Goal: Task Accomplishment & Management: Use online tool/utility

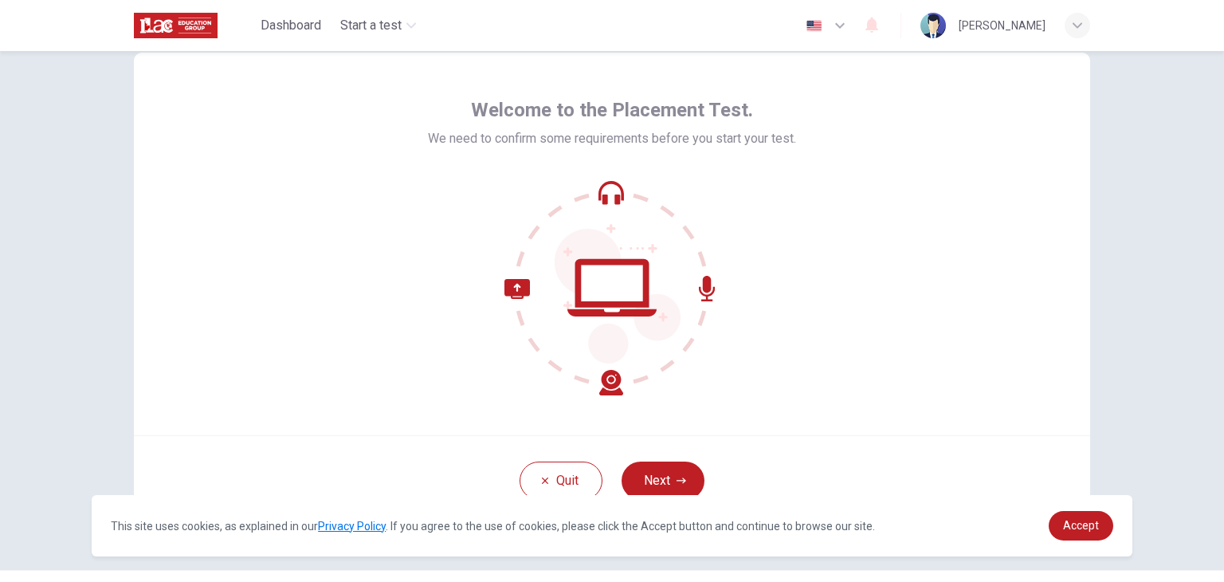
scroll to position [82, 0]
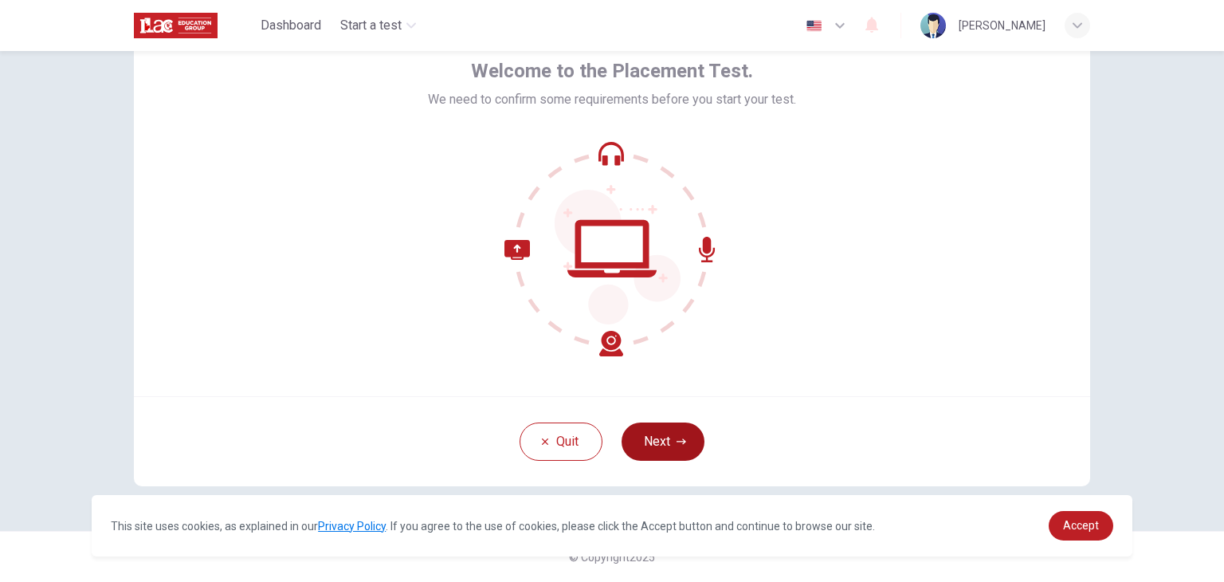
click at [642, 446] on button "Next" at bounding box center [662, 441] width 83 height 38
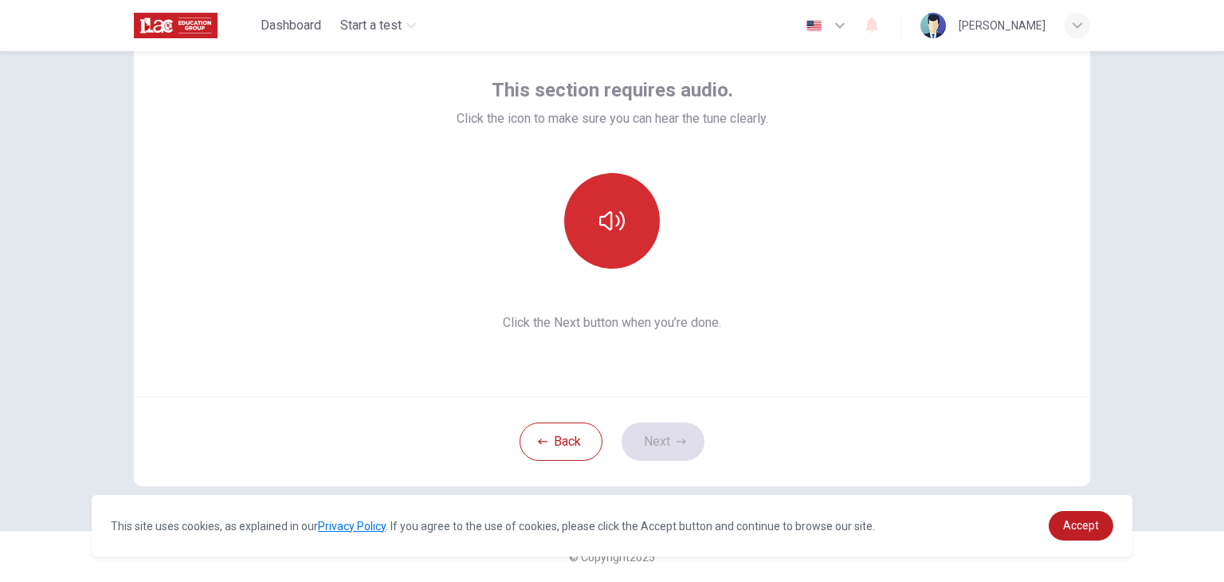
click at [608, 246] on button "button" at bounding box center [612, 221] width 96 height 96
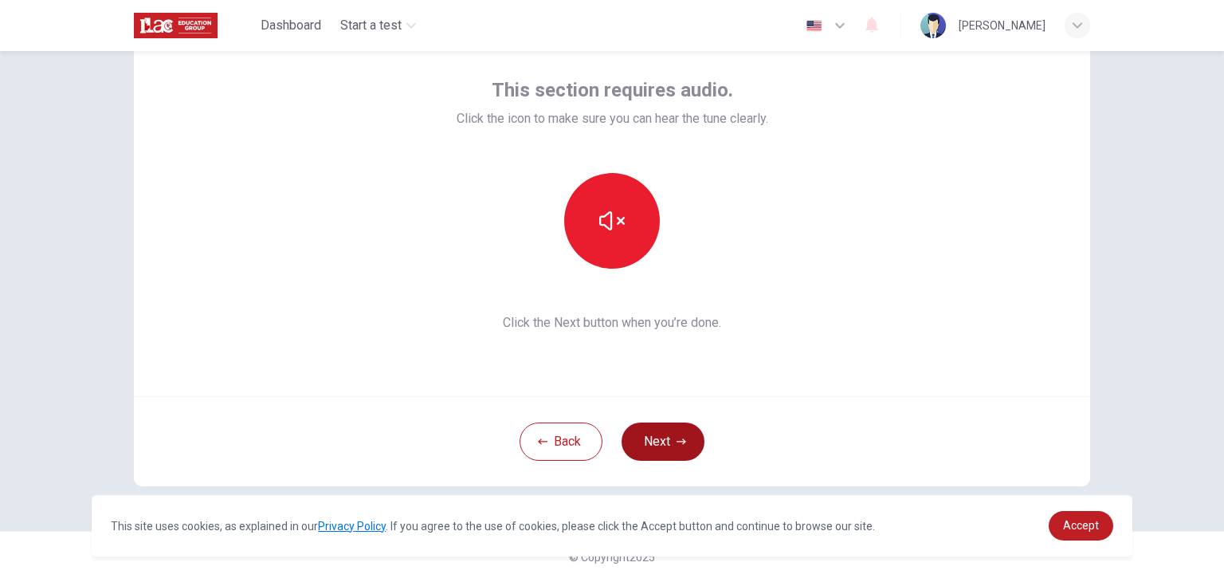
click at [640, 439] on button "Next" at bounding box center [662, 441] width 83 height 38
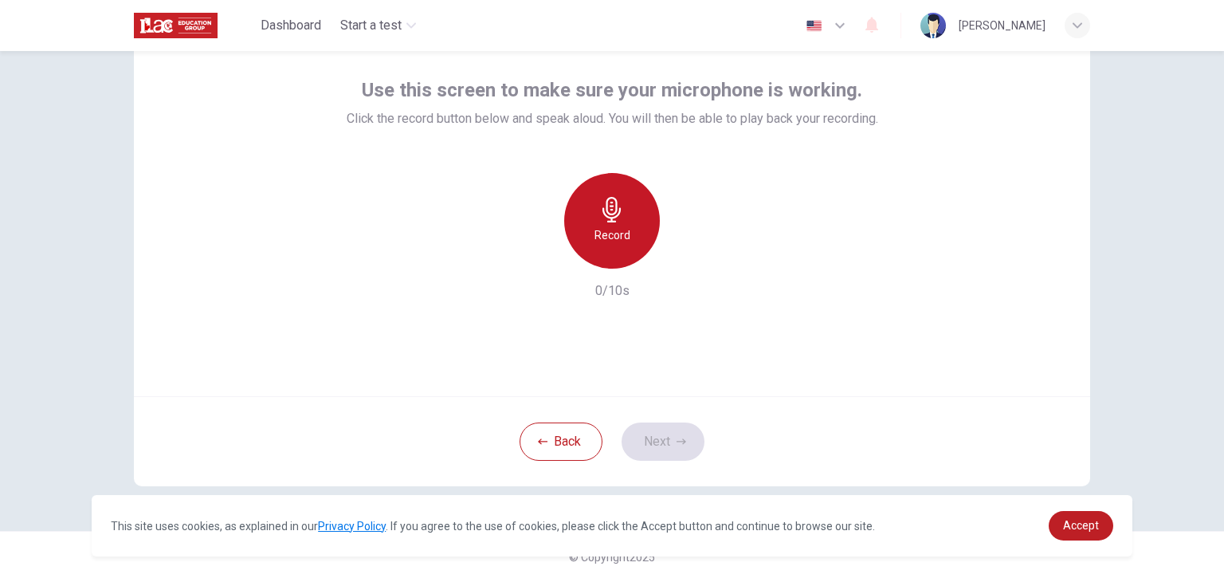
click at [601, 237] on h6 "Record" at bounding box center [612, 234] width 36 height 19
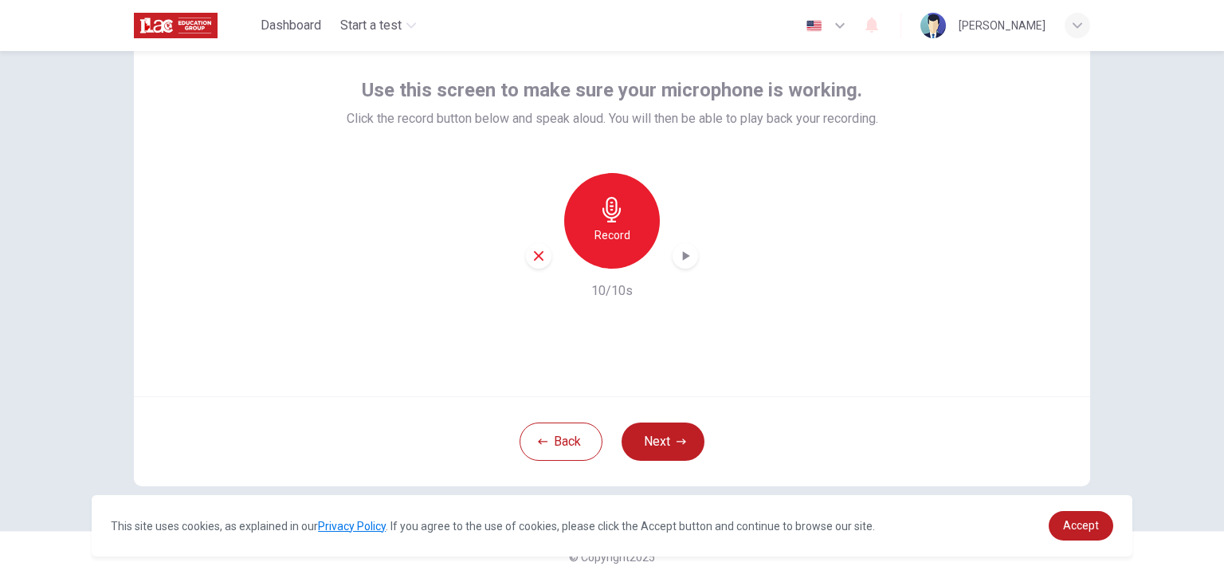
click at [680, 260] on icon "button" at bounding box center [685, 256] width 16 height 16
click at [669, 441] on button "Next" at bounding box center [662, 441] width 83 height 38
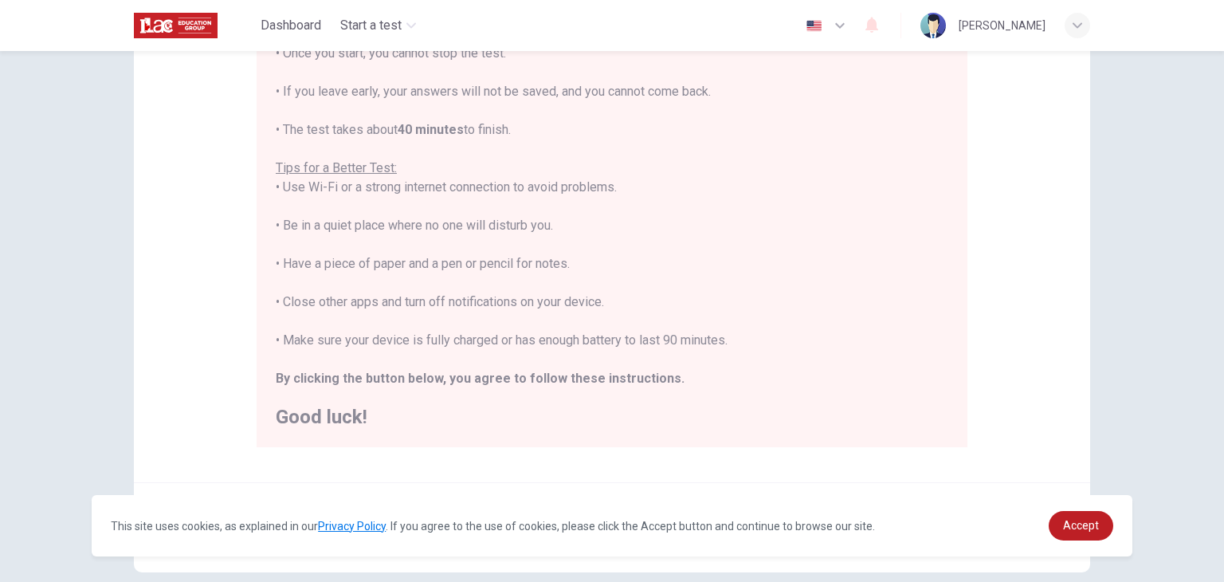
scroll to position [304, 0]
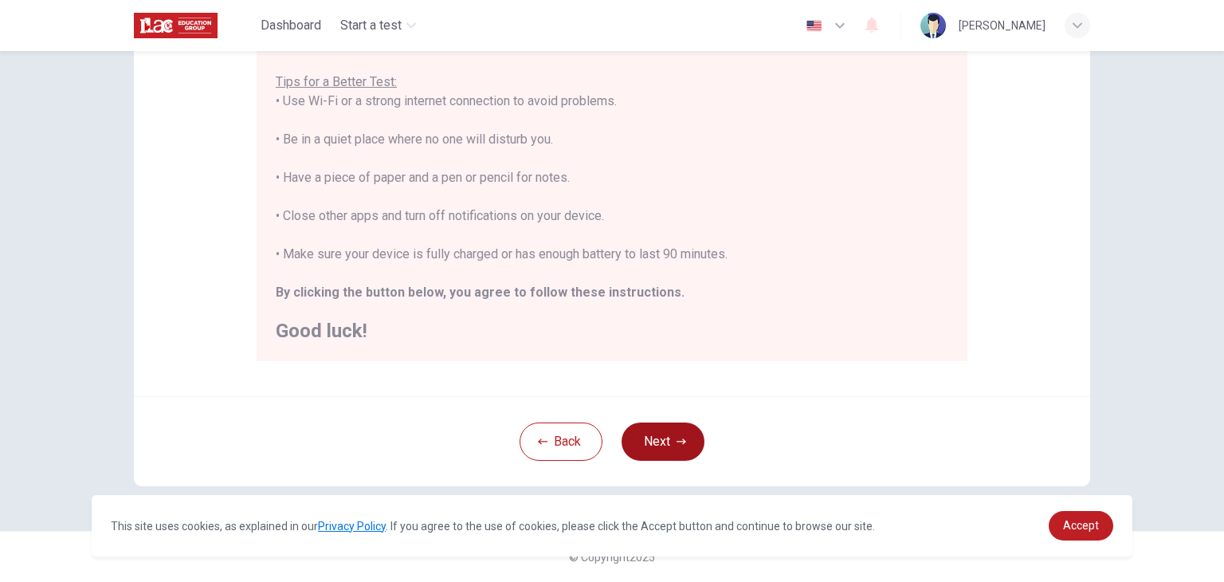
click at [647, 453] on button "Next" at bounding box center [662, 441] width 83 height 38
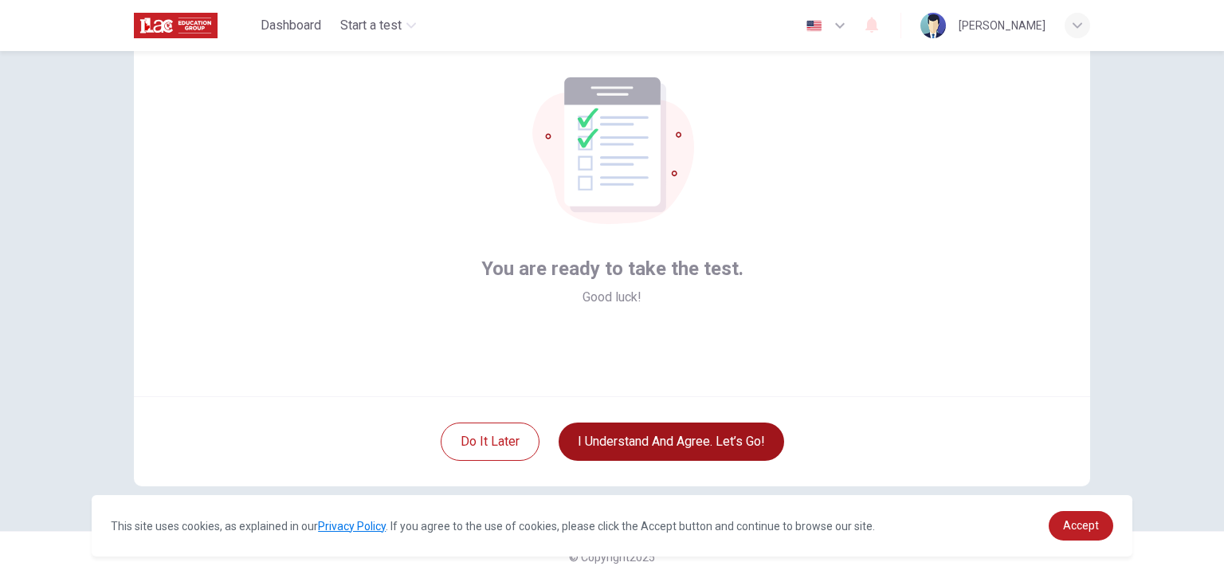
click at [647, 453] on button "I understand and agree. Let’s go!" at bounding box center [670, 441] width 225 height 38
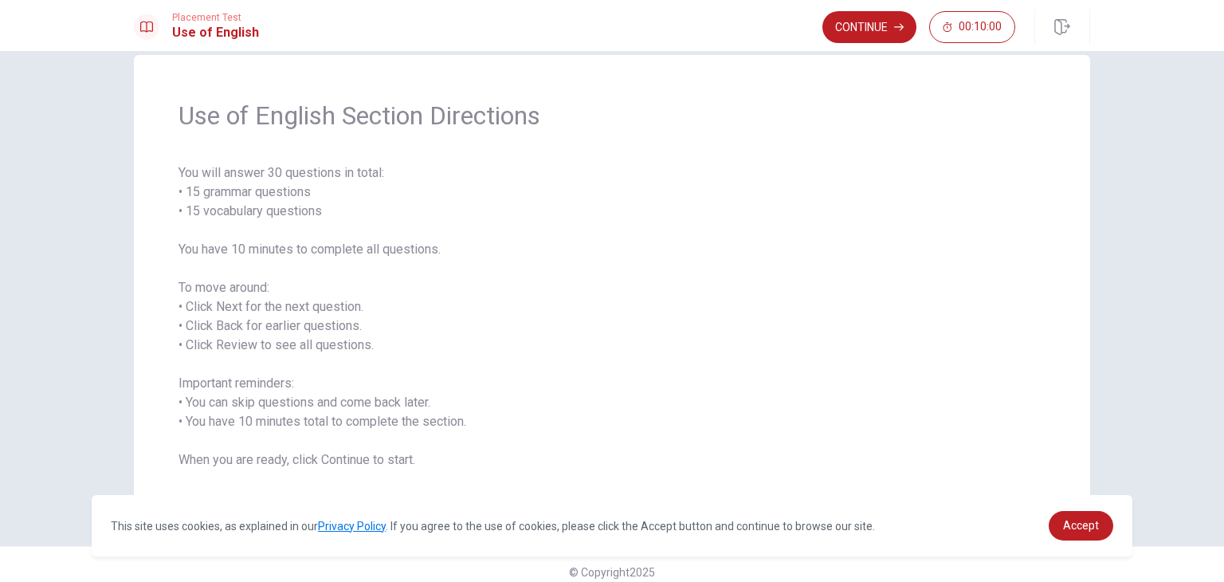
scroll to position [43, 0]
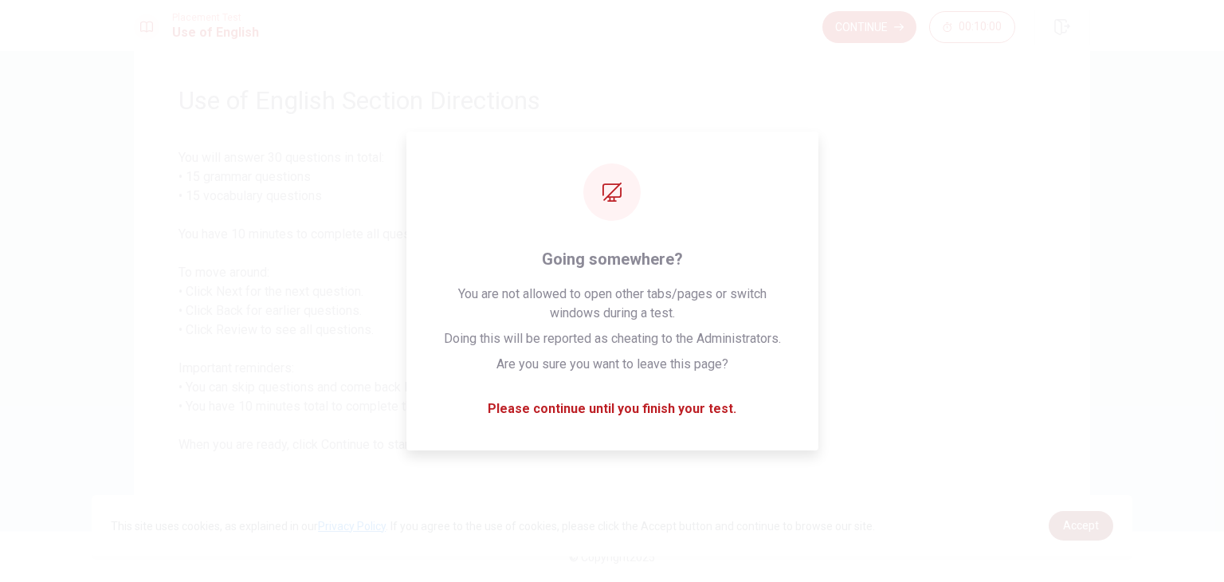
click at [1087, 519] on span "Accept" at bounding box center [1081, 525] width 36 height 13
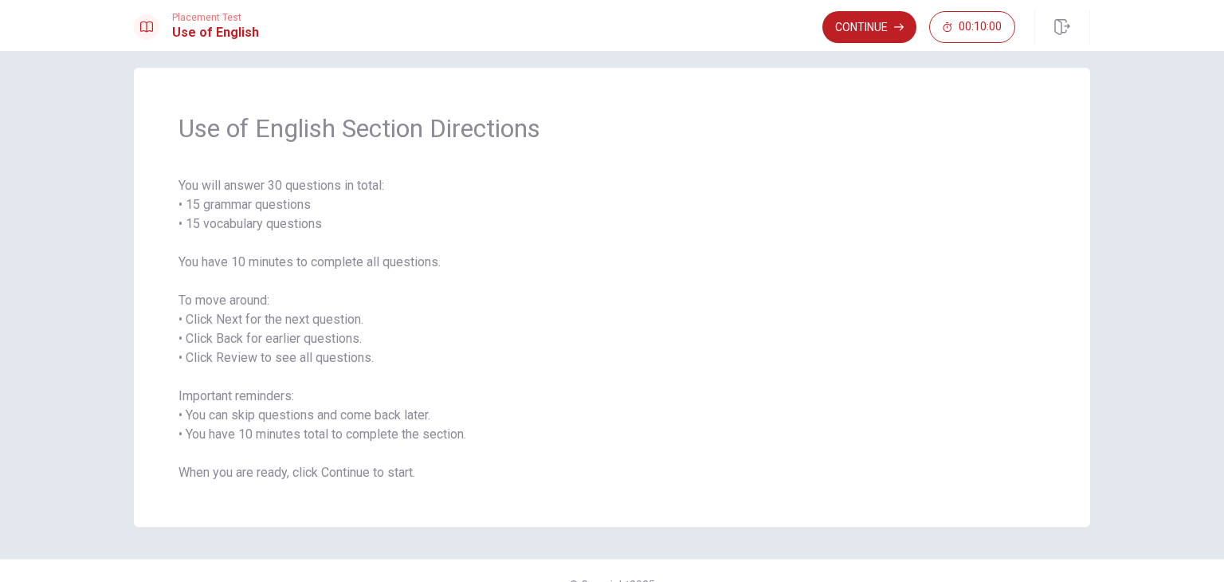
scroll to position [0, 0]
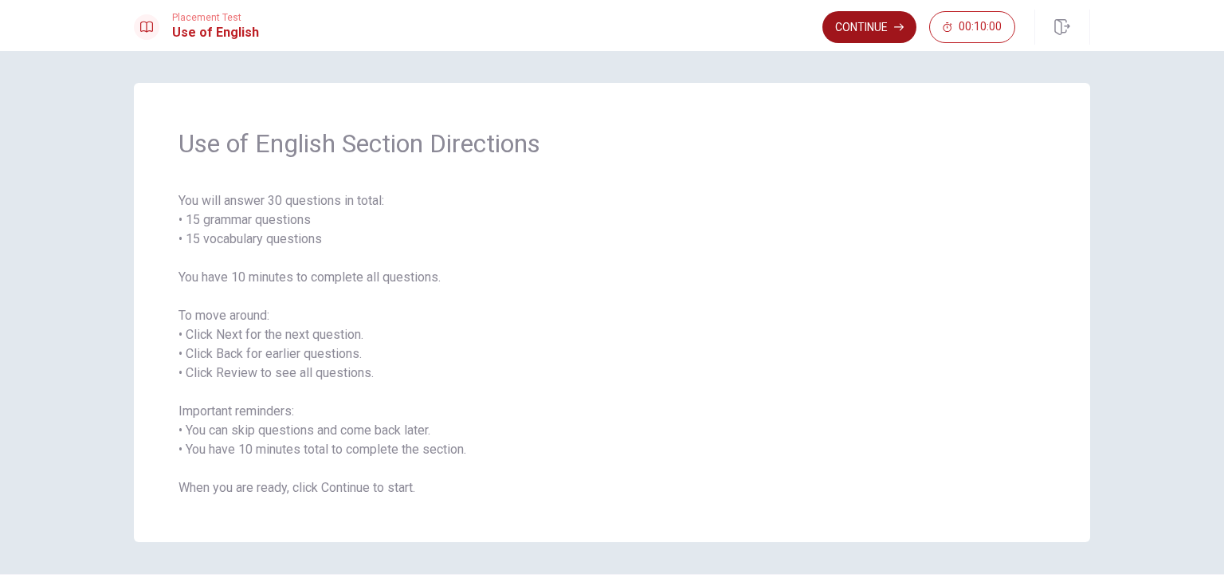
click at [869, 25] on button "Continue" at bounding box center [869, 27] width 94 height 32
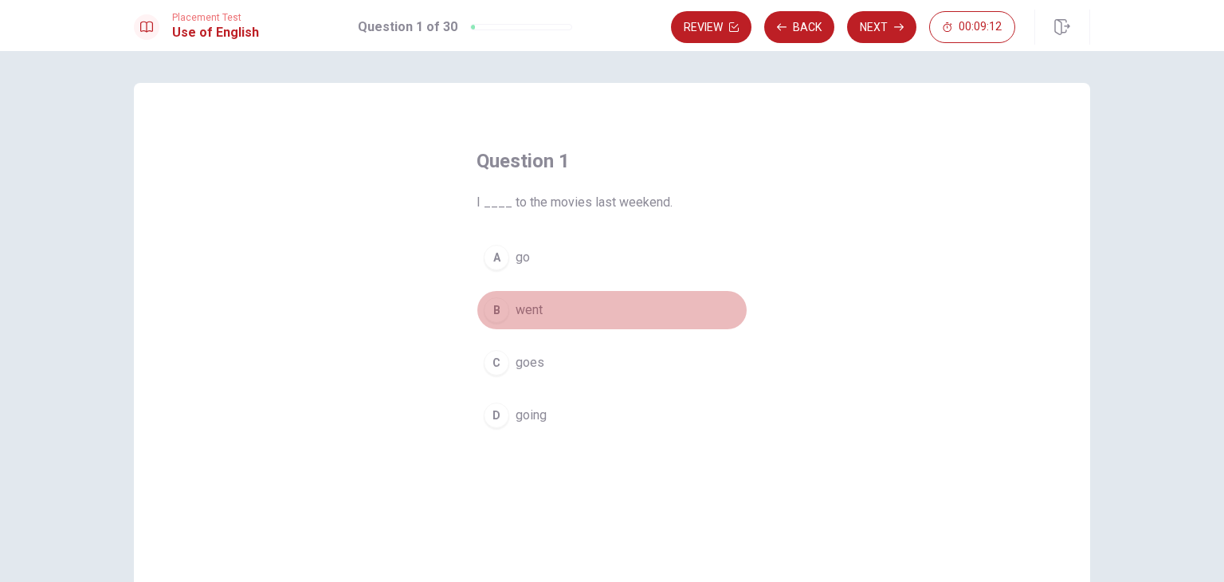
click at [509, 310] on button "B went" at bounding box center [611, 310] width 271 height 40
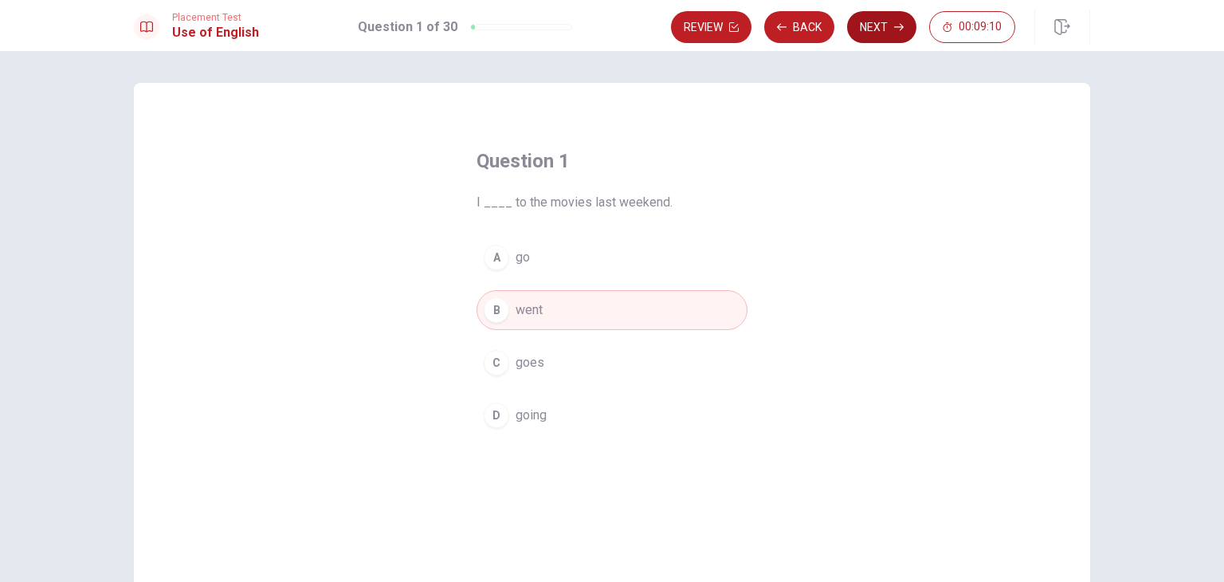
click at [890, 30] on button "Next" at bounding box center [881, 27] width 69 height 32
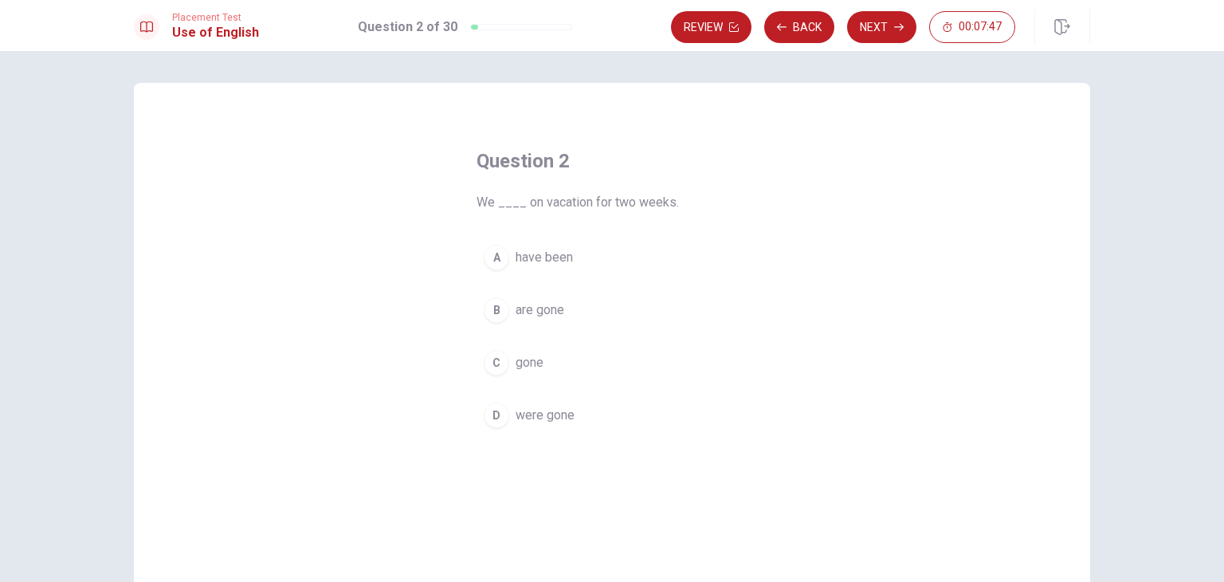
drag, startPoint x: 551, startPoint y: 259, endPoint x: 548, endPoint y: 268, distance: 9.9
click at [548, 268] on button "A have been" at bounding box center [611, 257] width 271 height 40
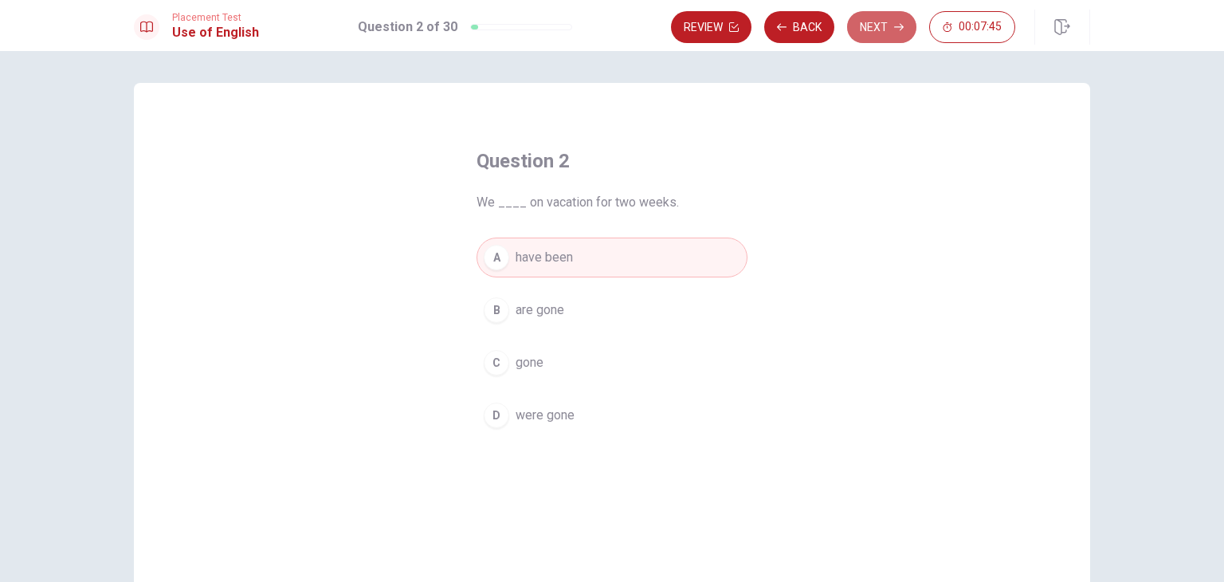
click at [886, 26] on button "Next" at bounding box center [881, 27] width 69 height 32
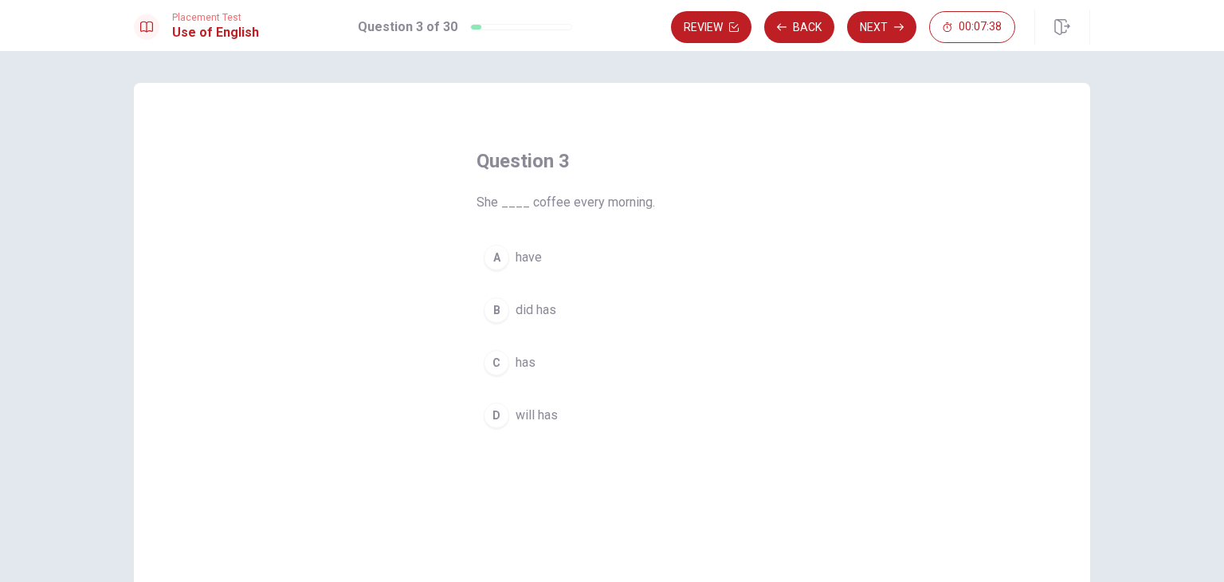
click at [520, 362] on span "has" at bounding box center [525, 362] width 20 height 19
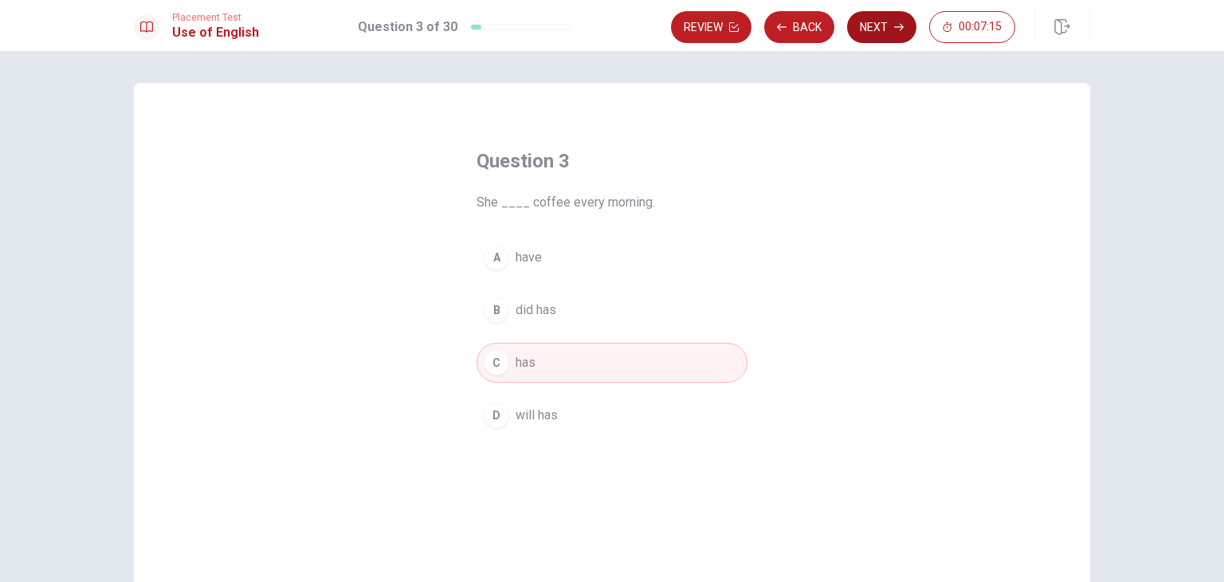
click at [873, 30] on button "Next" at bounding box center [881, 27] width 69 height 32
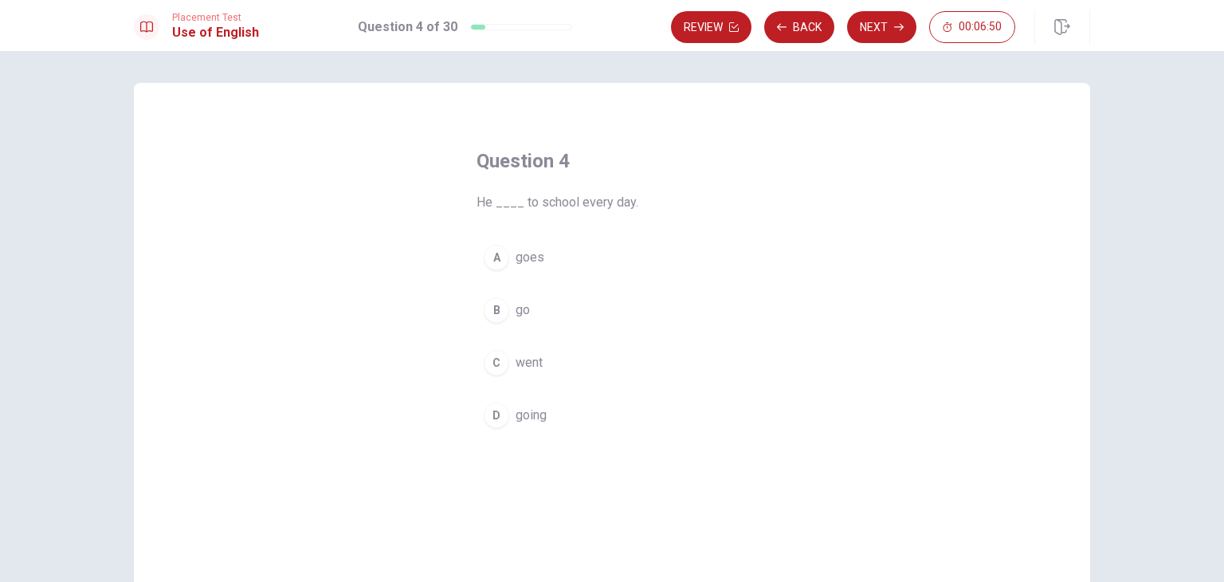
click at [523, 262] on span "goes" at bounding box center [529, 257] width 29 height 19
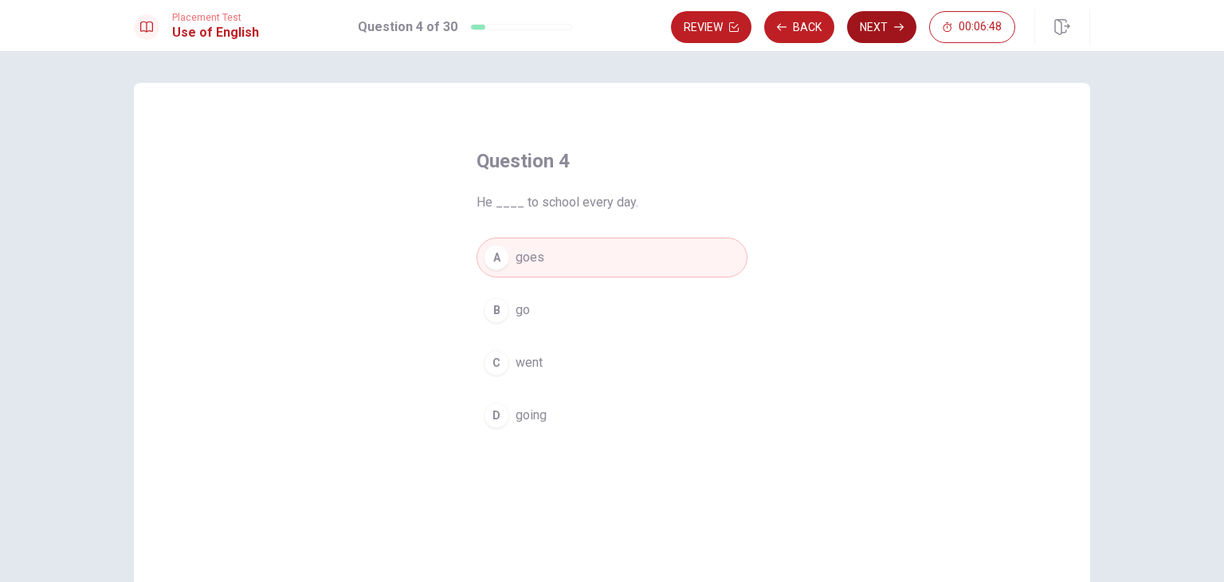
click at [877, 29] on button "Next" at bounding box center [881, 27] width 69 height 32
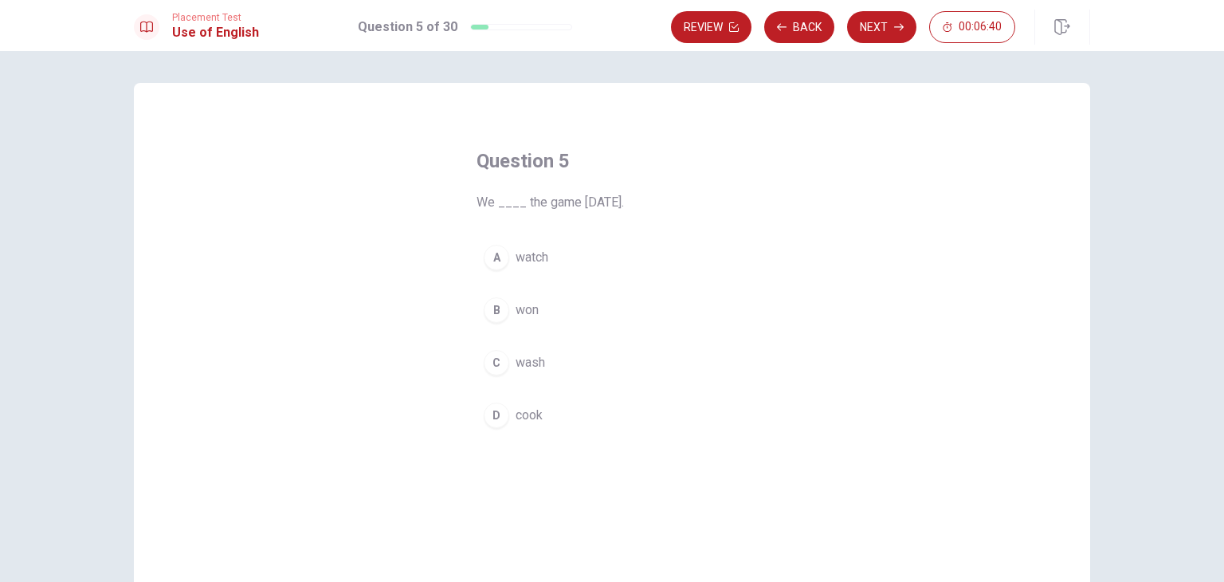
click at [519, 319] on button "B won" at bounding box center [611, 310] width 271 height 40
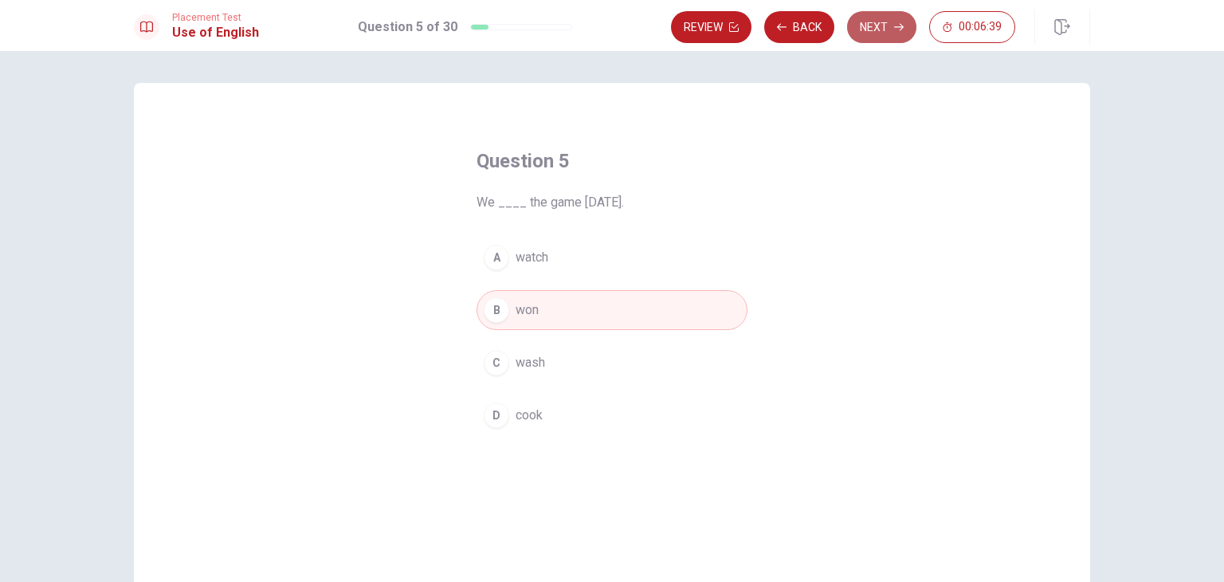
click at [888, 31] on button "Next" at bounding box center [881, 27] width 69 height 32
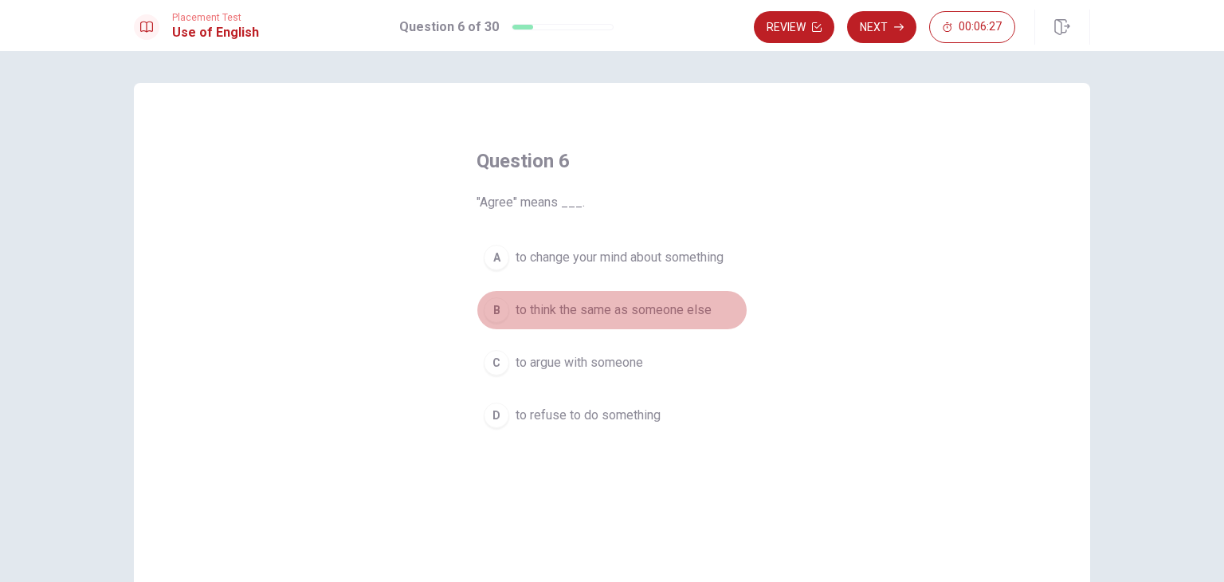
click at [602, 316] on span "to think the same as someone else" at bounding box center [613, 309] width 196 height 19
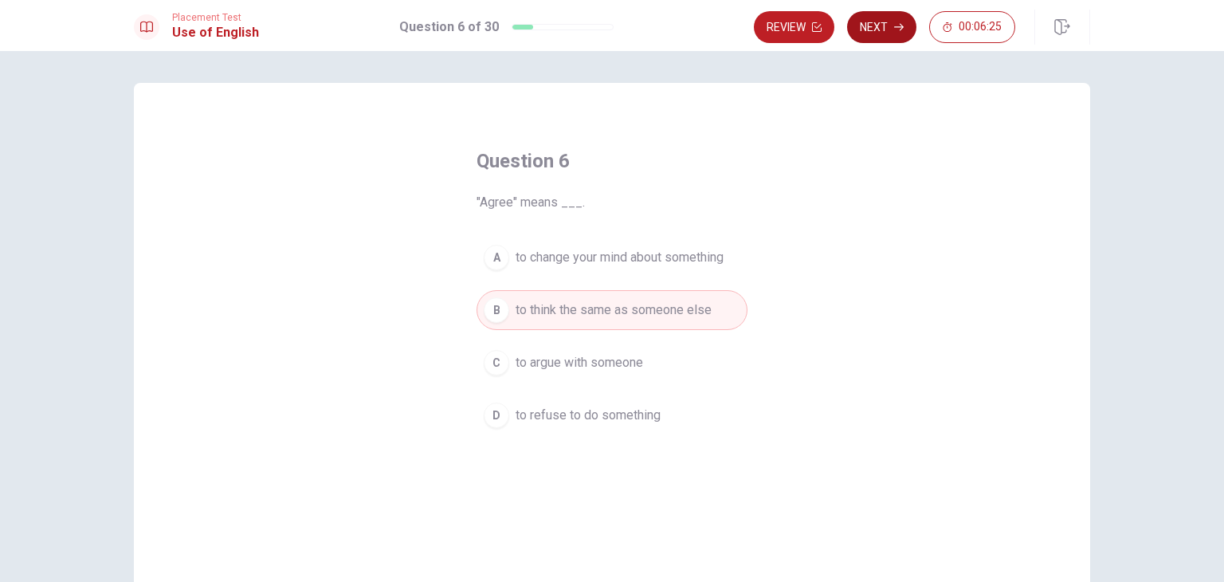
click at [875, 22] on button "Next" at bounding box center [881, 27] width 69 height 32
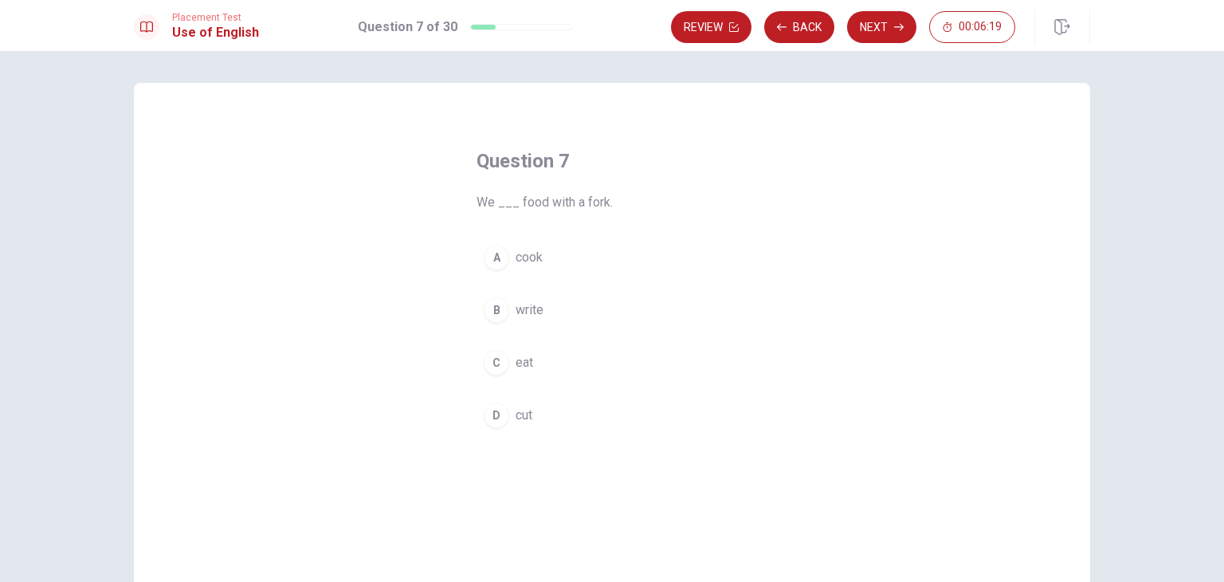
click at [515, 367] on span "eat" at bounding box center [524, 362] width 18 height 19
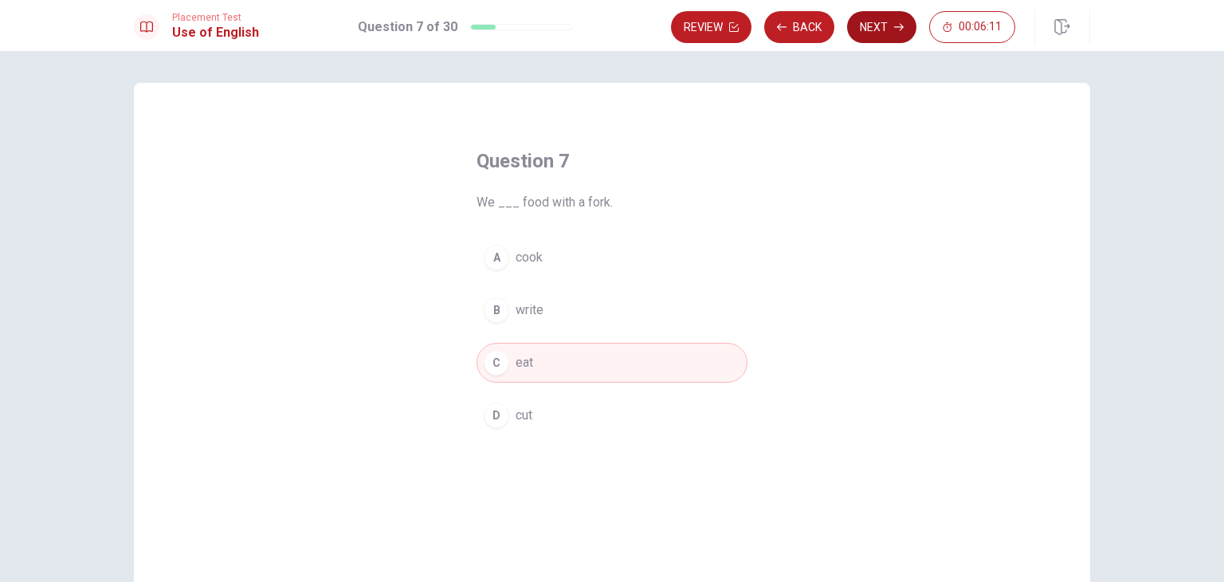
click at [878, 25] on button "Next" at bounding box center [881, 27] width 69 height 32
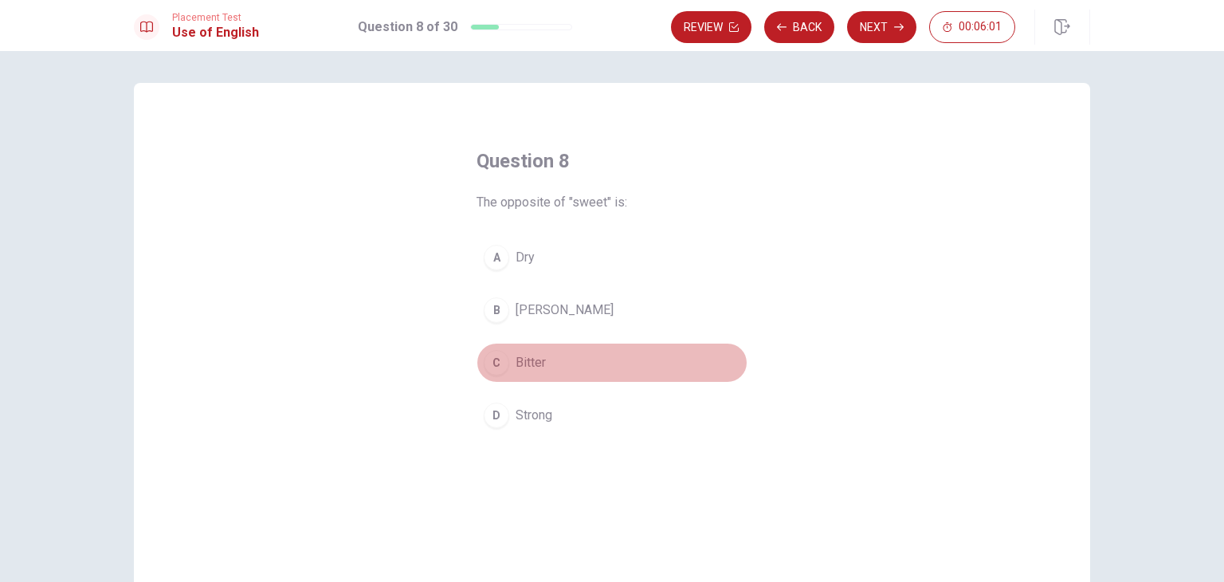
click at [523, 364] on span "Bitter" at bounding box center [530, 362] width 30 height 19
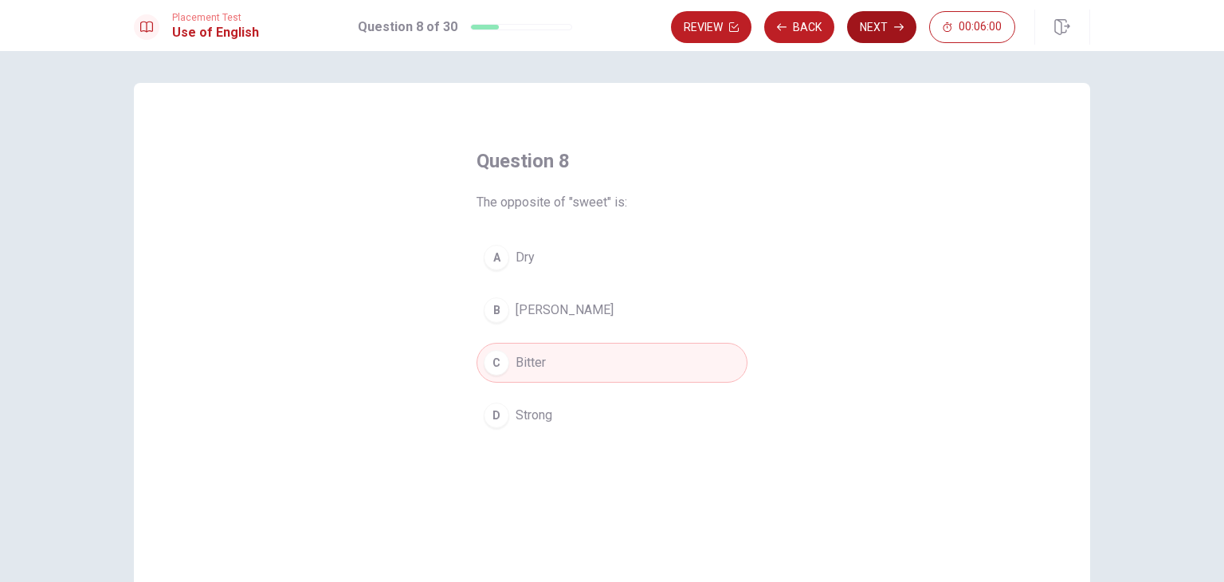
click at [872, 33] on button "Next" at bounding box center [881, 27] width 69 height 32
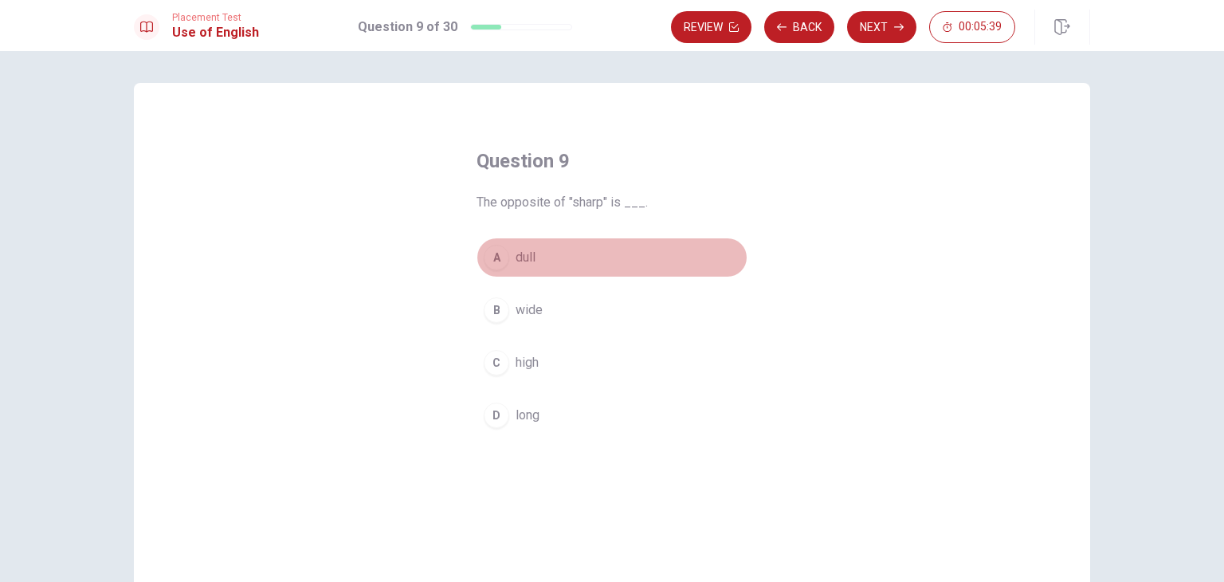
click at [532, 255] on button "A dull" at bounding box center [611, 257] width 271 height 40
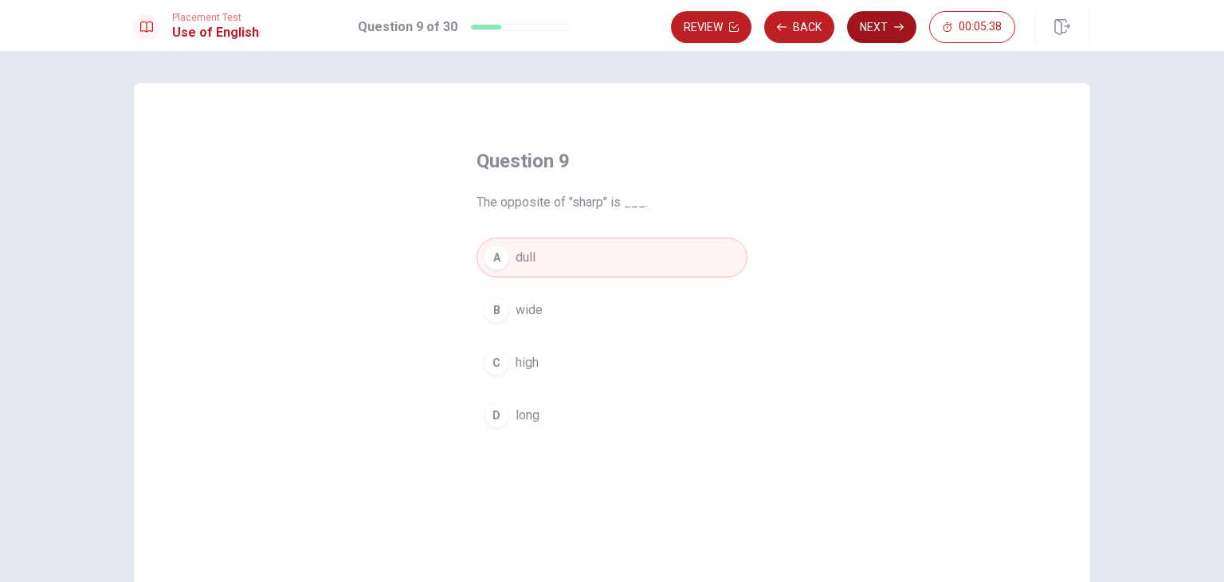
click at [867, 26] on button "Next" at bounding box center [881, 27] width 69 height 32
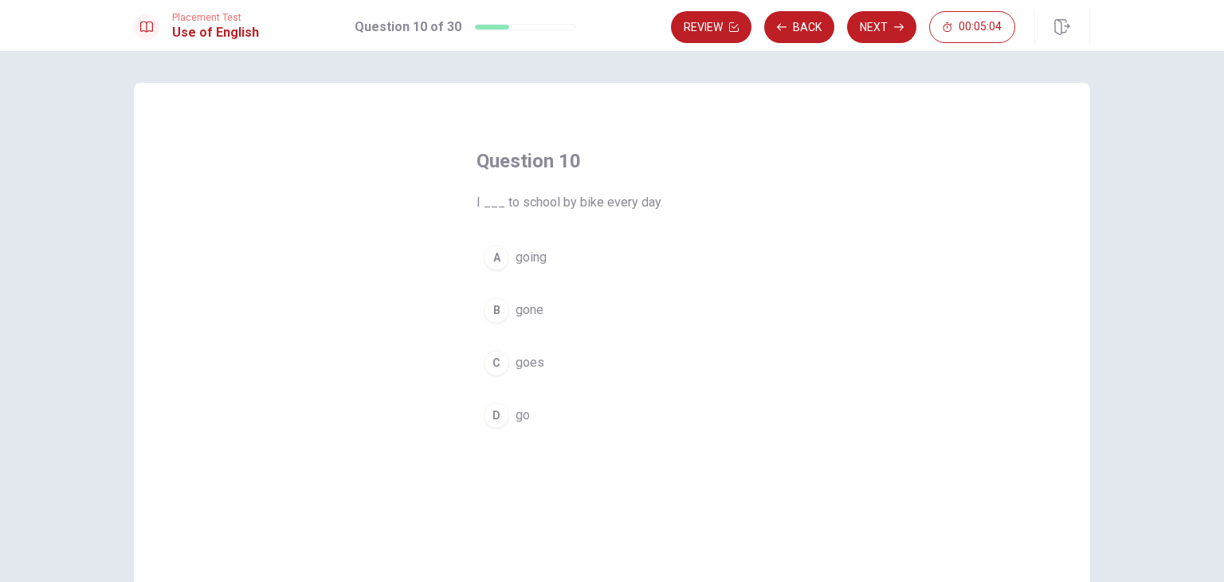
click at [518, 412] on span "go" at bounding box center [522, 415] width 14 height 19
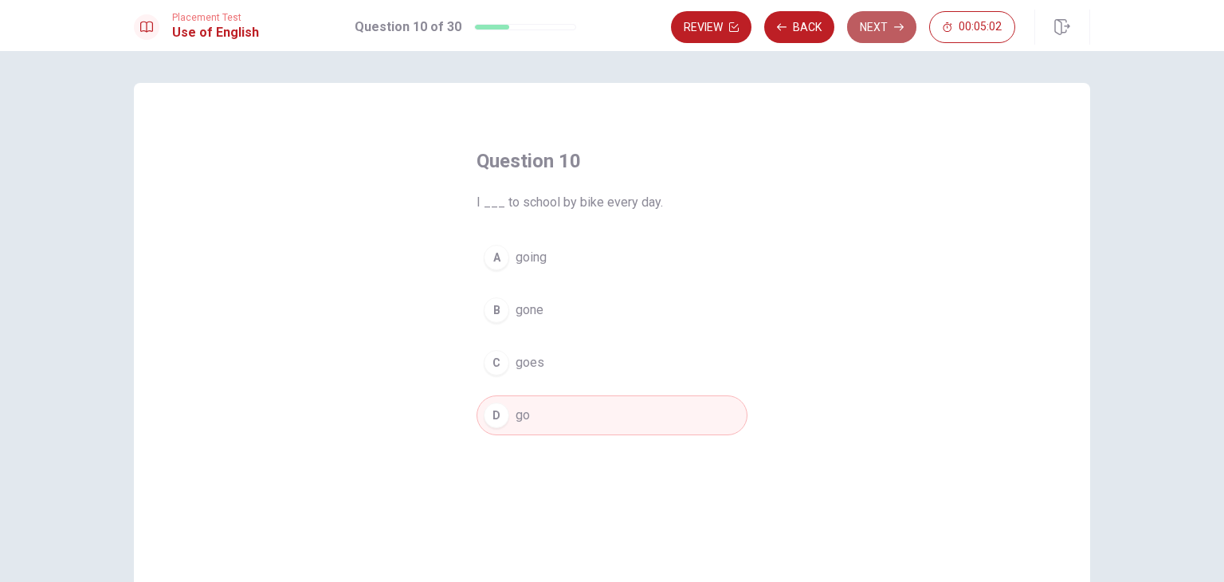
click at [860, 20] on button "Next" at bounding box center [881, 27] width 69 height 32
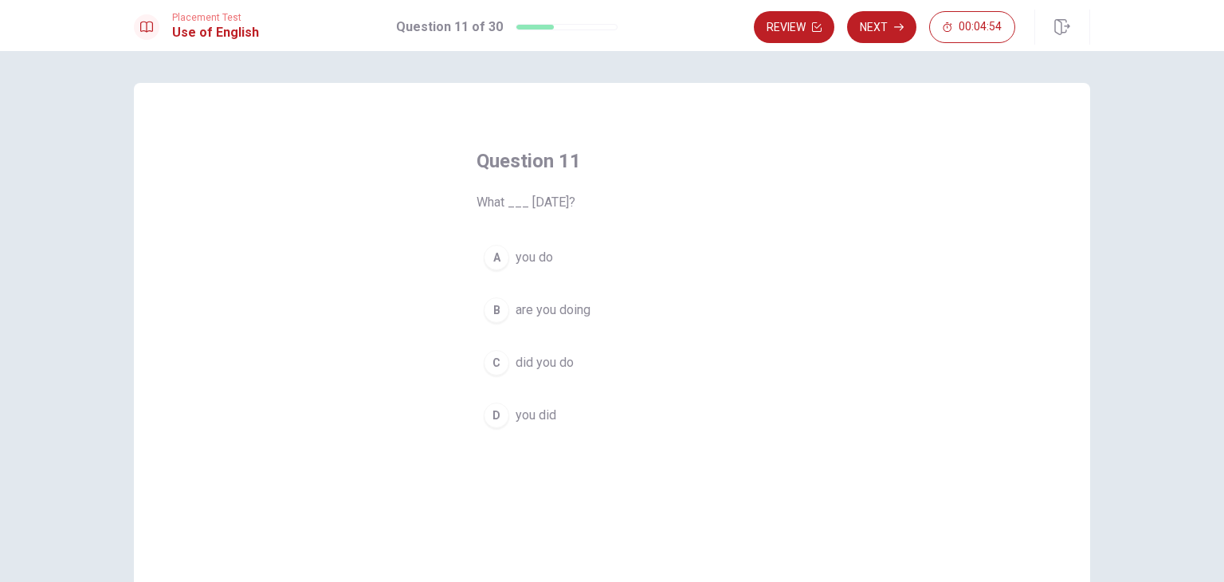
click at [529, 364] on span "did you do" at bounding box center [544, 362] width 58 height 19
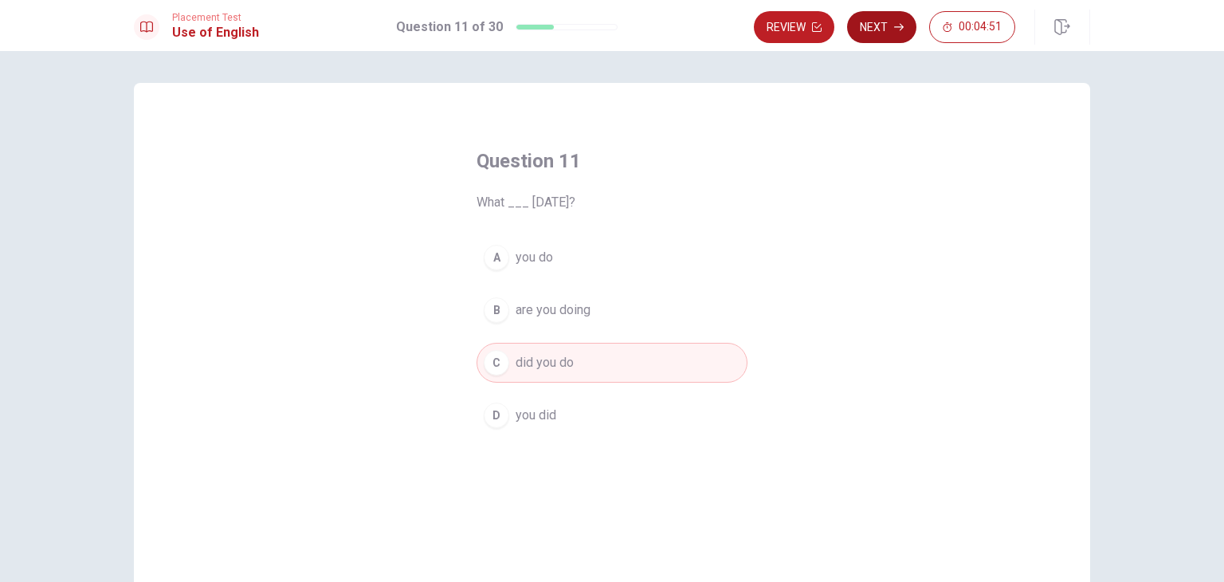
click at [877, 27] on button "Next" at bounding box center [881, 27] width 69 height 32
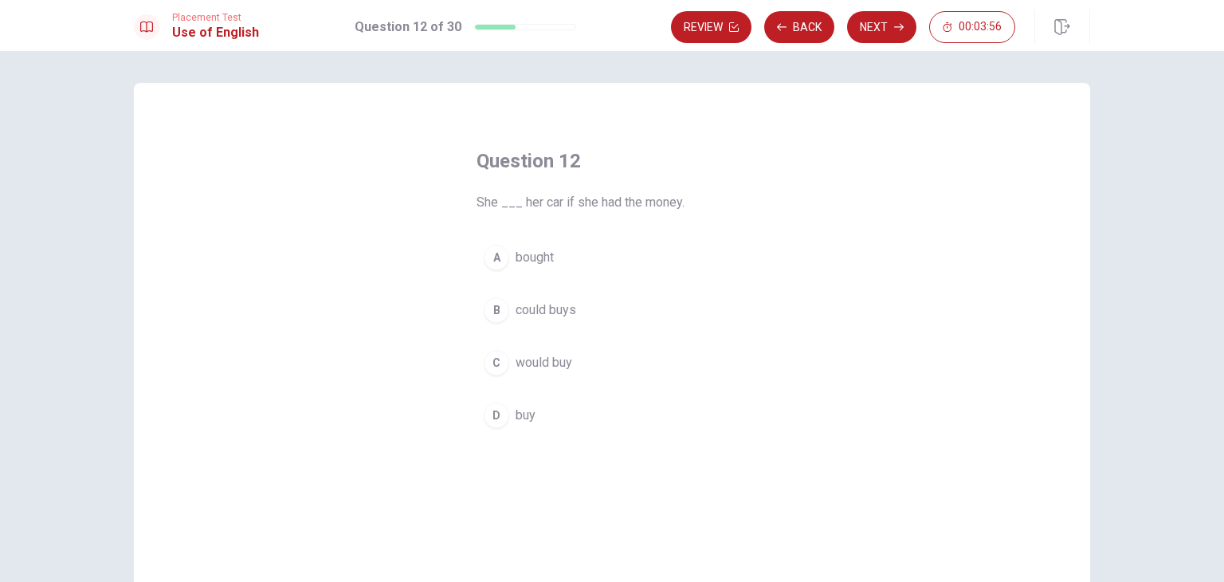
click at [544, 362] on span "would buy" at bounding box center [543, 362] width 57 height 19
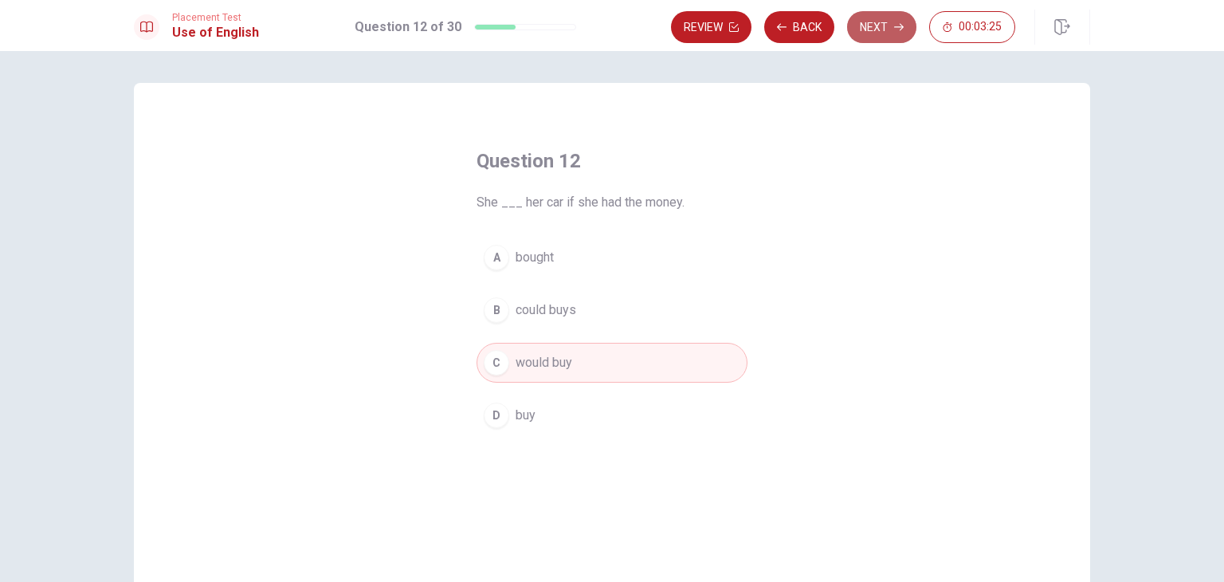
click at [874, 30] on button "Next" at bounding box center [881, 27] width 69 height 32
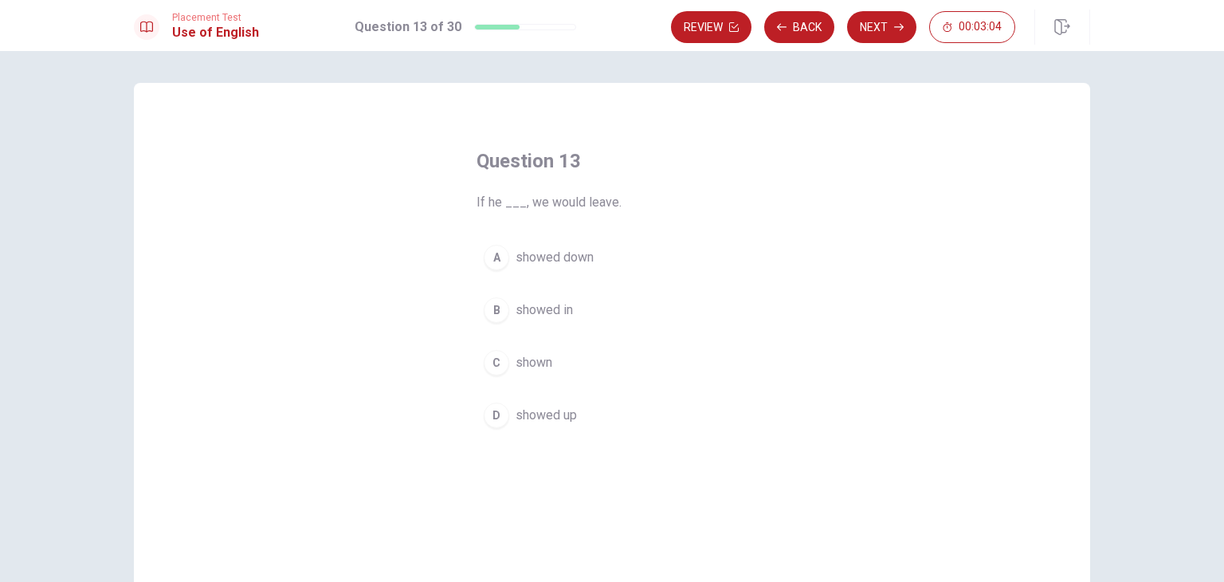
click at [574, 253] on span "showed down" at bounding box center [554, 257] width 78 height 19
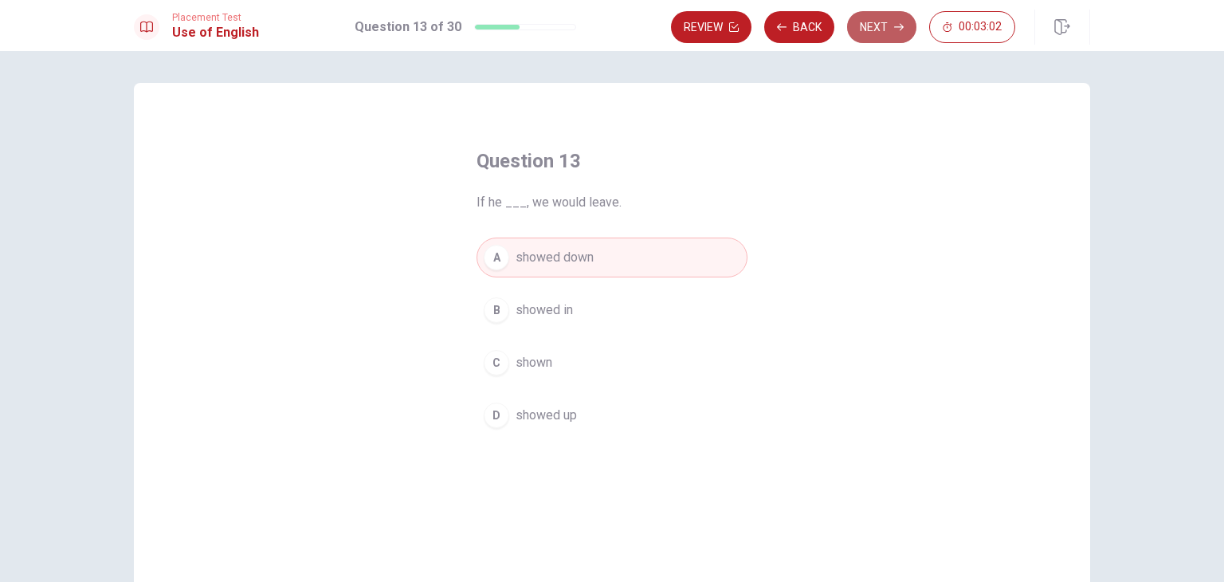
click at [873, 26] on button "Next" at bounding box center [881, 27] width 69 height 32
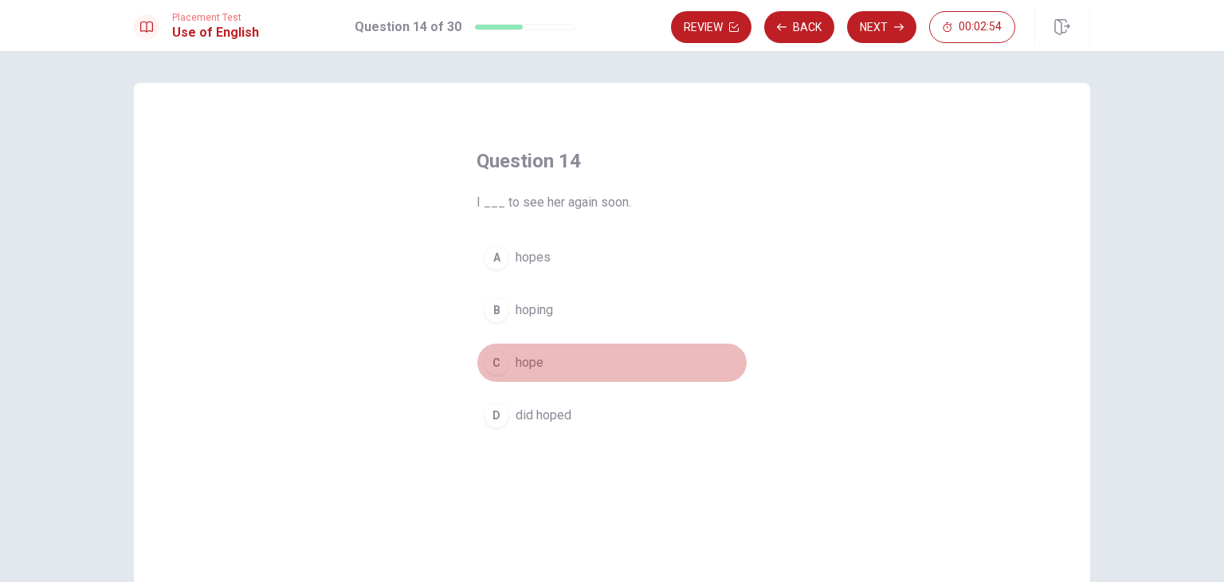
click at [522, 362] on span "hope" at bounding box center [529, 362] width 28 height 19
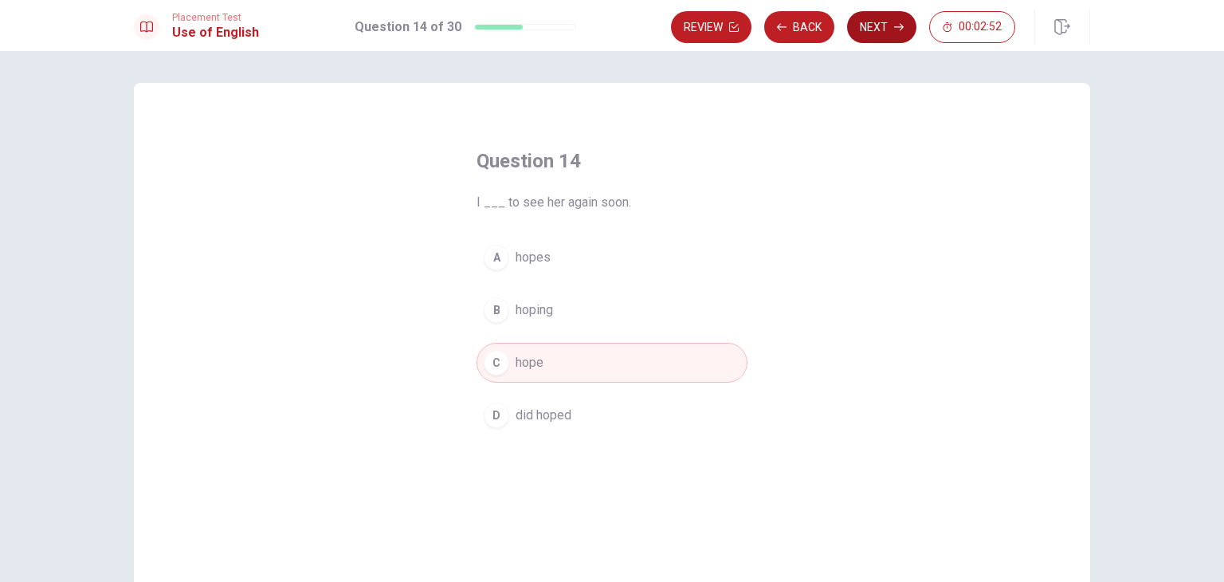
click at [870, 29] on button "Next" at bounding box center [881, 27] width 69 height 32
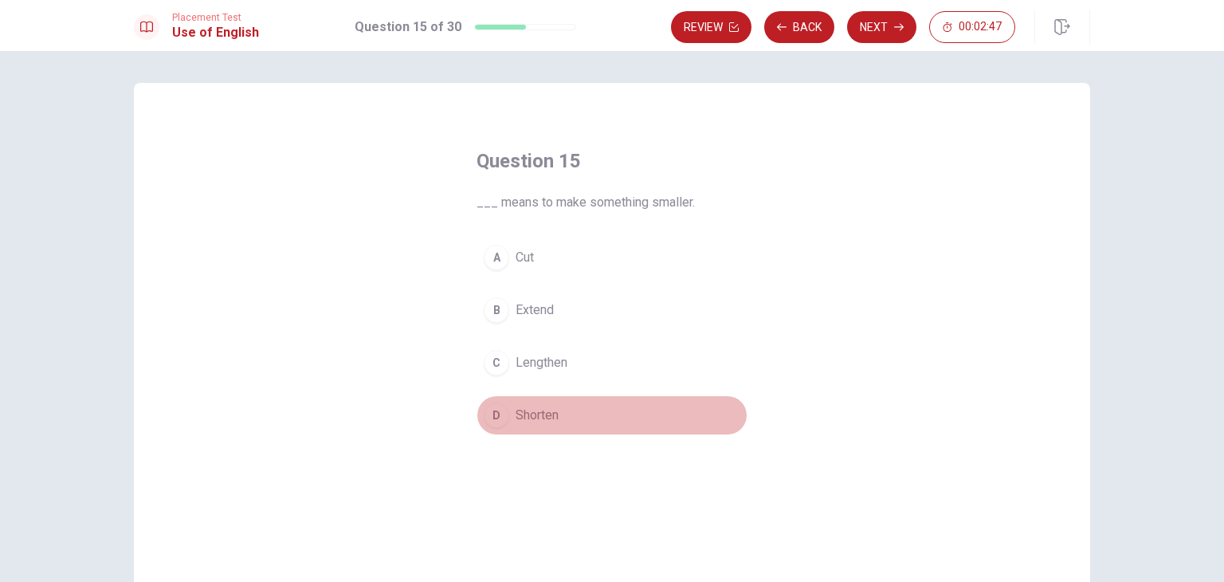
click at [548, 415] on span "Shorten" at bounding box center [536, 415] width 43 height 19
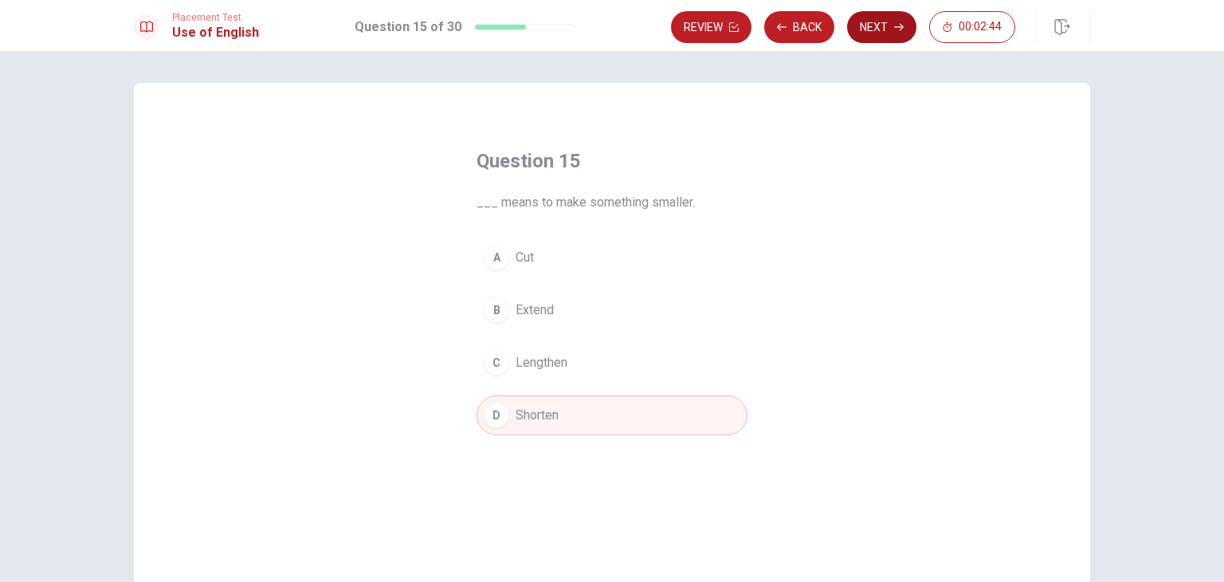
click at [890, 30] on button "Next" at bounding box center [881, 27] width 69 height 32
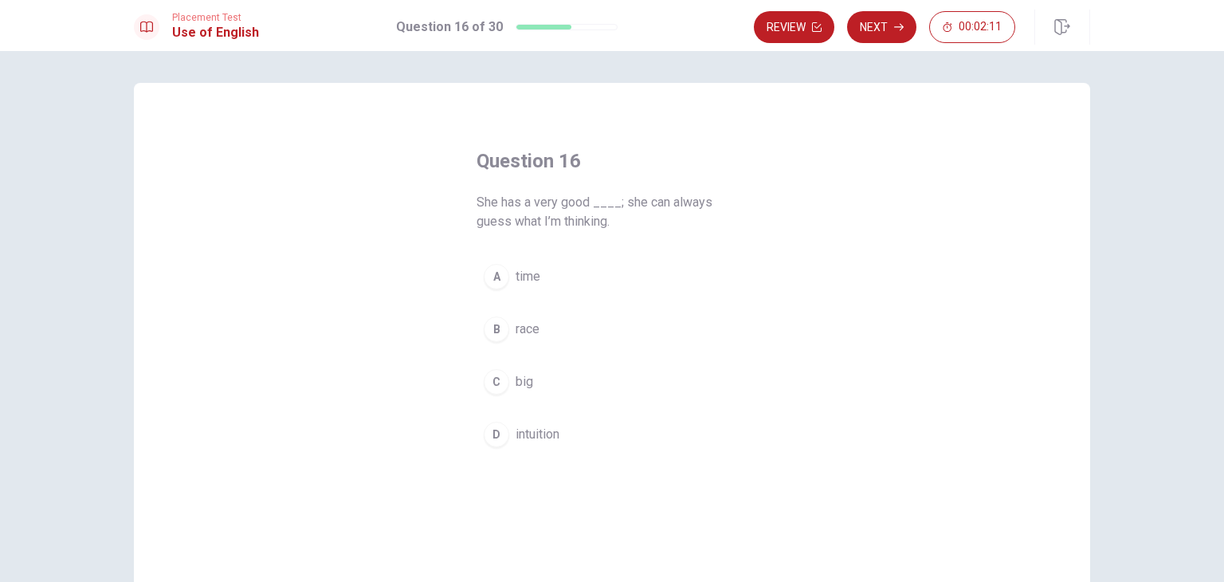
click at [529, 437] on span "intuition" at bounding box center [537, 434] width 44 height 19
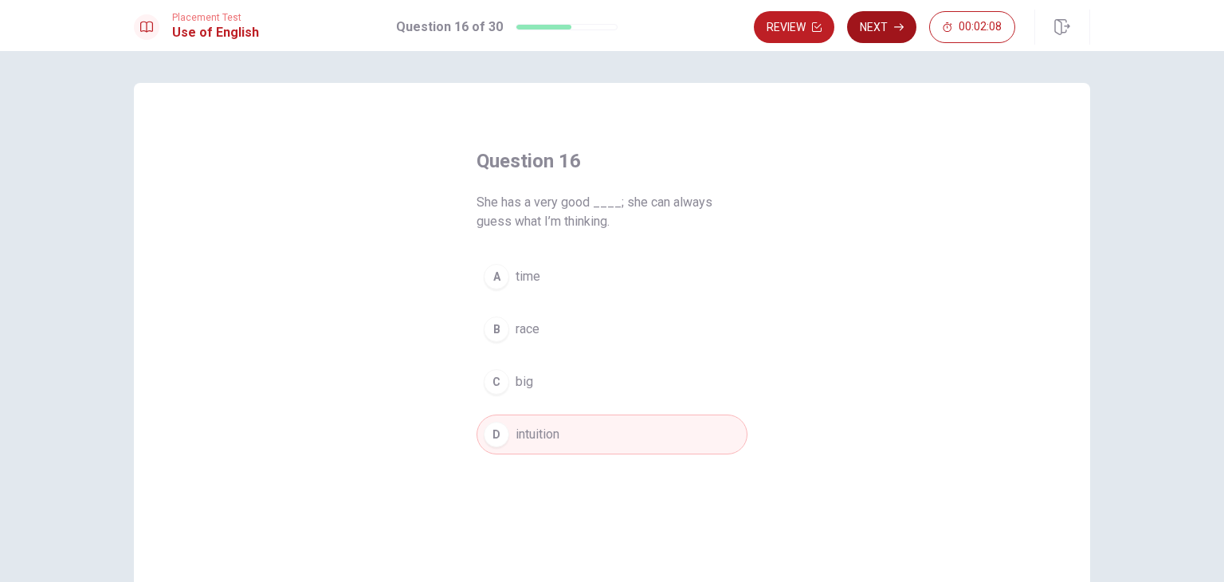
click at [878, 22] on button "Next" at bounding box center [881, 27] width 69 height 32
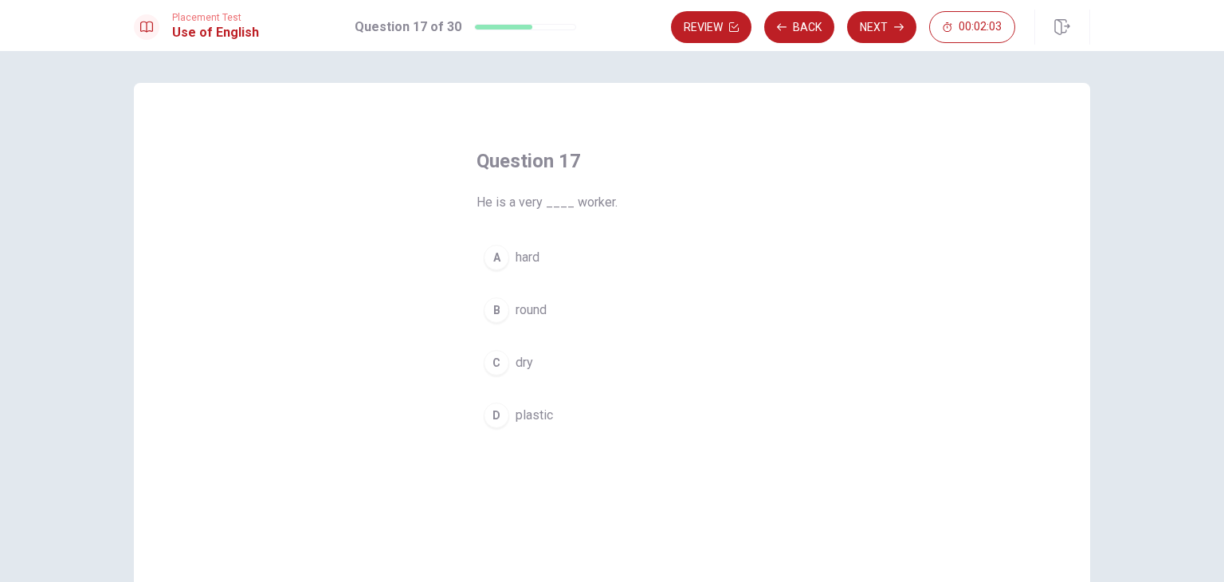
click at [507, 263] on button "A hard" at bounding box center [611, 257] width 271 height 40
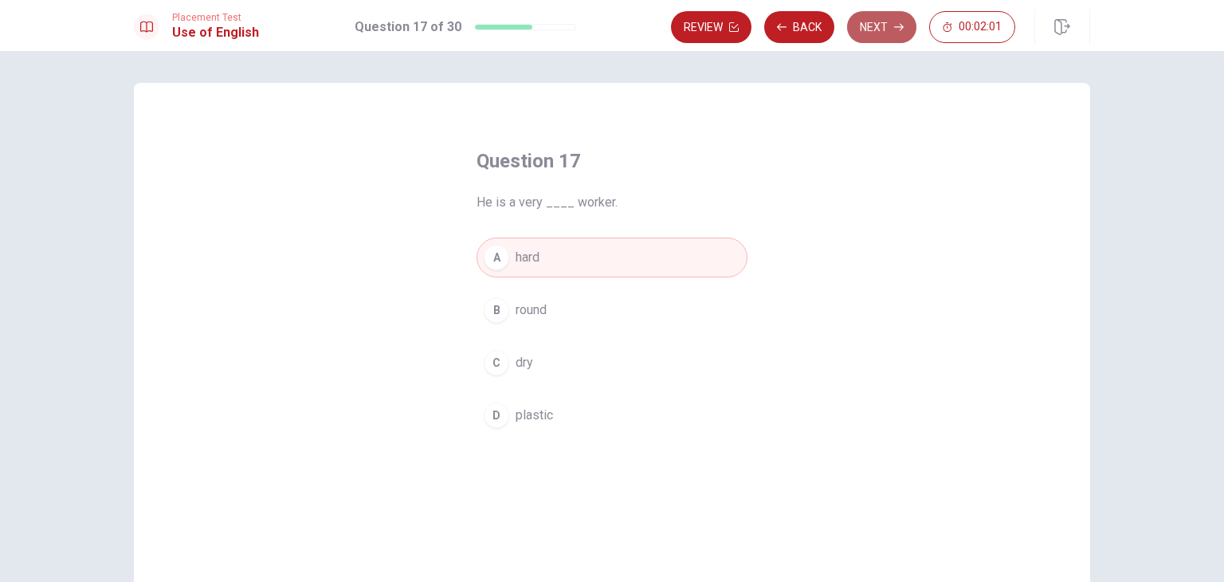
click at [884, 29] on button "Next" at bounding box center [881, 27] width 69 height 32
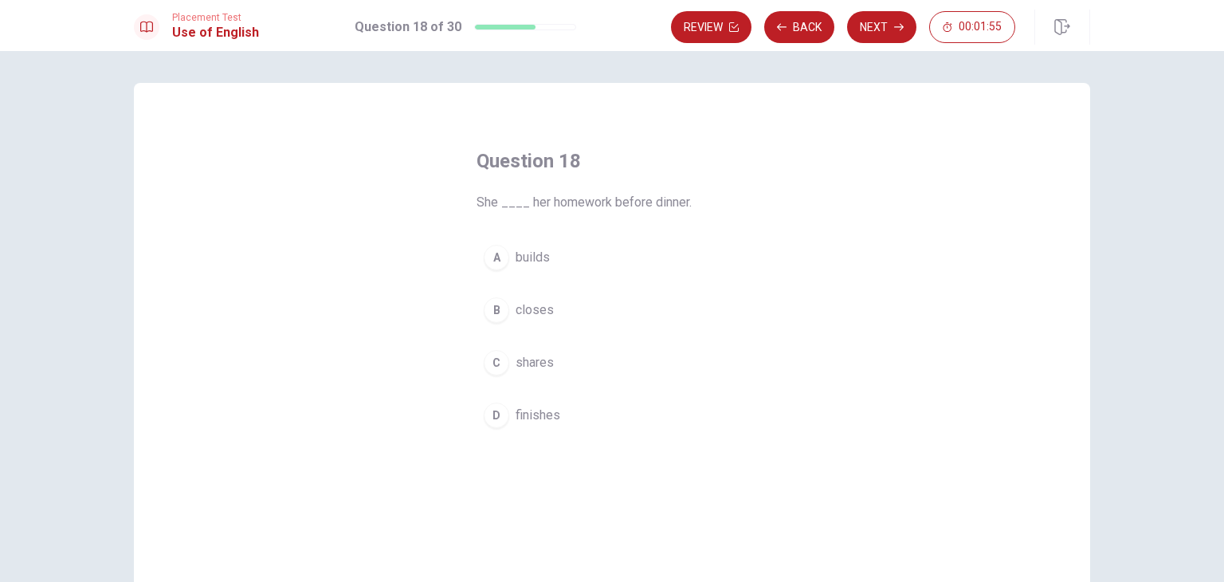
click at [547, 420] on span "finishes" at bounding box center [537, 415] width 45 height 19
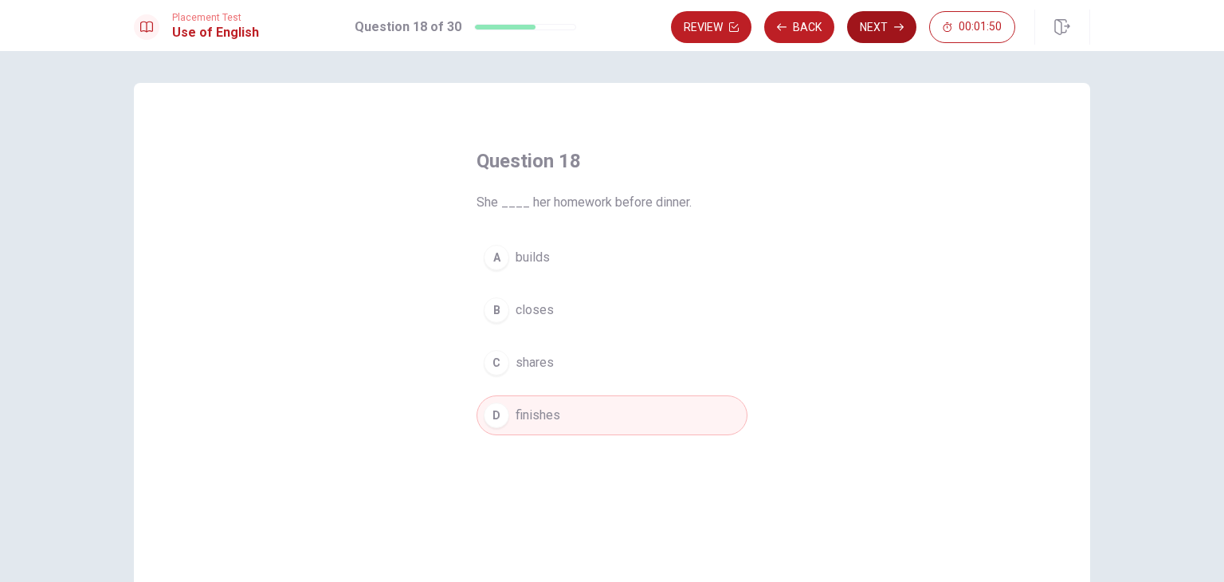
click at [854, 14] on button "Next" at bounding box center [881, 27] width 69 height 32
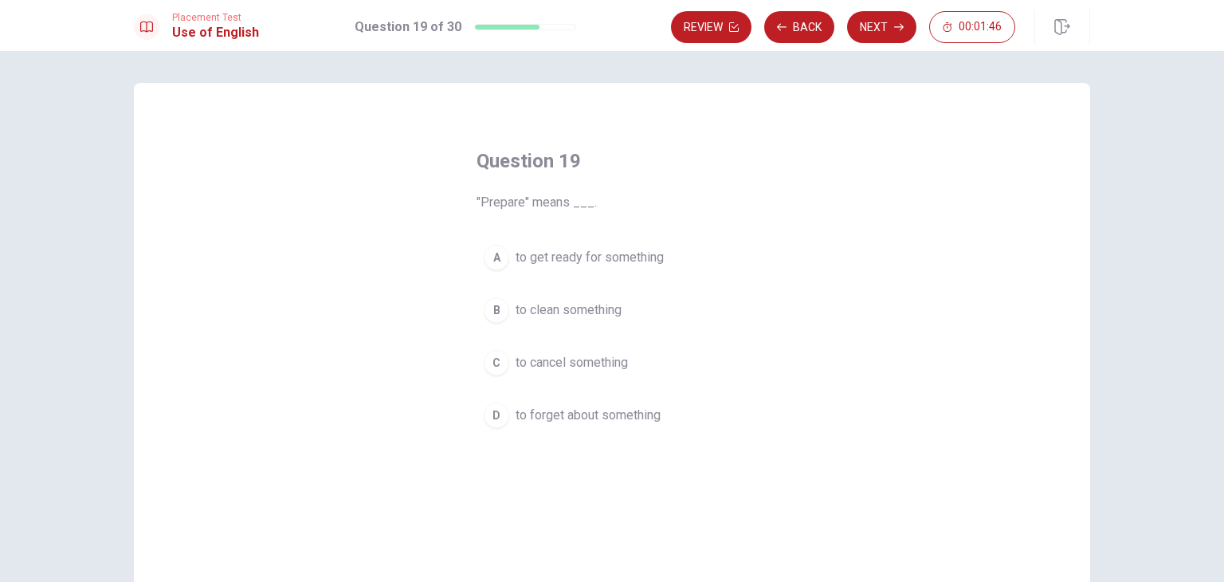
click at [515, 255] on span "to get ready for something" at bounding box center [589, 257] width 148 height 19
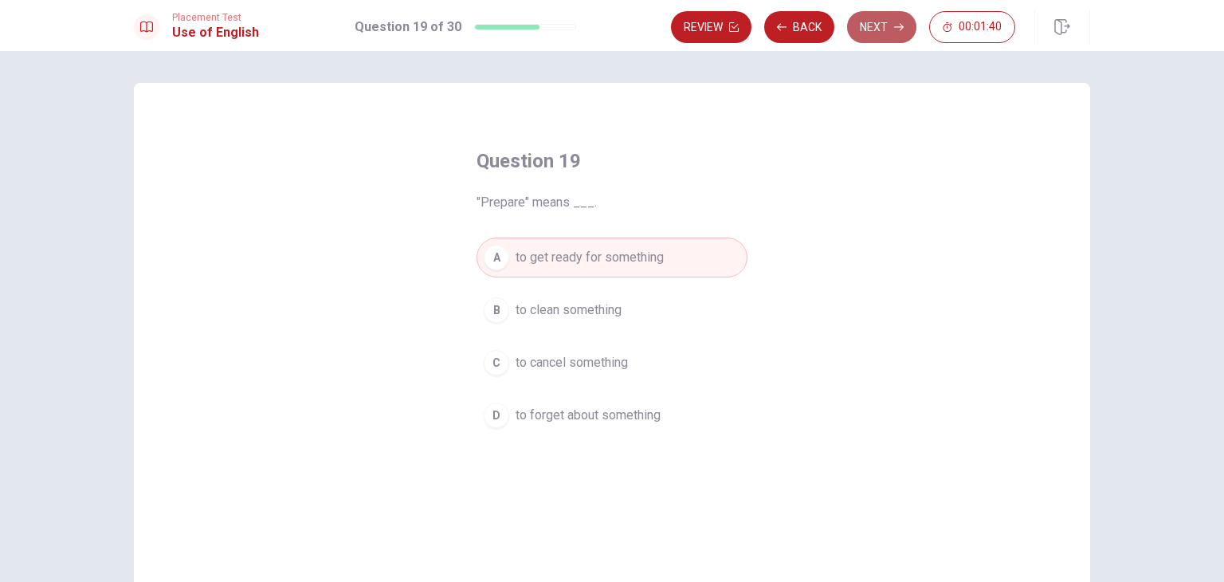
click at [873, 25] on button "Next" at bounding box center [881, 27] width 69 height 32
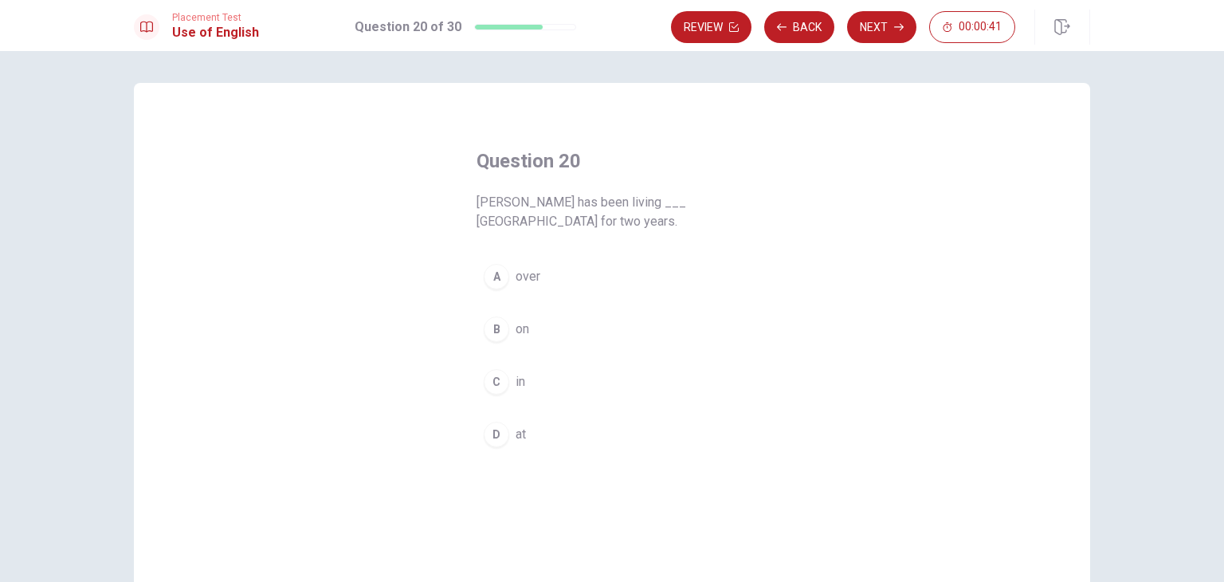
click at [515, 380] on span "in" at bounding box center [520, 381] width 10 height 19
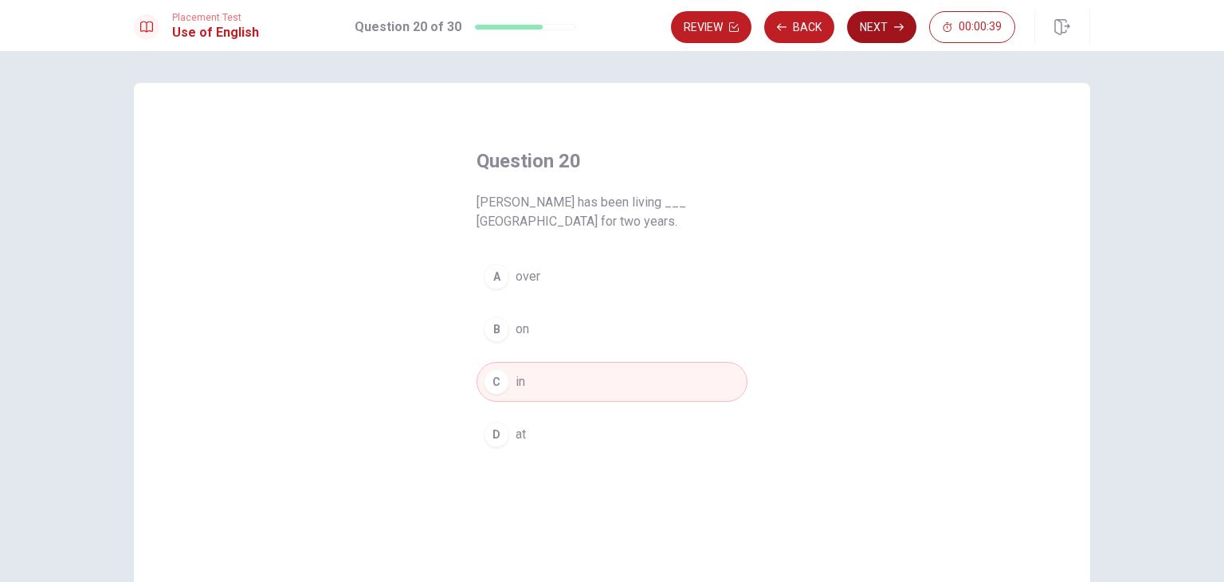
click at [867, 33] on button "Next" at bounding box center [881, 27] width 69 height 32
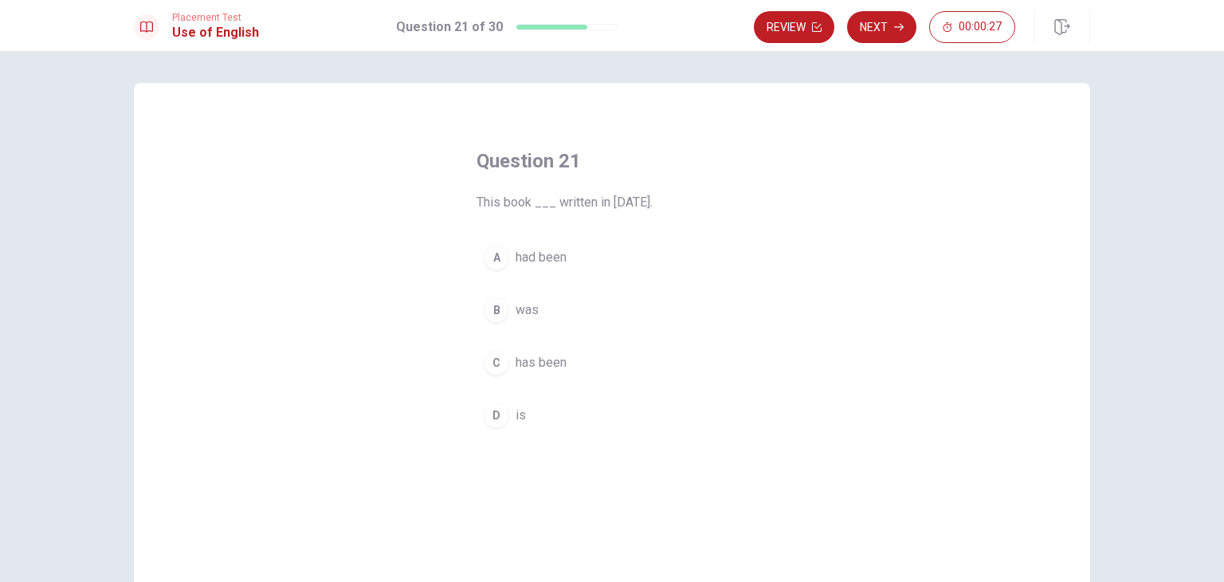
click at [547, 261] on span "had been" at bounding box center [540, 257] width 51 height 19
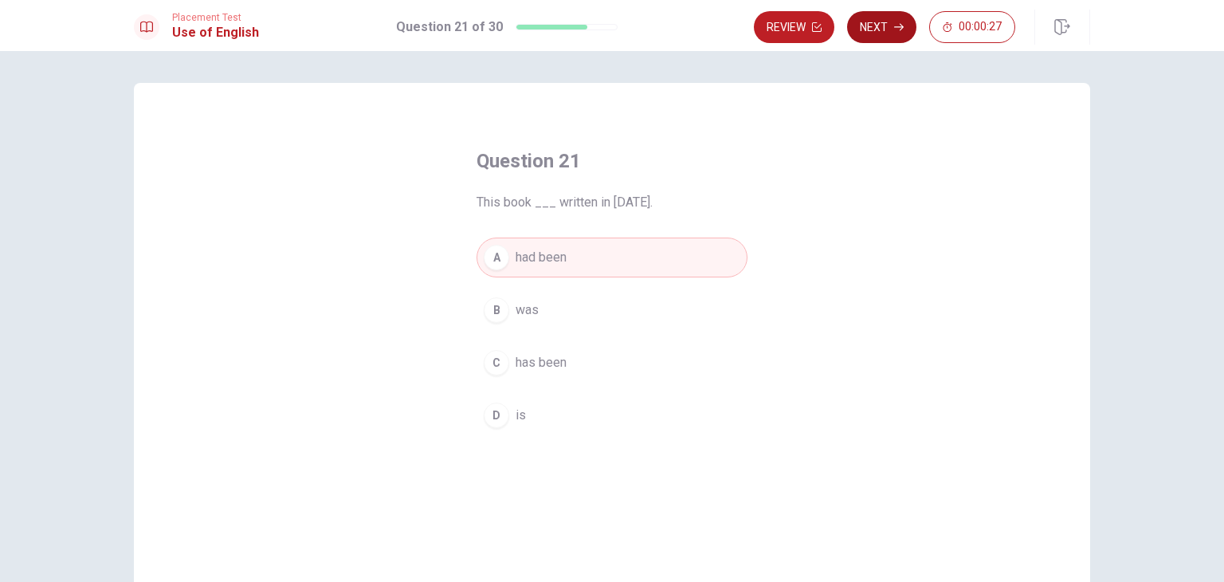
click at [869, 22] on button "Next" at bounding box center [881, 27] width 69 height 32
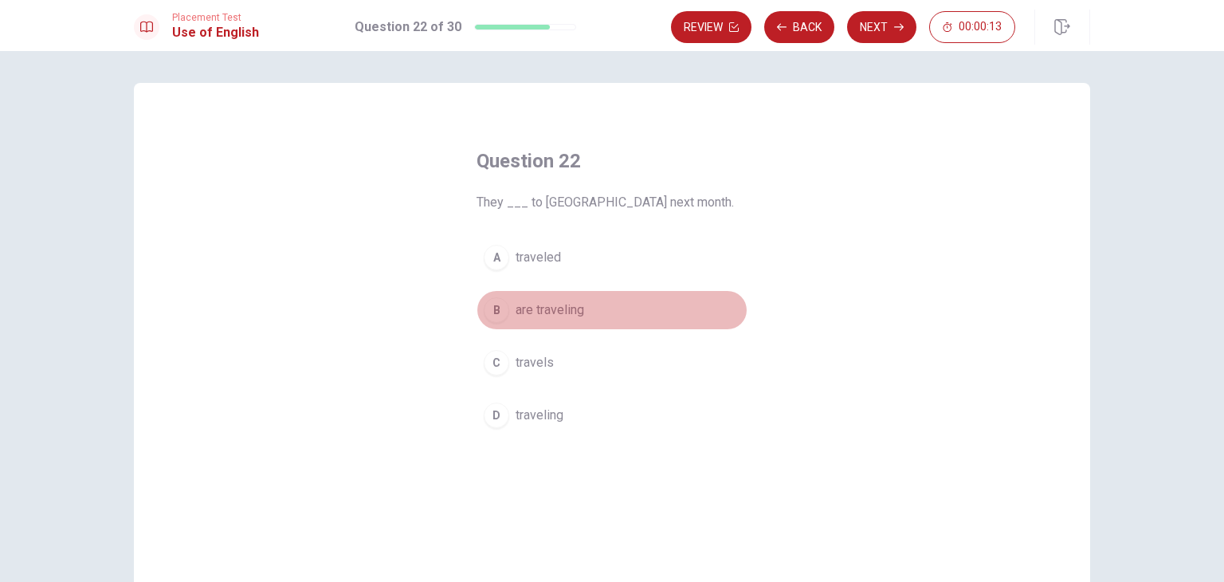
click at [533, 316] on span "are traveling" at bounding box center [549, 309] width 69 height 19
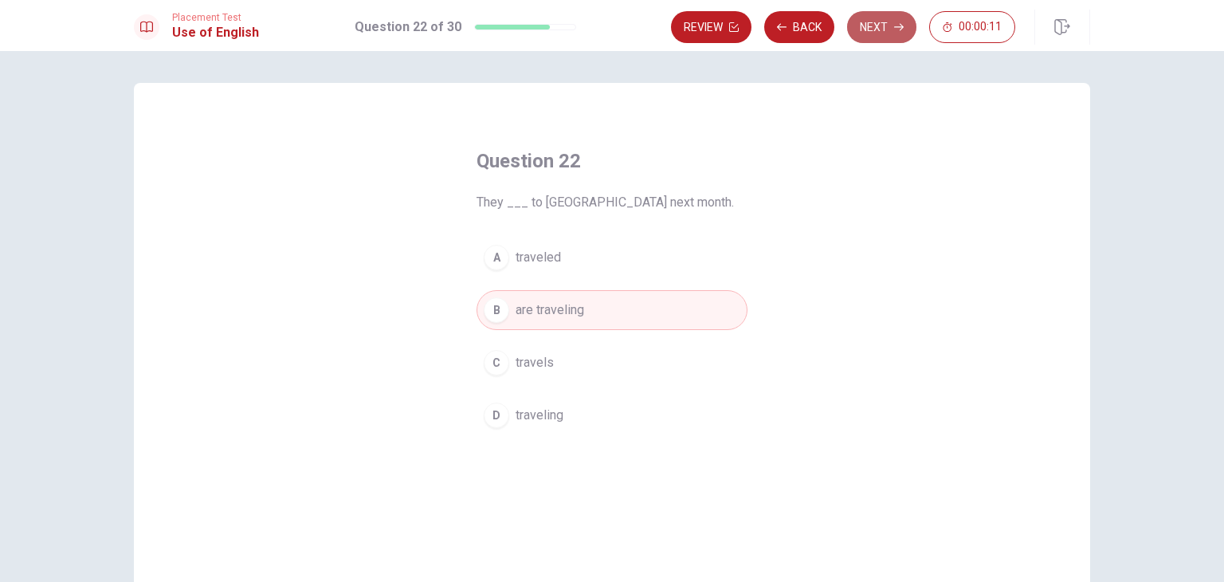
click at [875, 22] on button "Next" at bounding box center [881, 27] width 69 height 32
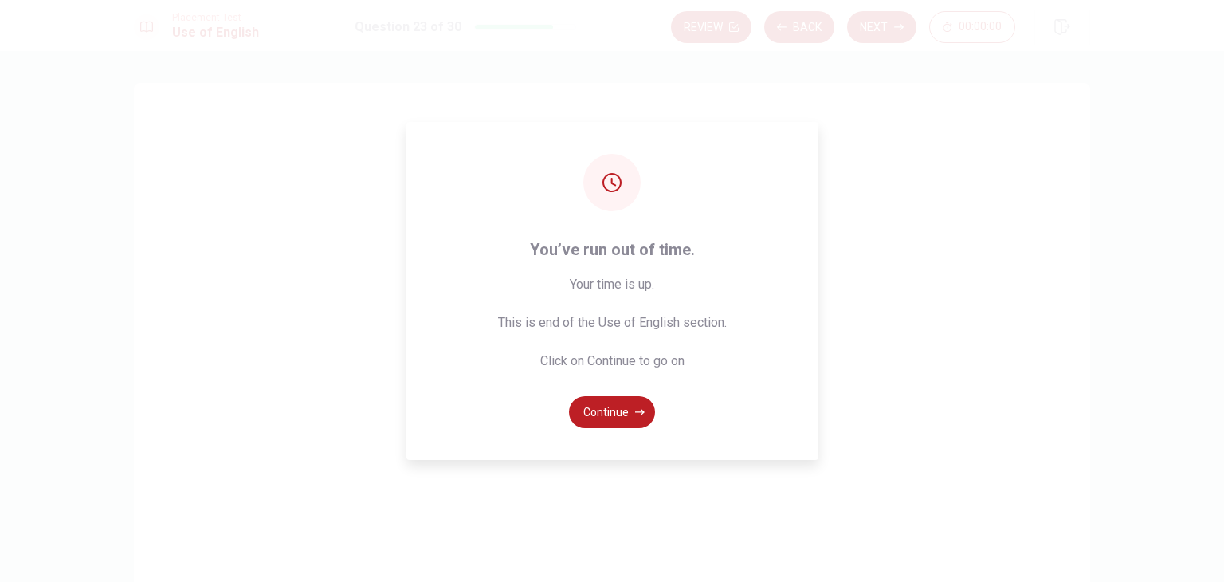
click at [531, 315] on span "Your time is up. This is end of the Use of English section. Click on Continue t…" at bounding box center [612, 323] width 229 height 96
click at [594, 415] on button "Continue" at bounding box center [612, 412] width 86 height 32
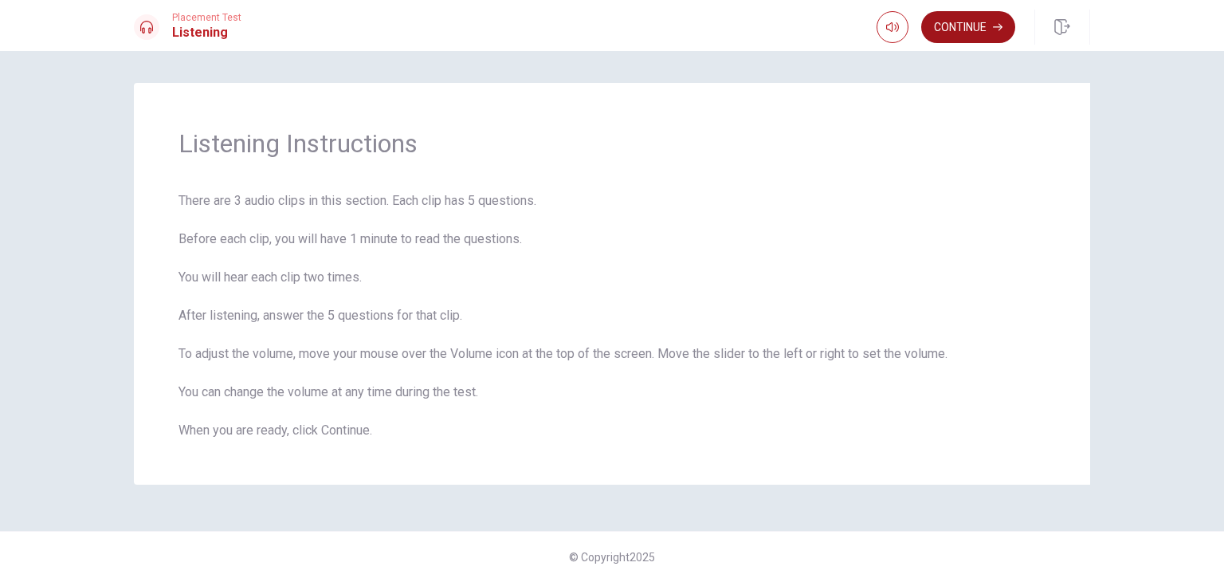
click at [965, 28] on button "Continue" at bounding box center [968, 27] width 94 height 32
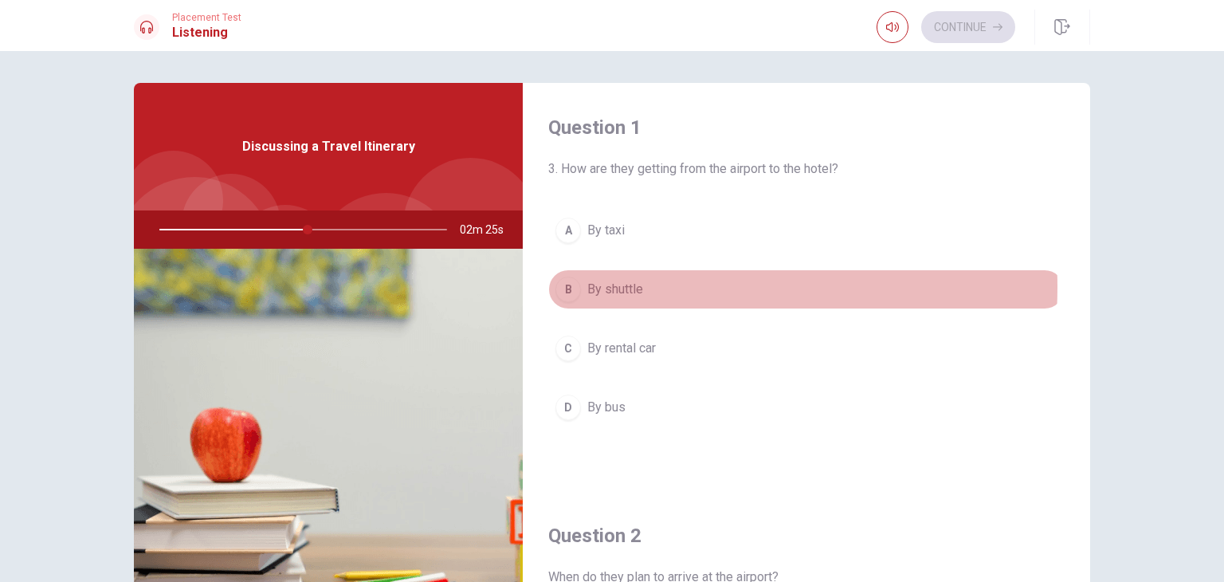
click at [621, 286] on span "By shuttle" at bounding box center [615, 289] width 56 height 19
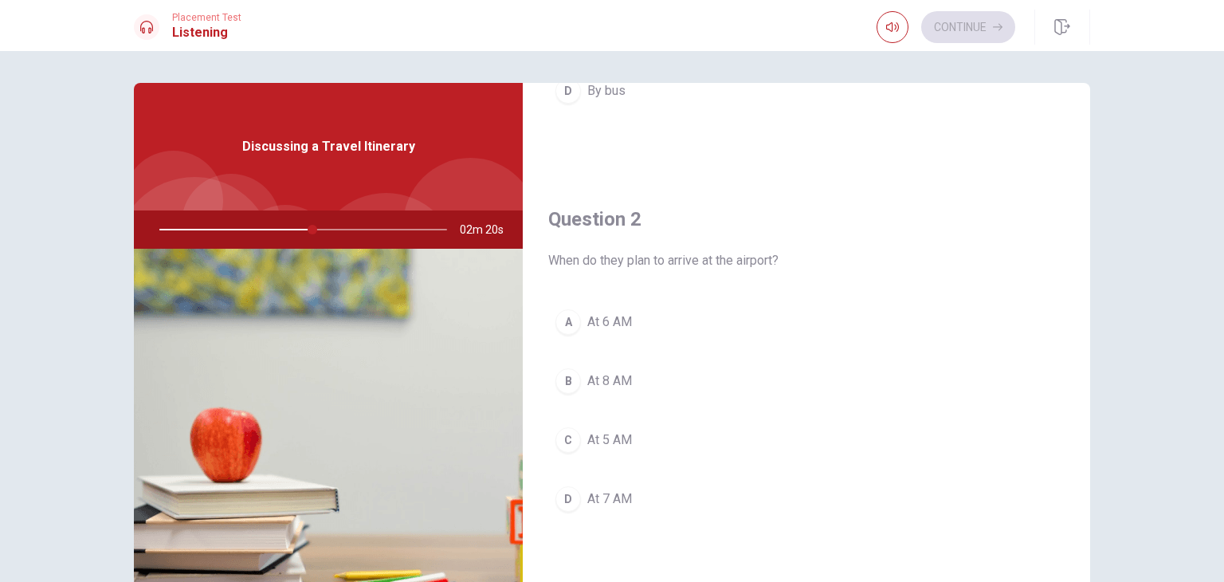
scroll to position [319, 0]
click at [610, 319] on span "At 6 AM" at bounding box center [609, 319] width 45 height 19
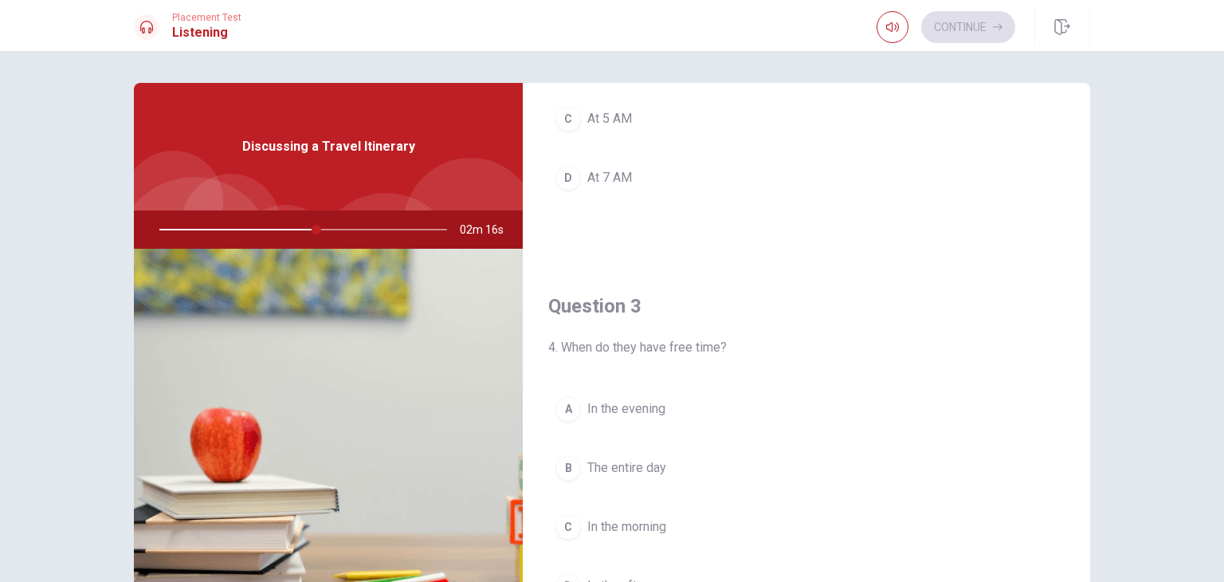
scroll to position [717, 0]
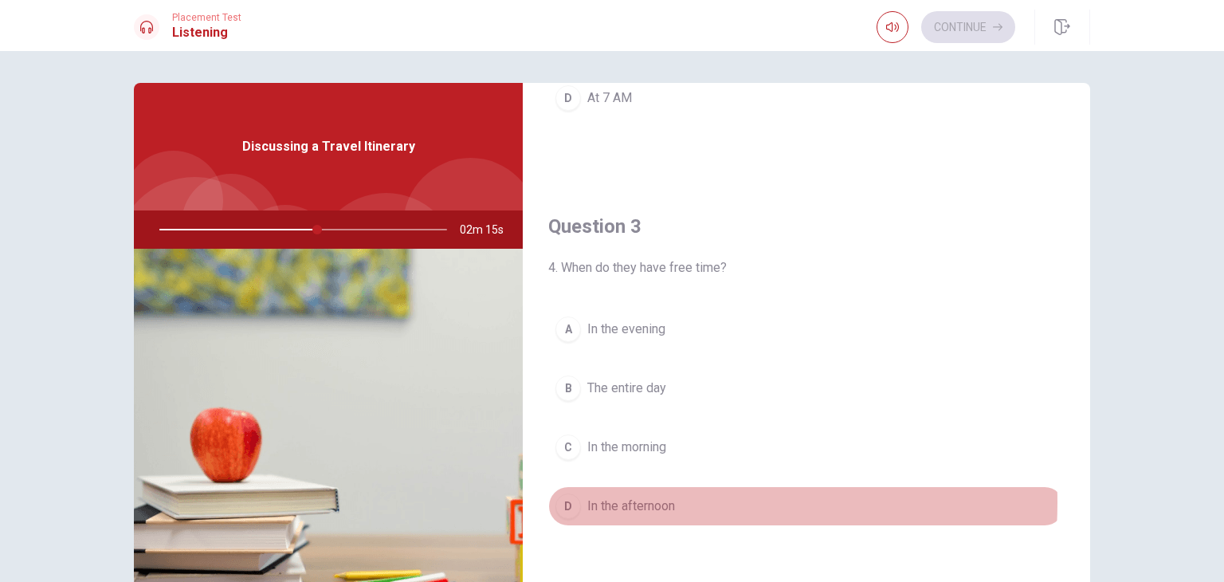
click at [644, 498] on span "In the afternoon" at bounding box center [631, 505] width 88 height 19
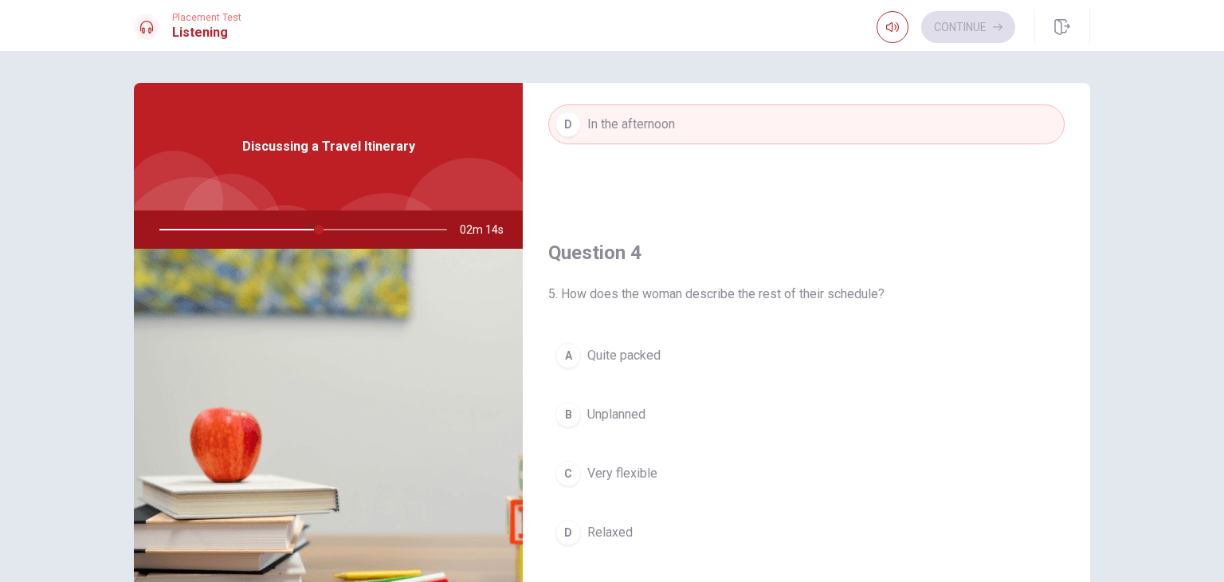
scroll to position [1115, 0]
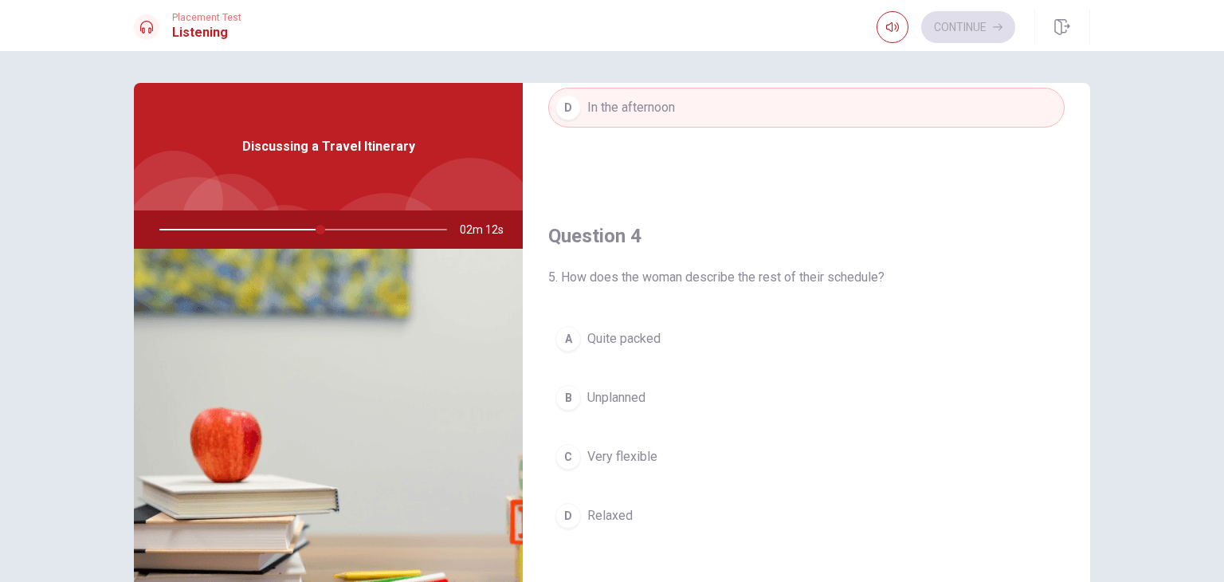
click at [635, 335] on span "Quite packed" at bounding box center [623, 338] width 73 height 19
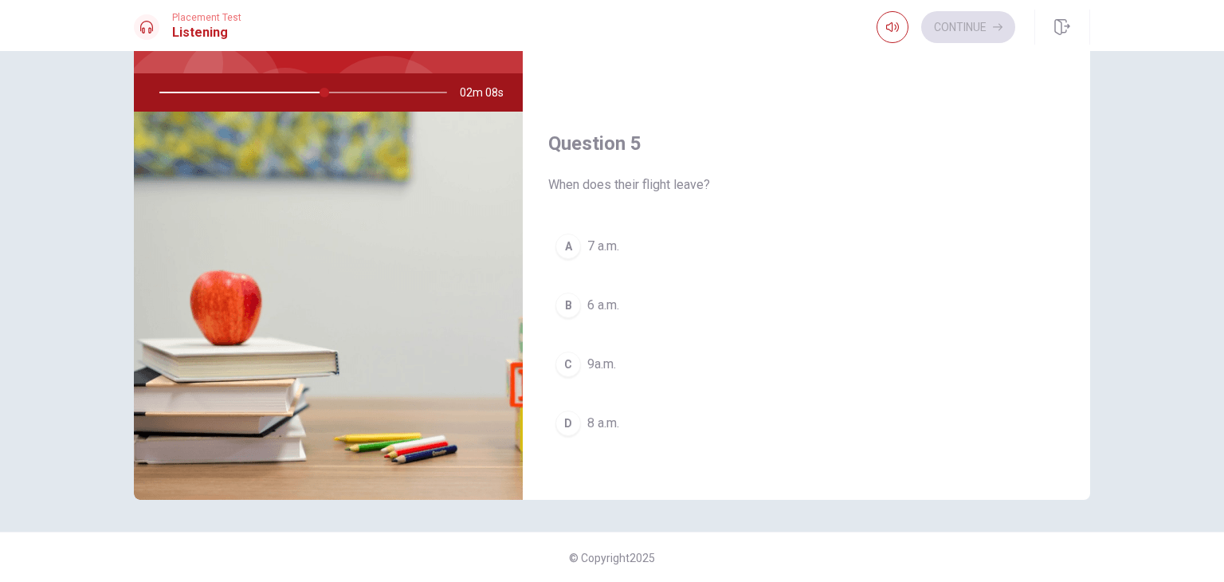
scroll to position [138, 0]
click at [602, 415] on span "8 a.m." at bounding box center [603, 422] width 32 height 19
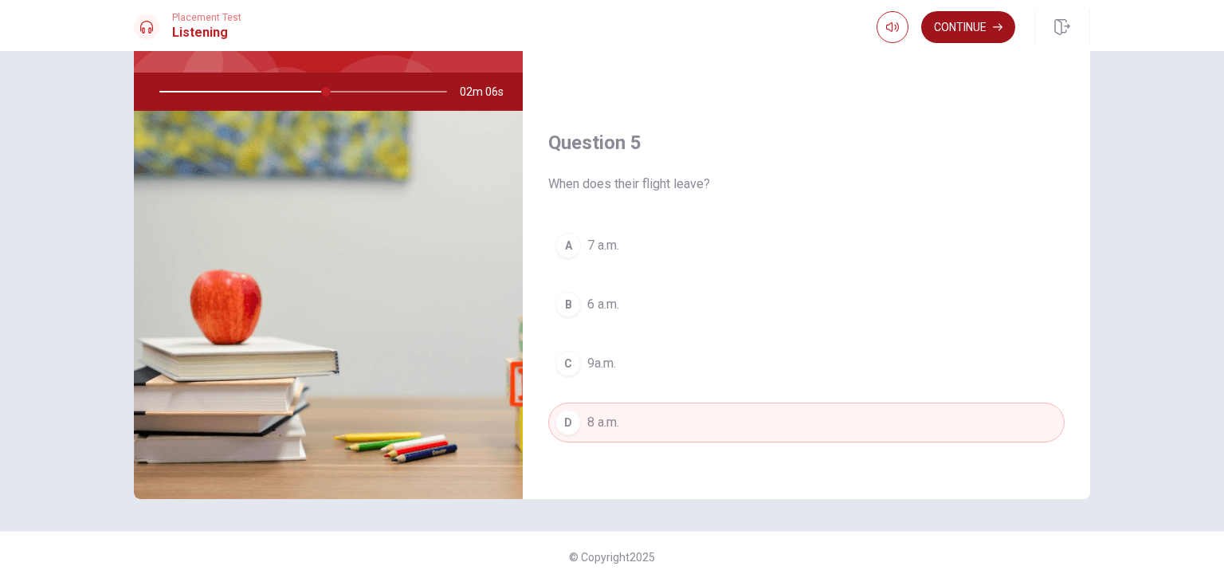
click at [954, 30] on button "Continue" at bounding box center [968, 27] width 94 height 32
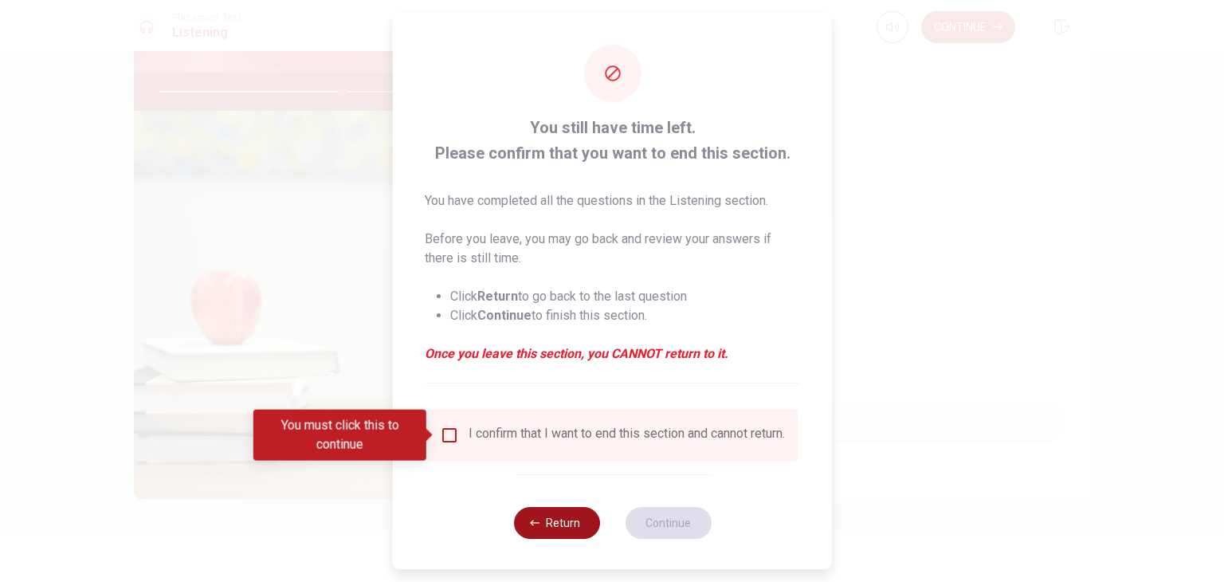
click at [520, 539] on button "Return" at bounding box center [556, 523] width 86 height 32
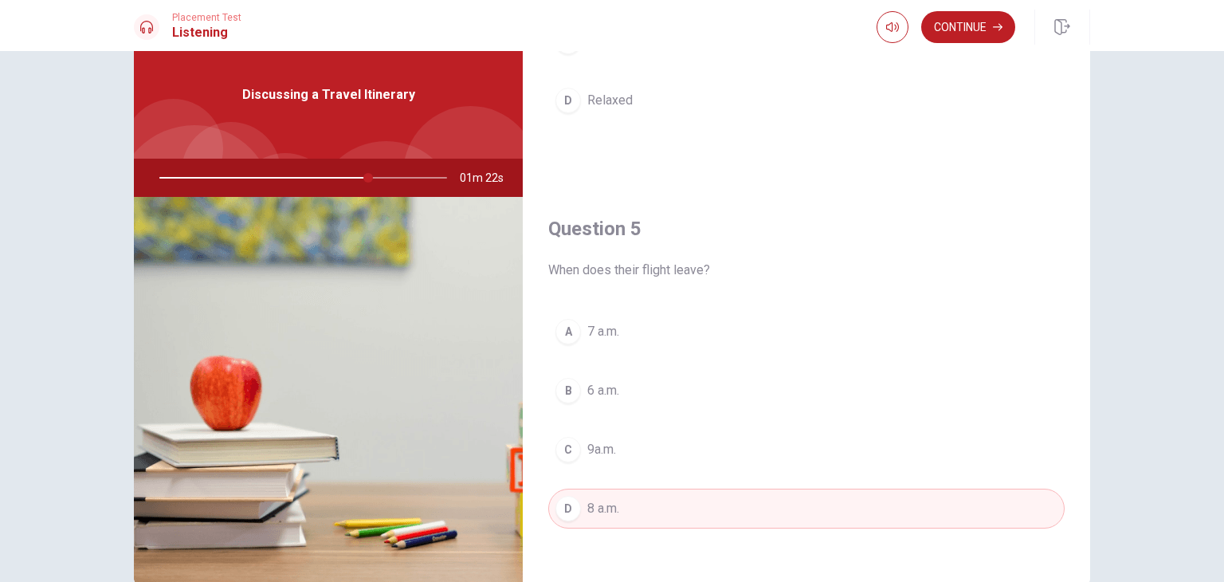
scroll to position [80, 0]
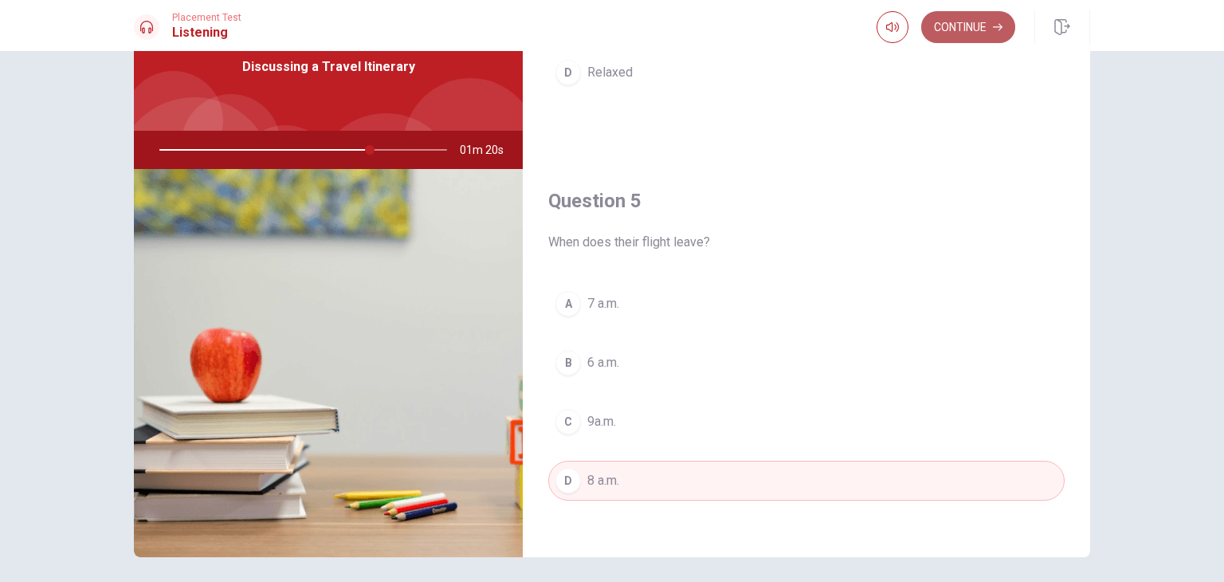
click at [955, 22] on button "Continue" at bounding box center [968, 27] width 94 height 32
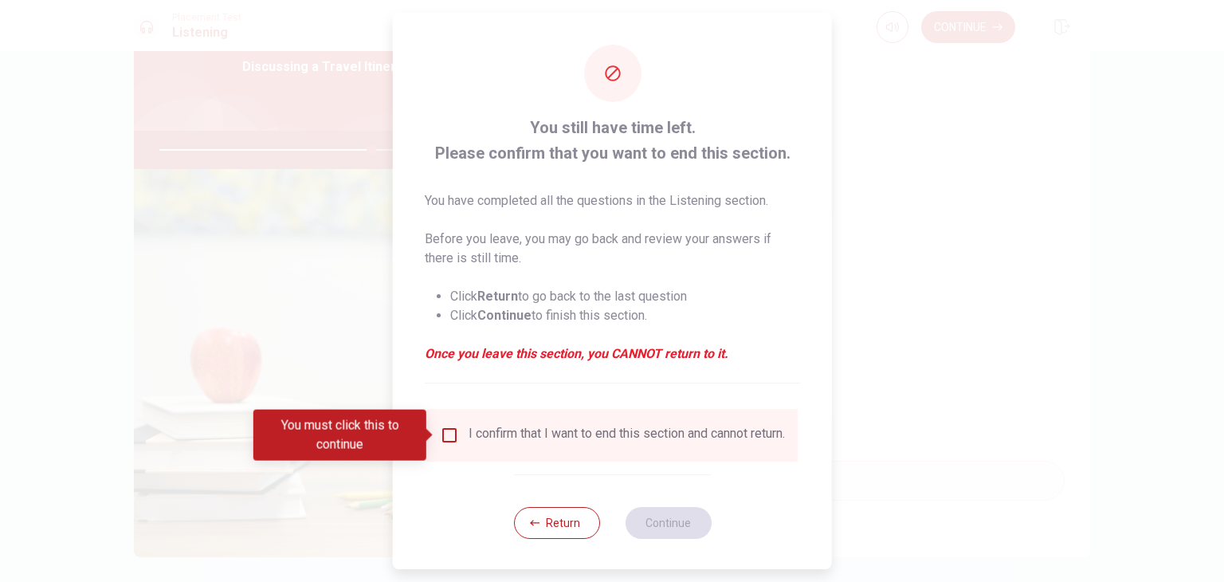
click at [449, 432] on input "You must click this to continue" at bounding box center [449, 434] width 19 height 19
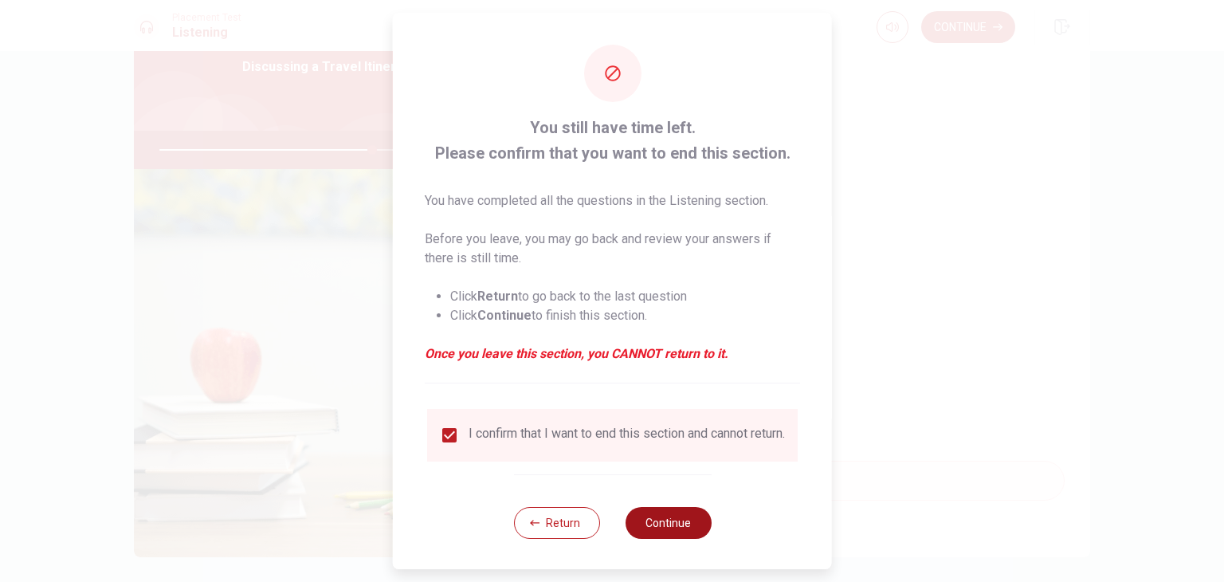
click at [668, 533] on button "Continue" at bounding box center [668, 523] width 86 height 32
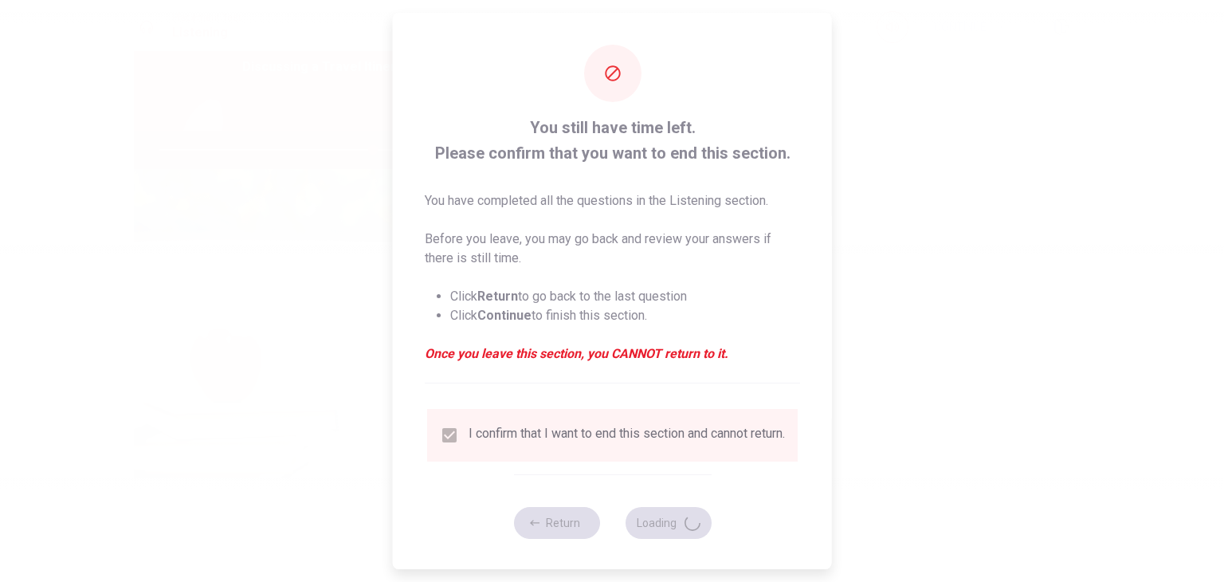
type input "75"
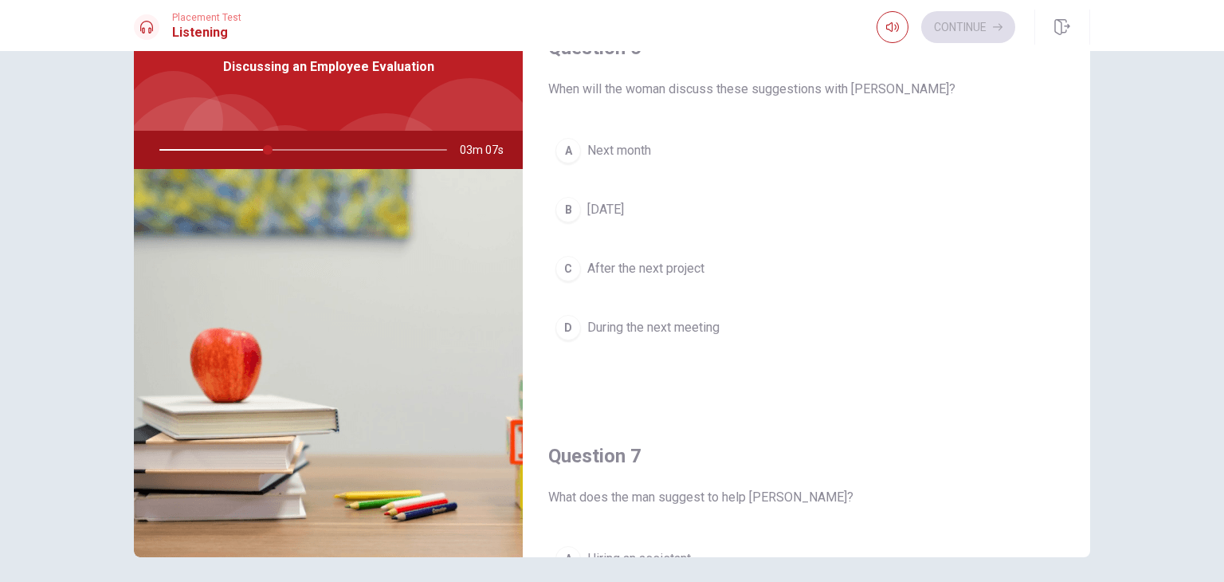
scroll to position [0, 0]
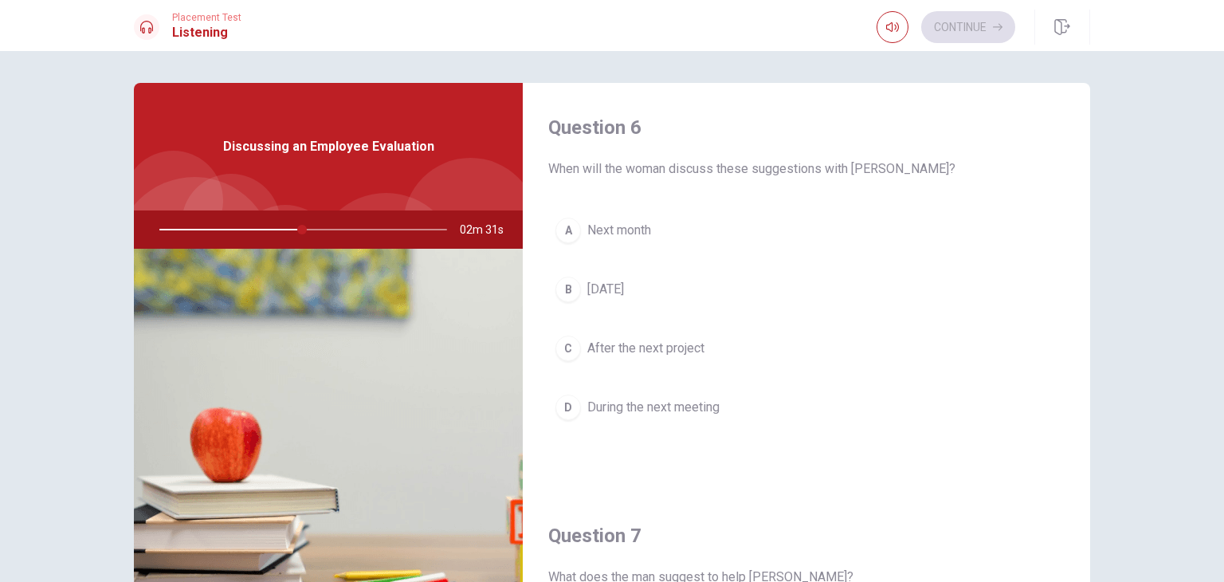
click at [675, 403] on span "During the next meeting" at bounding box center [653, 407] width 132 height 19
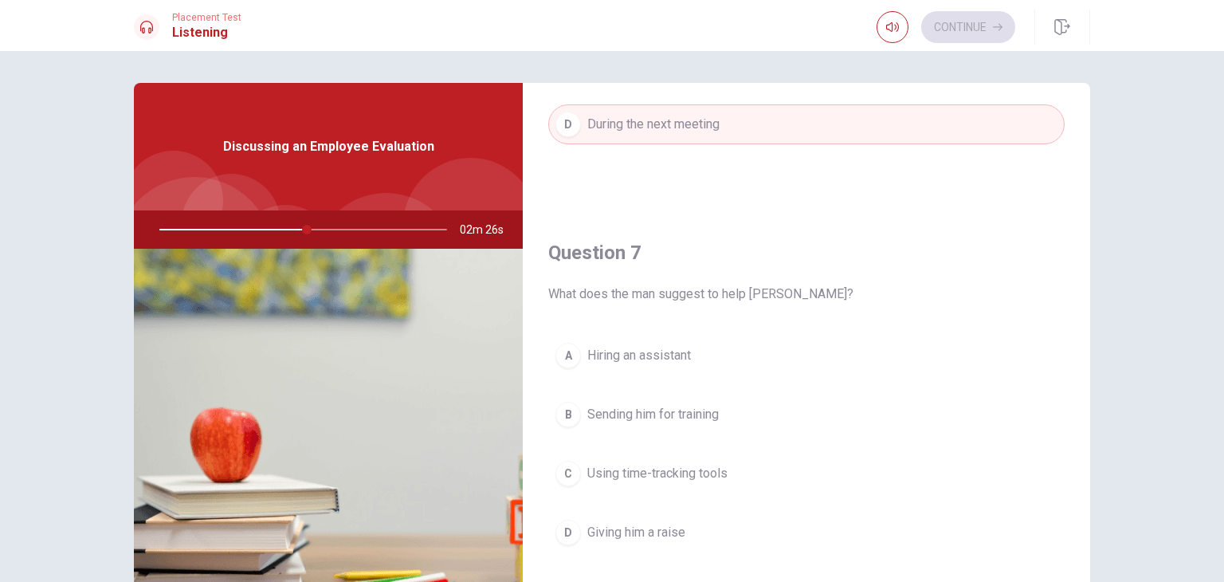
scroll to position [319, 0]
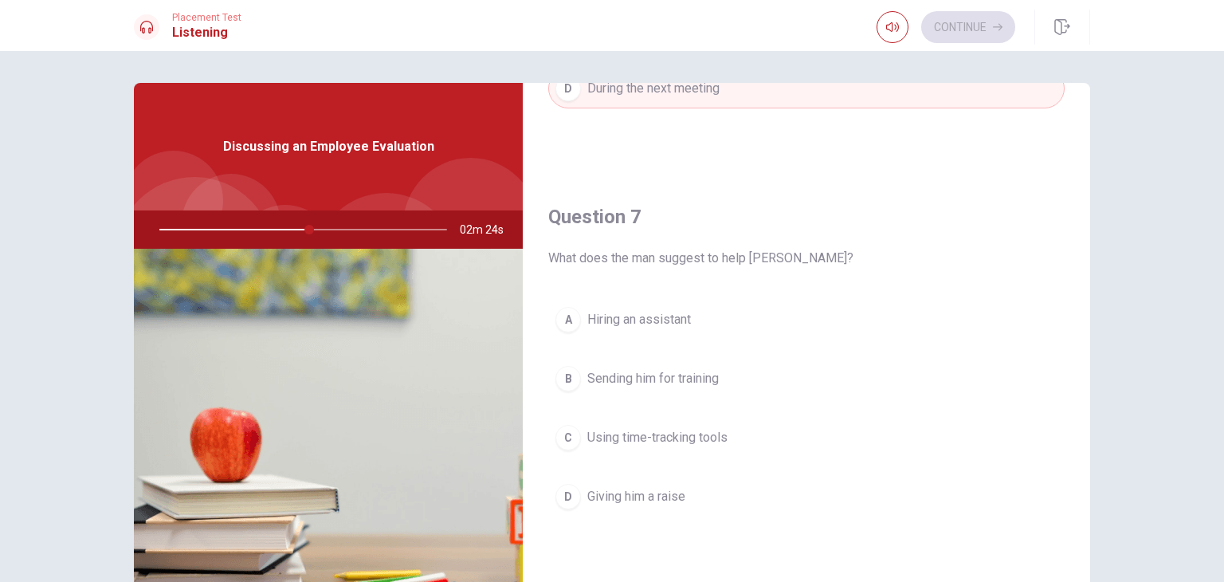
click at [676, 433] on span "Using time-tracking tools" at bounding box center [657, 437] width 140 height 19
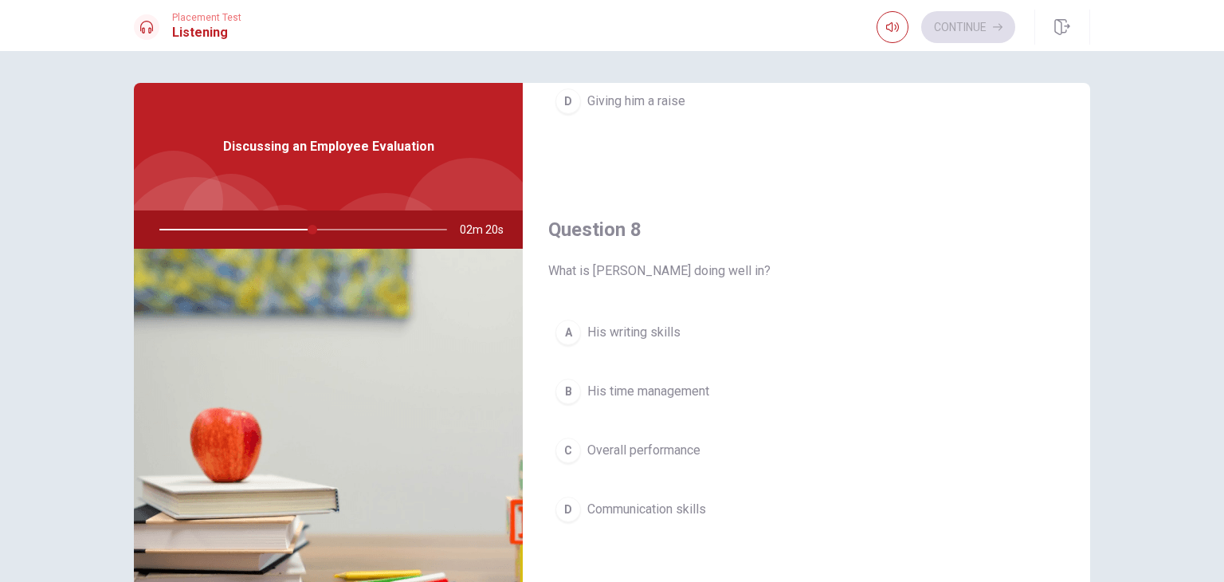
scroll to position [717, 0]
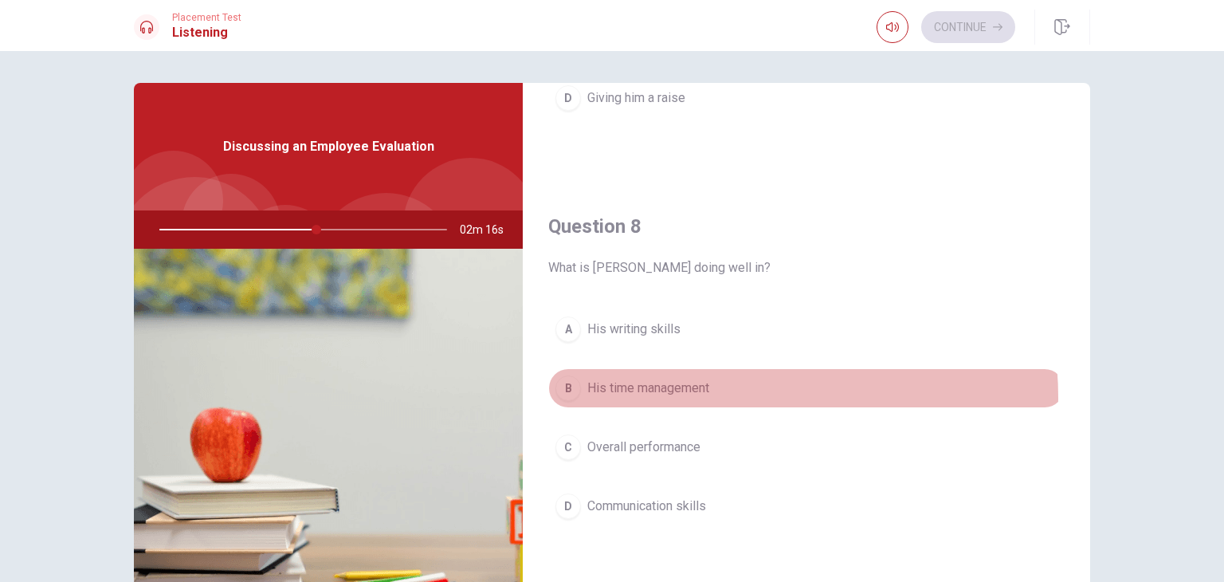
click at [707, 394] on span "His time management" at bounding box center [648, 387] width 122 height 19
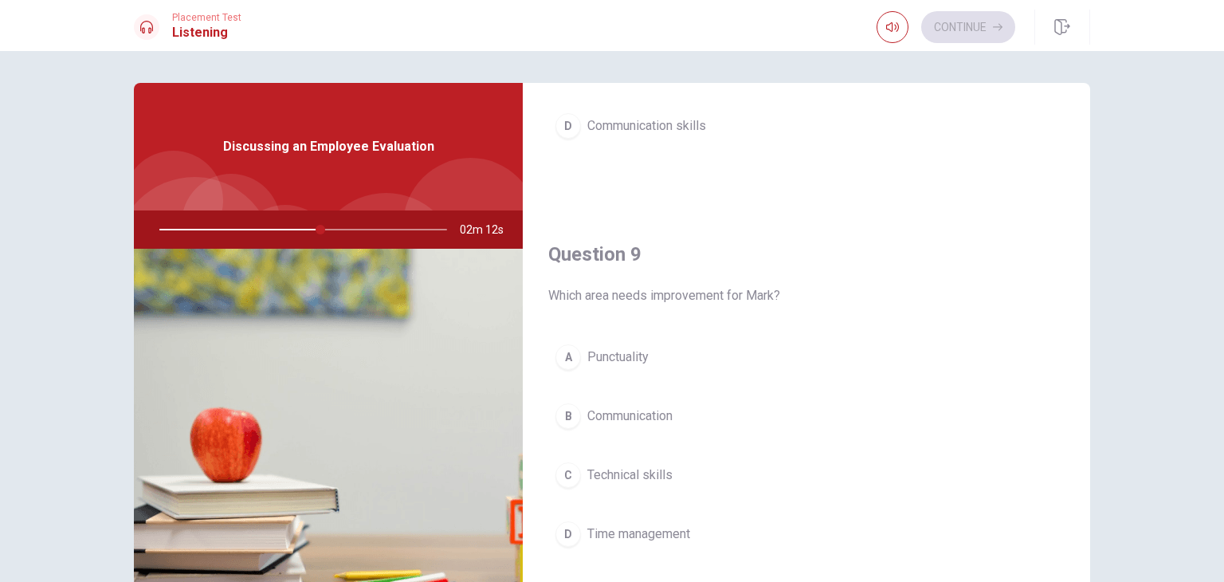
scroll to position [1115, 0]
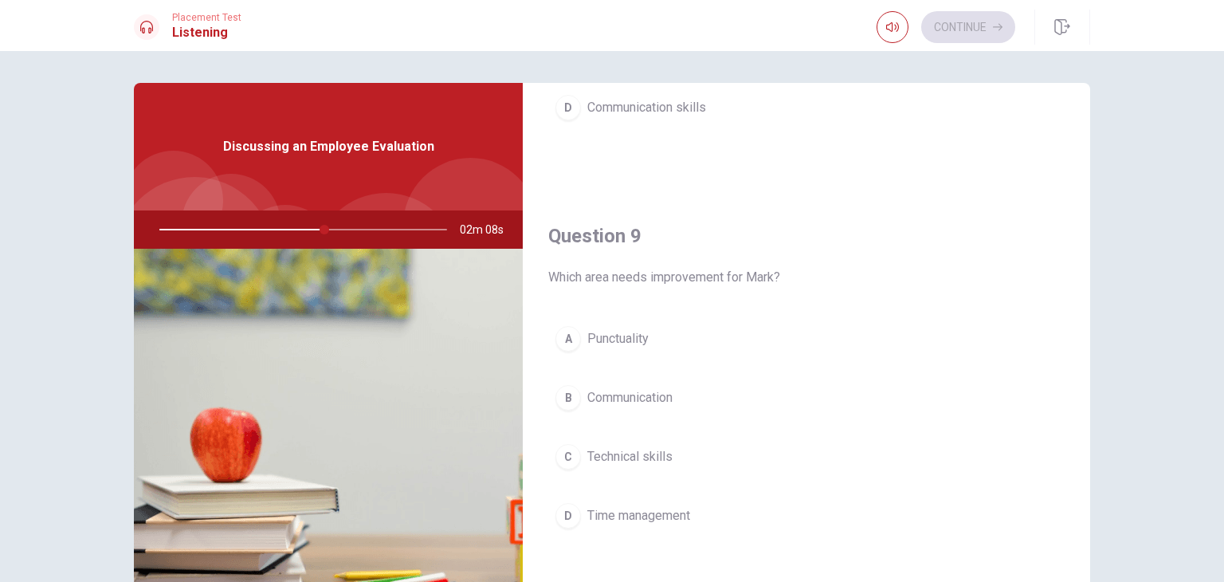
click at [690, 511] on button "D Time management" at bounding box center [806, 516] width 516 height 40
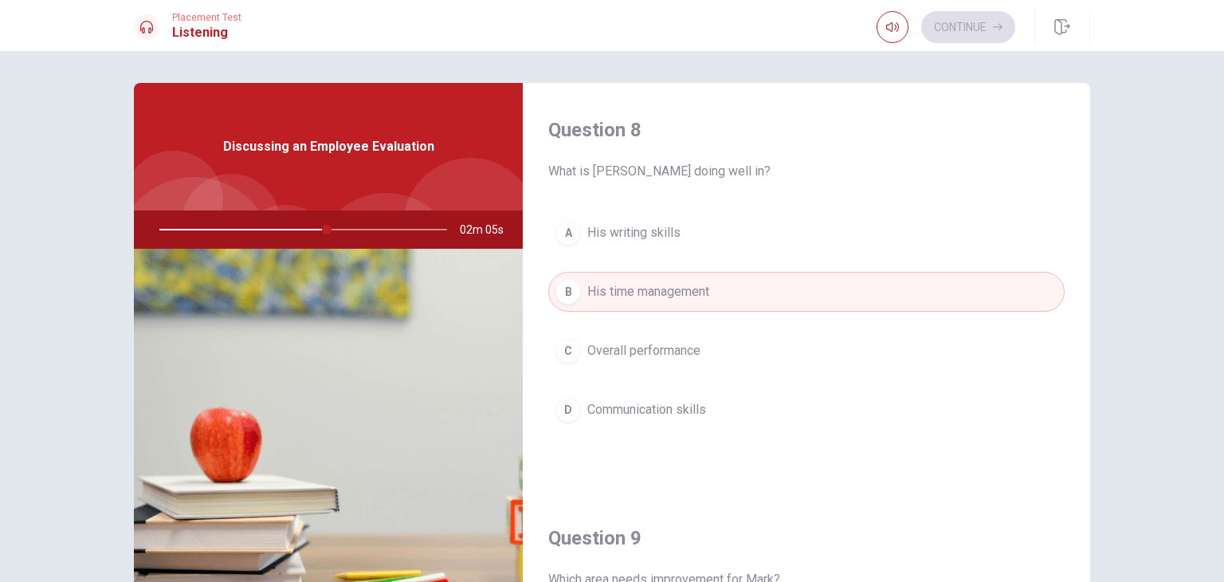
scroll to position [717, 0]
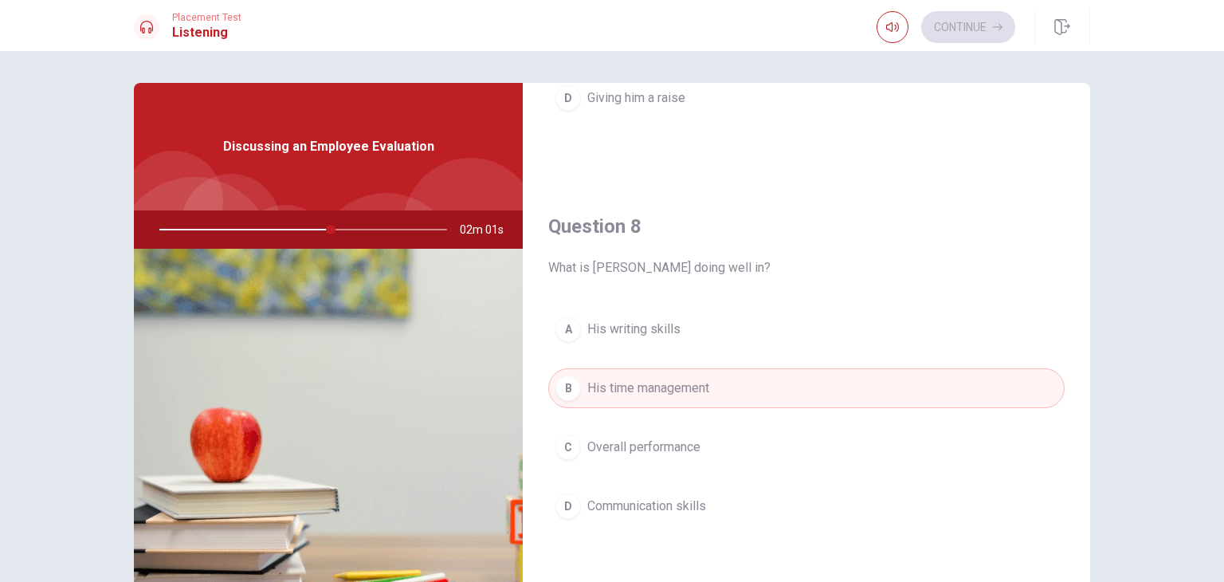
click at [685, 444] on span "Overall performance" at bounding box center [643, 446] width 113 height 19
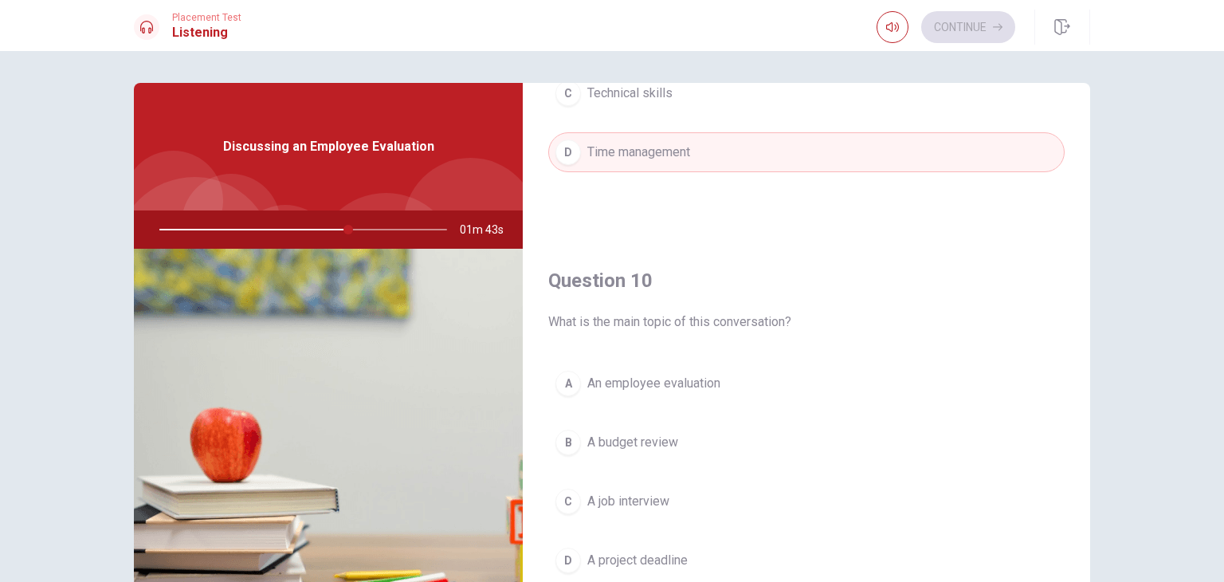
scroll to position [138, 0]
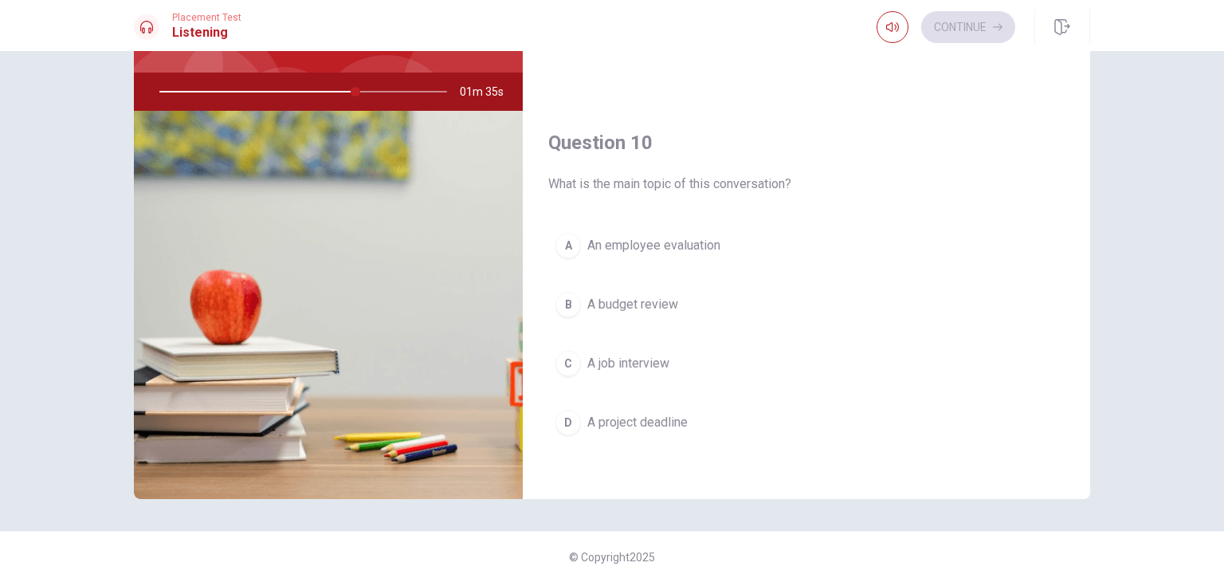
click at [645, 246] on span "An employee evaluation" at bounding box center [653, 245] width 133 height 19
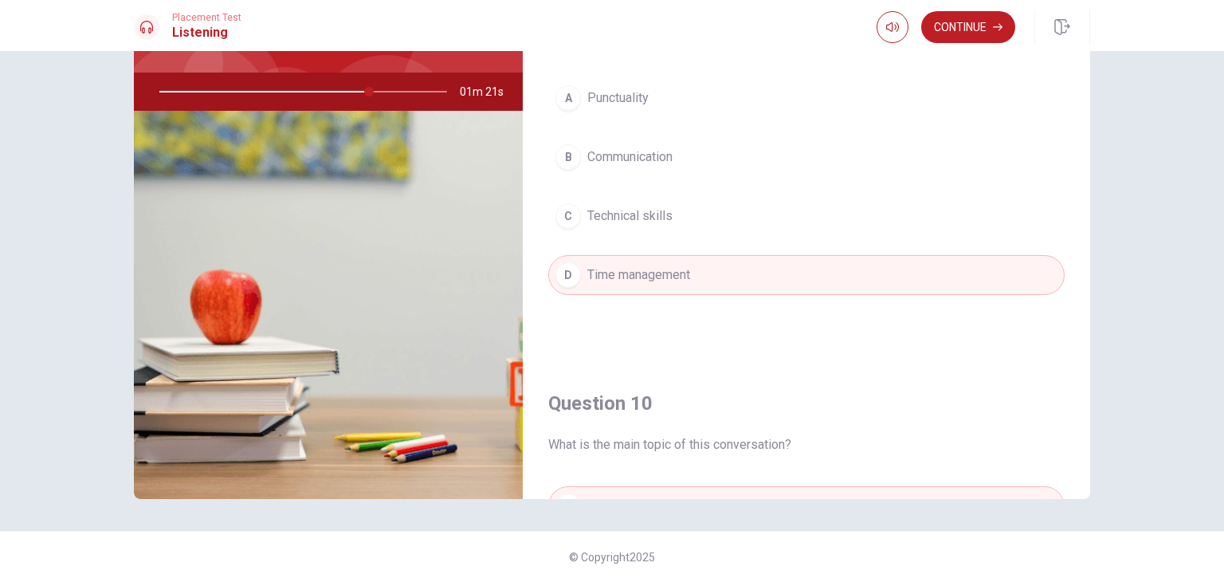
scroll to position [1160, 0]
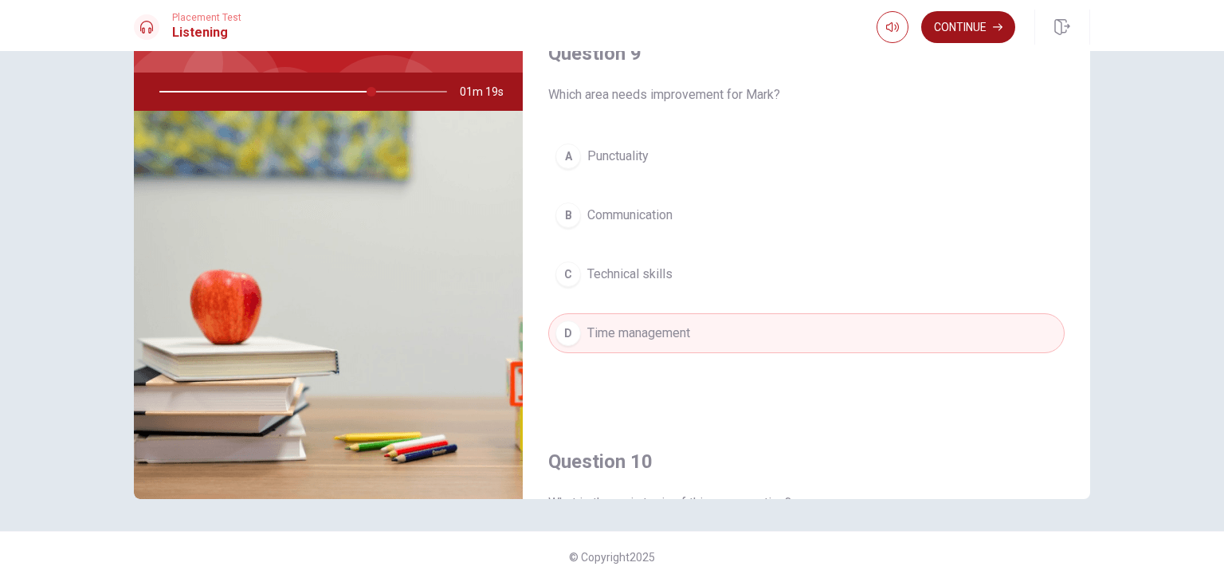
click at [950, 24] on button "Continue" at bounding box center [968, 27] width 94 height 32
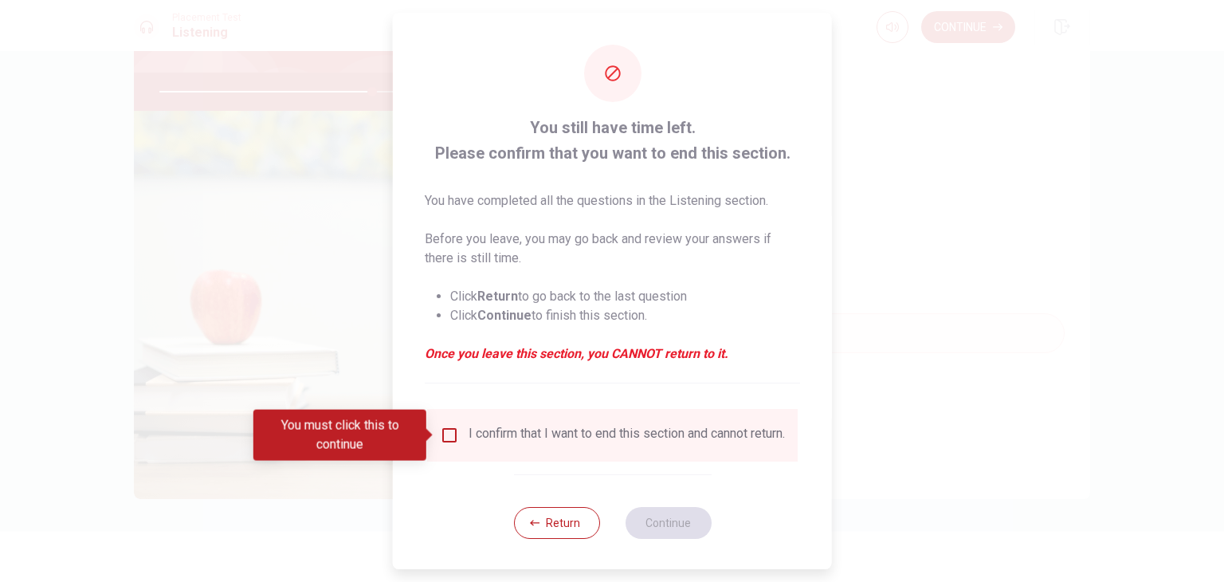
click at [443, 430] on input "You must click this to continue" at bounding box center [449, 434] width 19 height 19
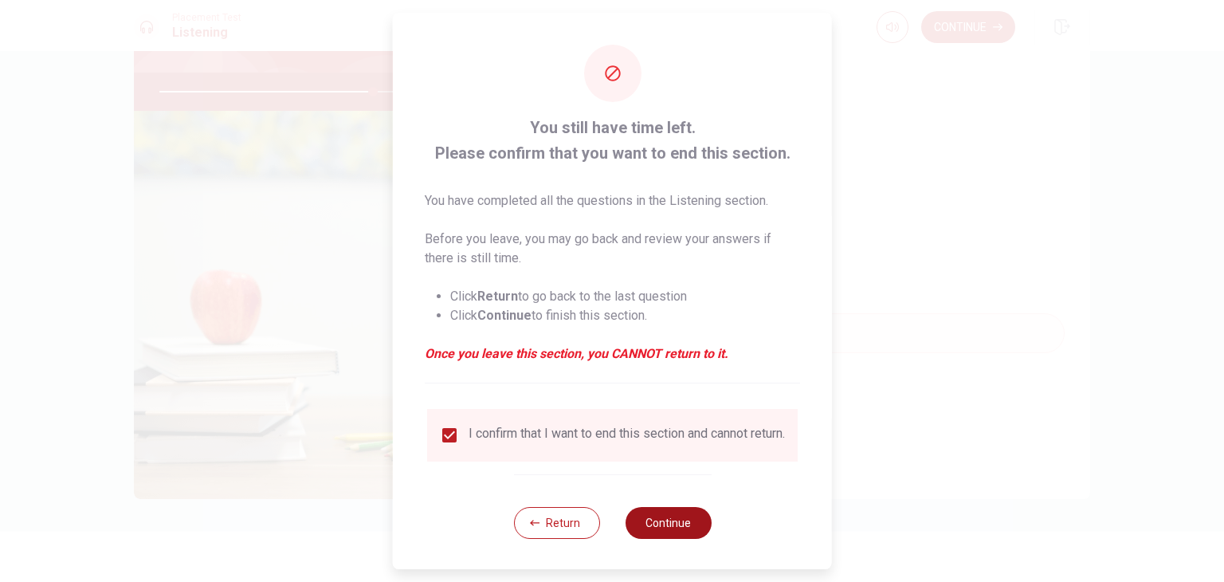
click at [651, 539] on button "Continue" at bounding box center [668, 523] width 86 height 32
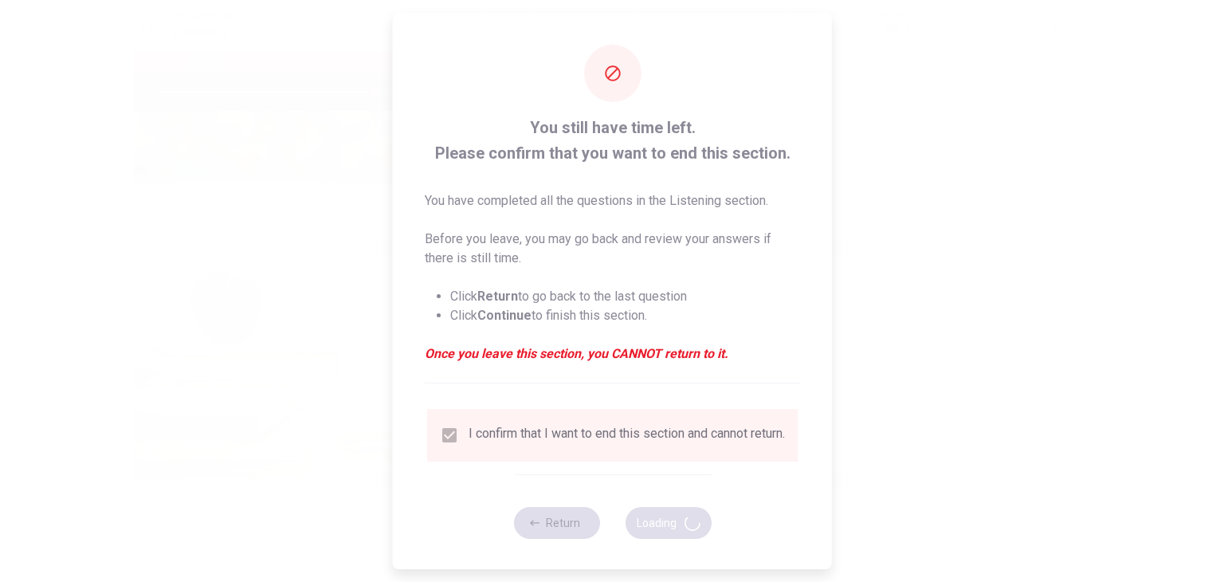
type input "75"
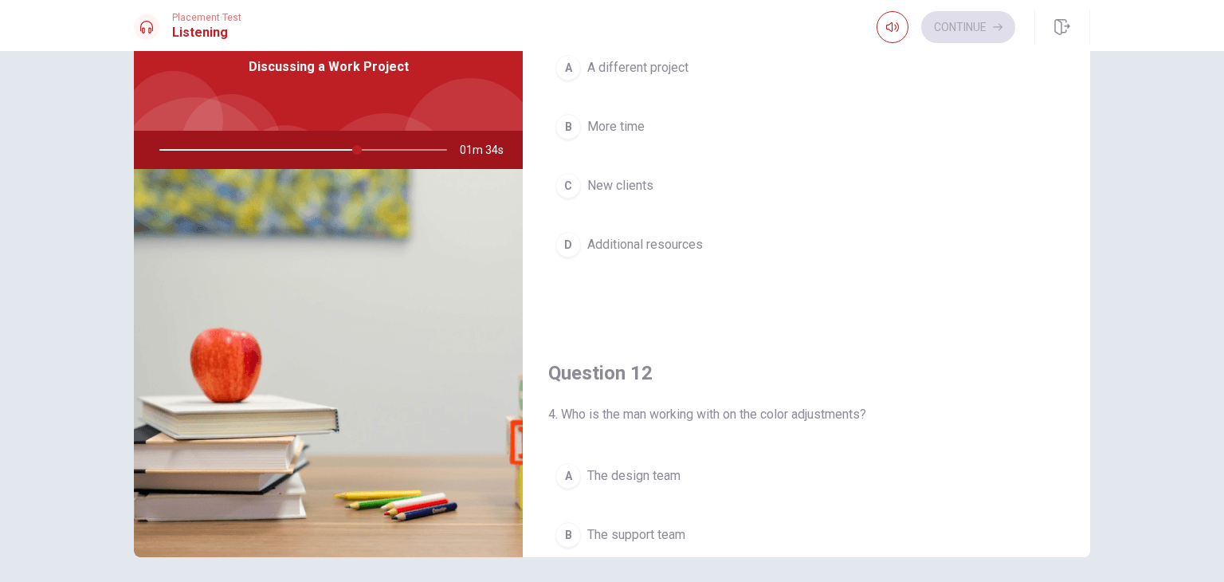
scroll to position [0, 0]
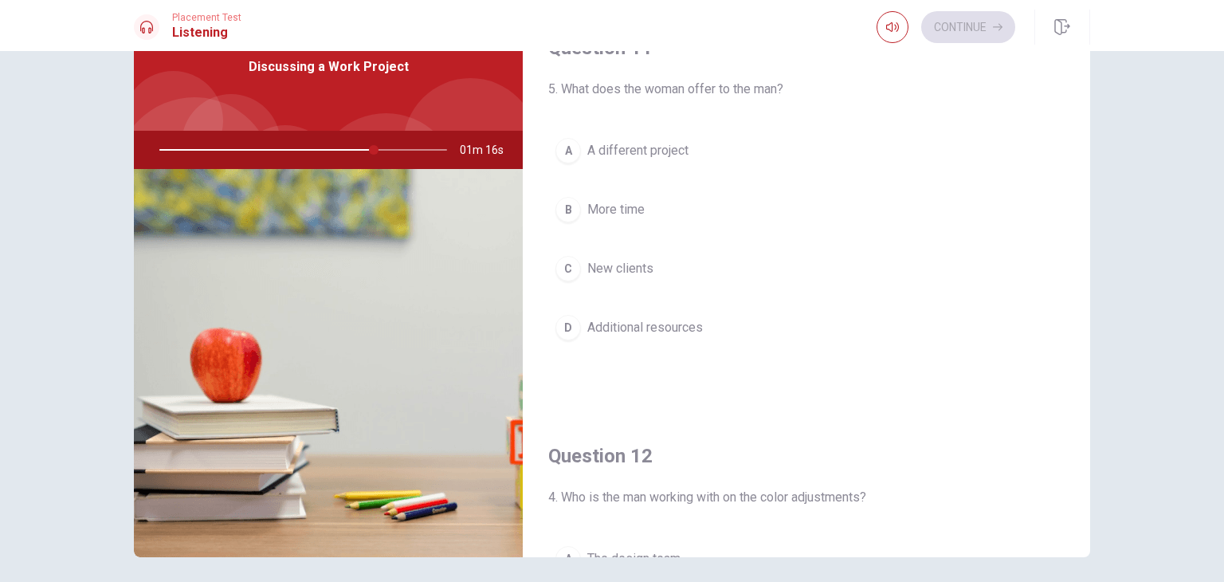
click at [630, 320] on span "Additional resources" at bounding box center [645, 327] width 116 height 19
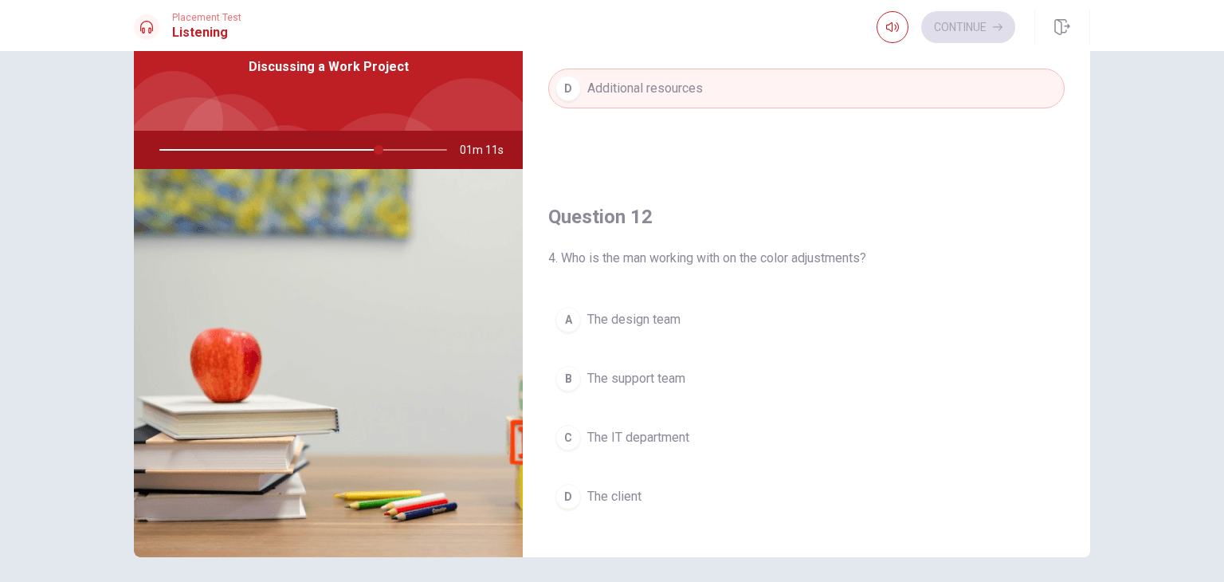
scroll to position [319, 0]
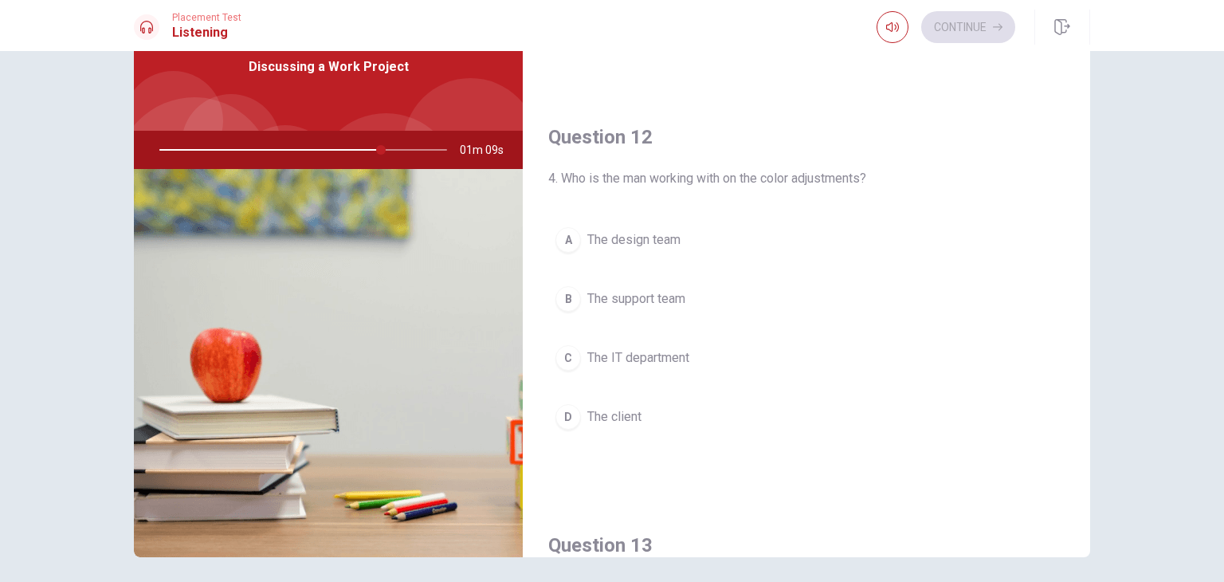
click at [636, 233] on span "The design team" at bounding box center [633, 239] width 93 height 19
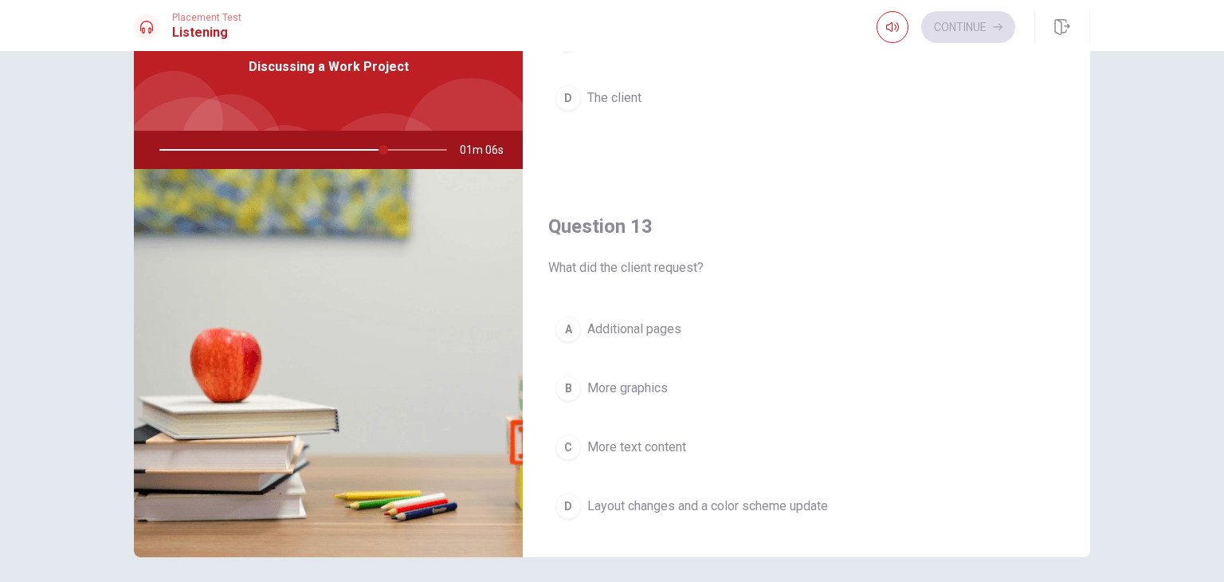
scroll to position [717, 0]
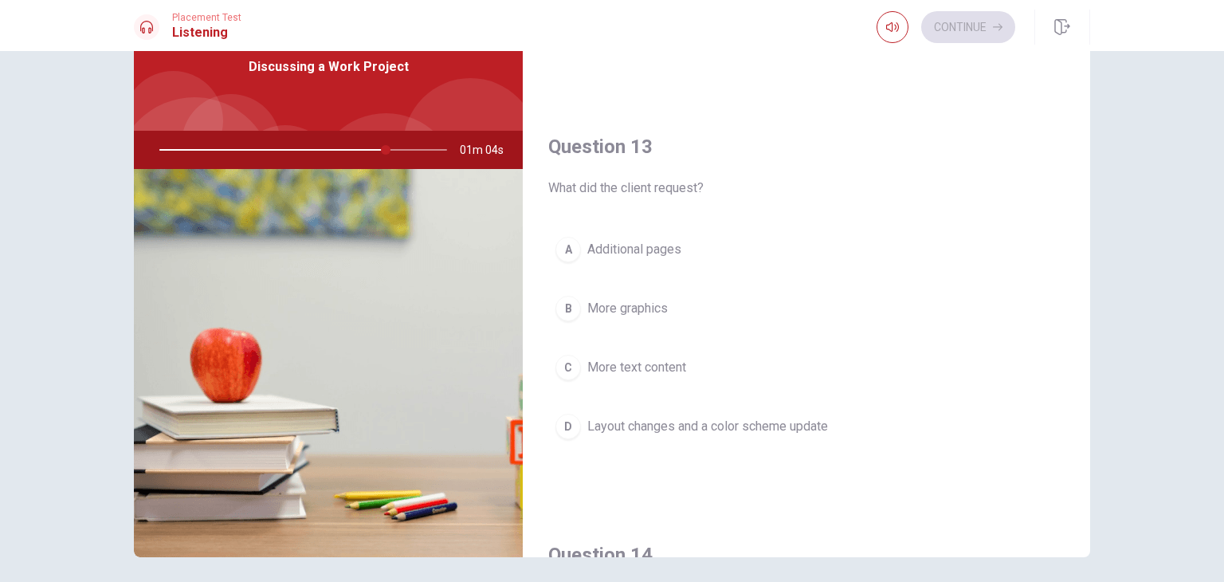
click at [730, 429] on span "Layout changes and a color scheme update" at bounding box center [707, 426] width 241 height 19
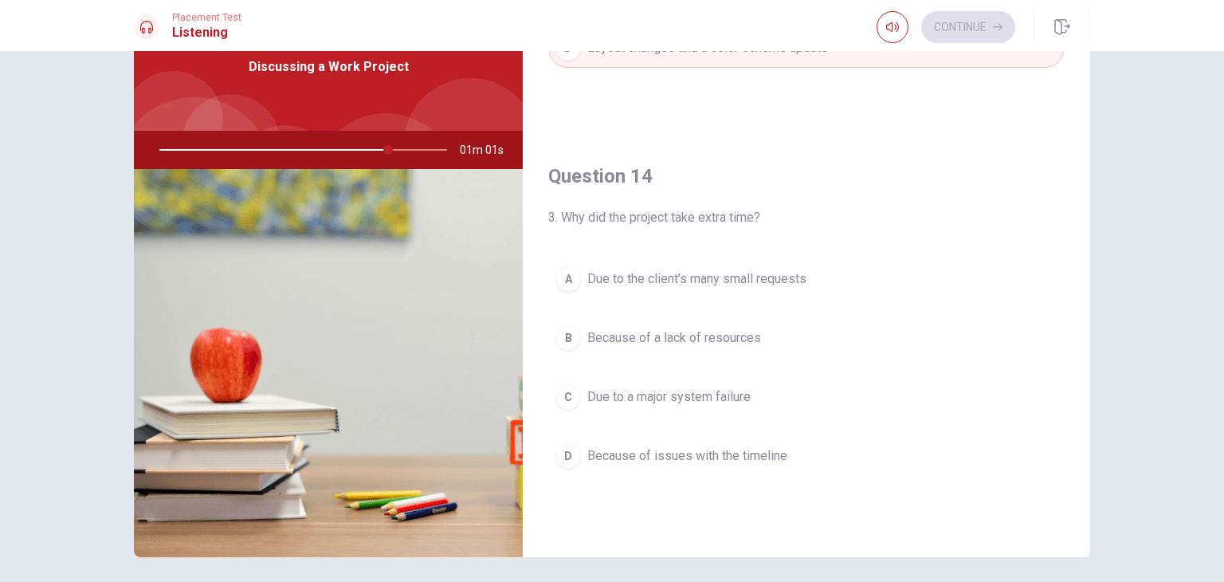
scroll to position [1115, 0]
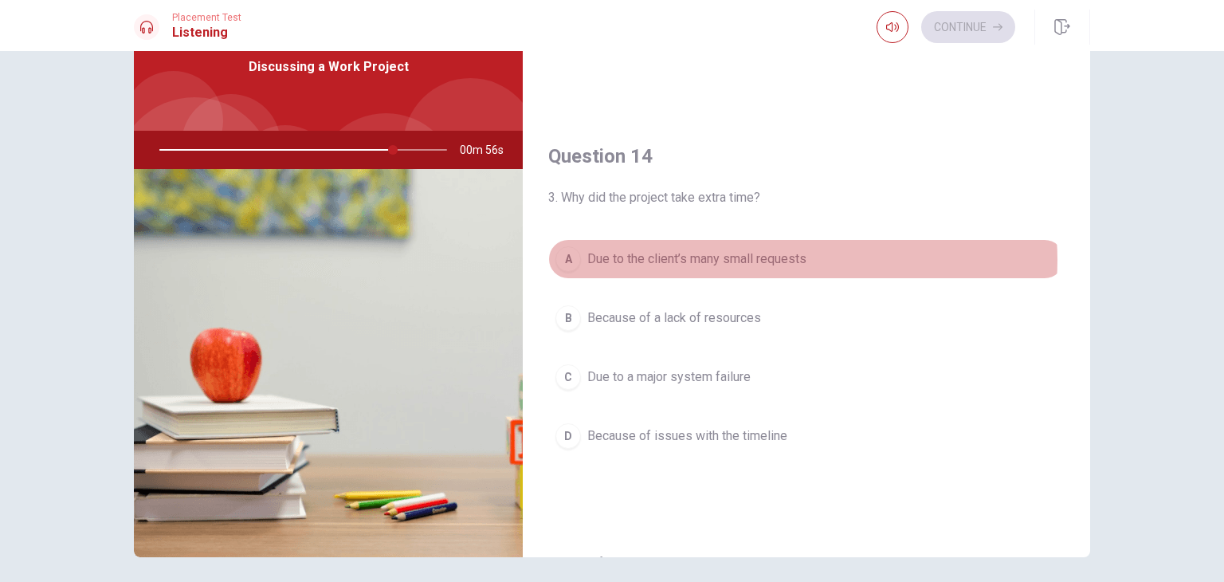
click at [782, 256] on span "Due to the client’s many small requests" at bounding box center [696, 258] width 219 height 19
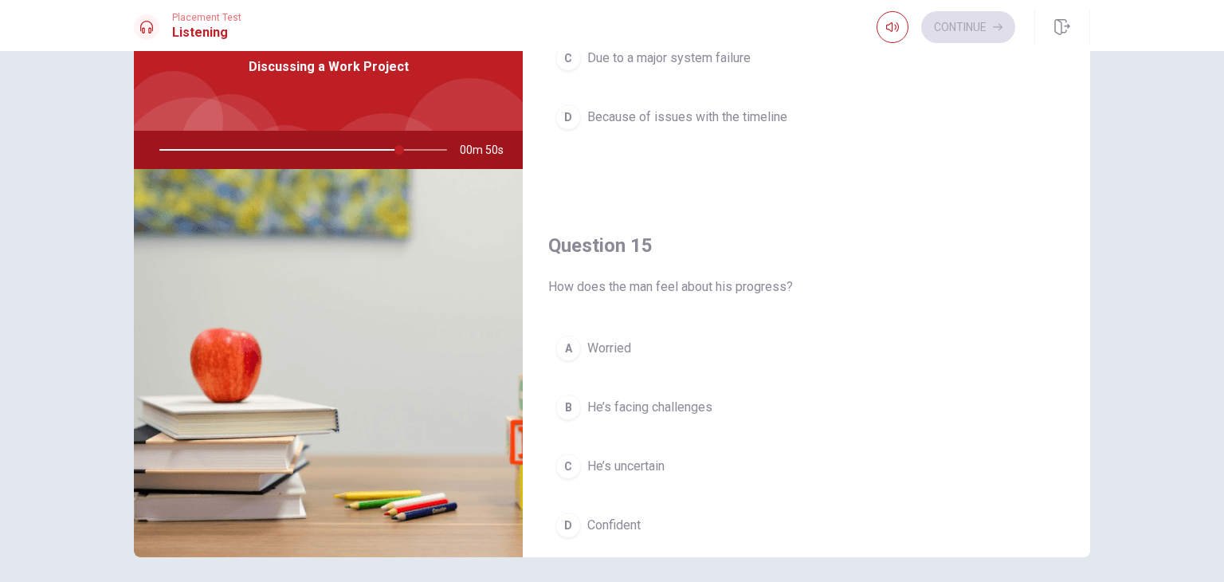
scroll to position [1479, 0]
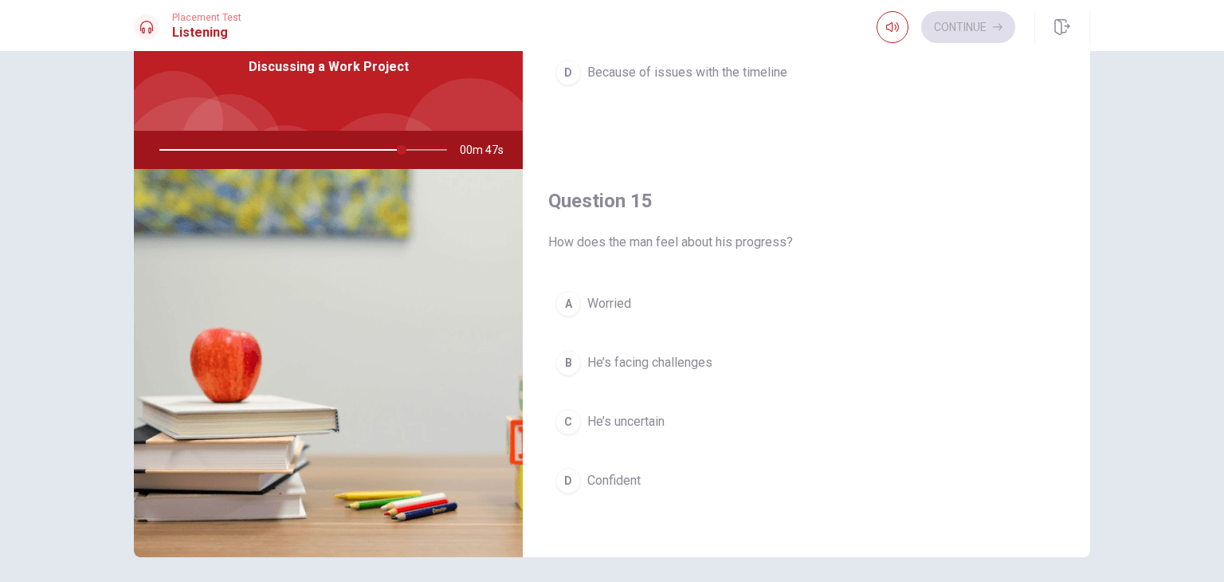
click at [625, 476] on span "Confident" at bounding box center [613, 480] width 53 height 19
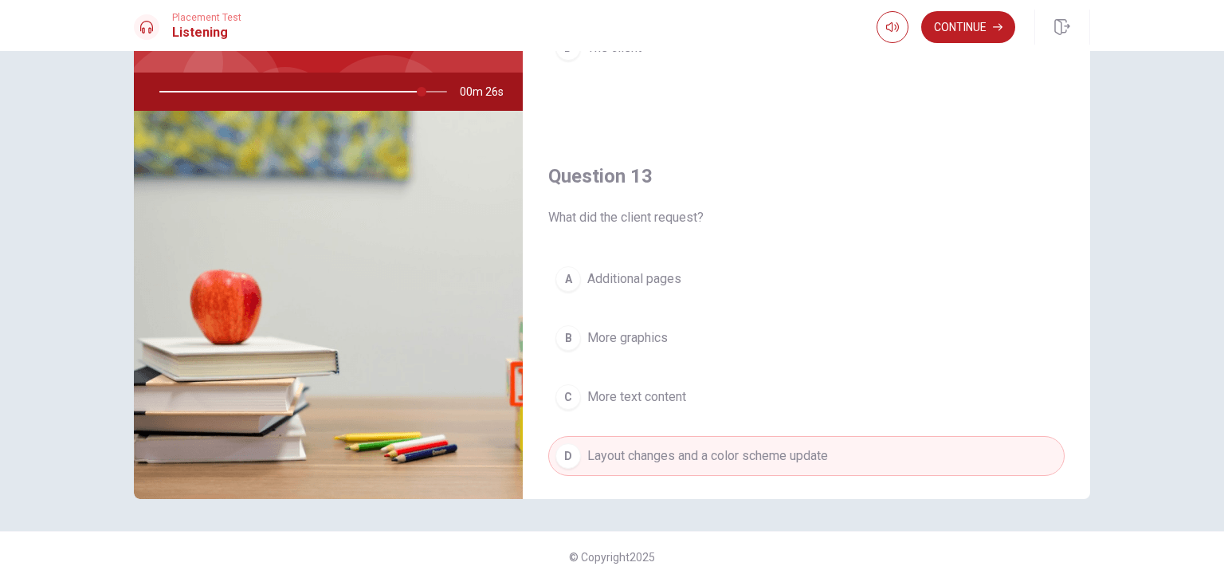
scroll to position [602, 0]
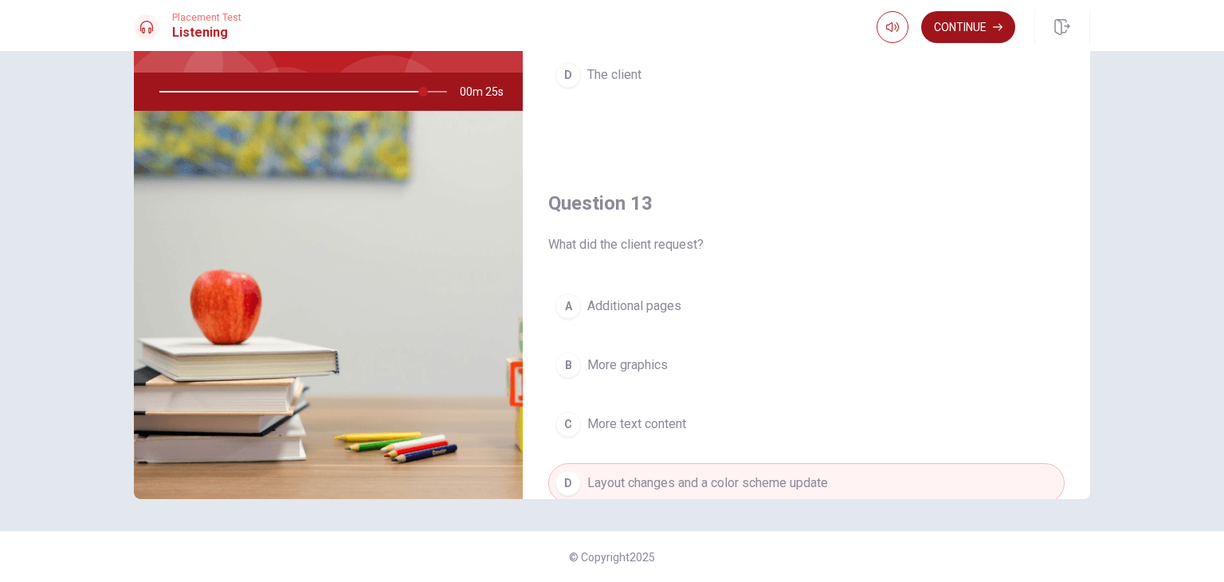
click at [958, 29] on button "Continue" at bounding box center [968, 27] width 94 height 32
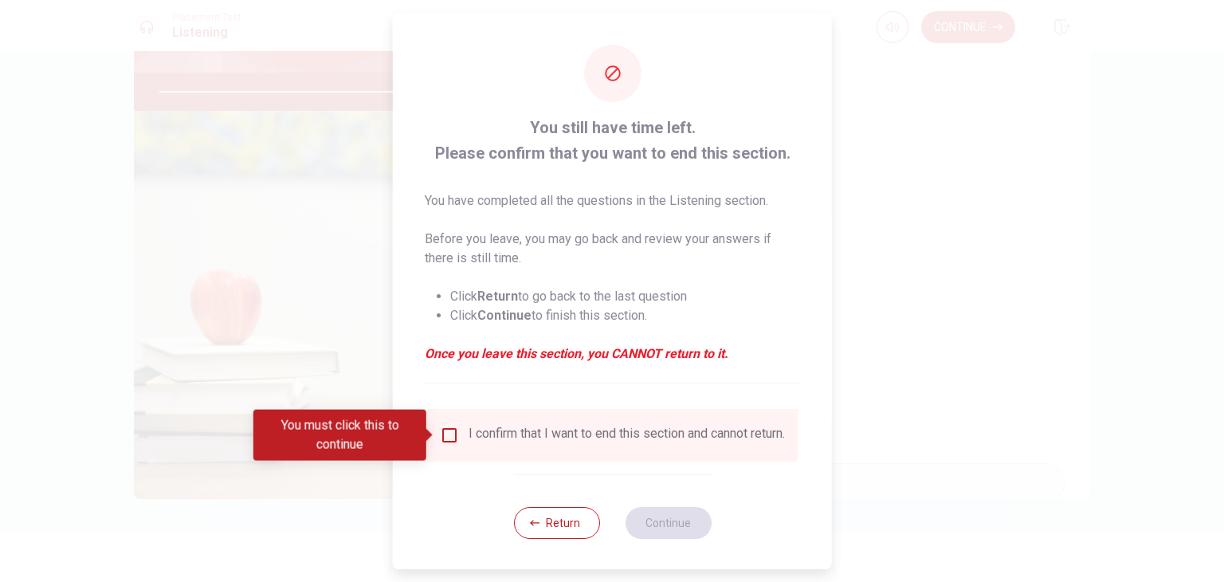
click at [454, 440] on input "You must click this to continue" at bounding box center [449, 434] width 19 height 19
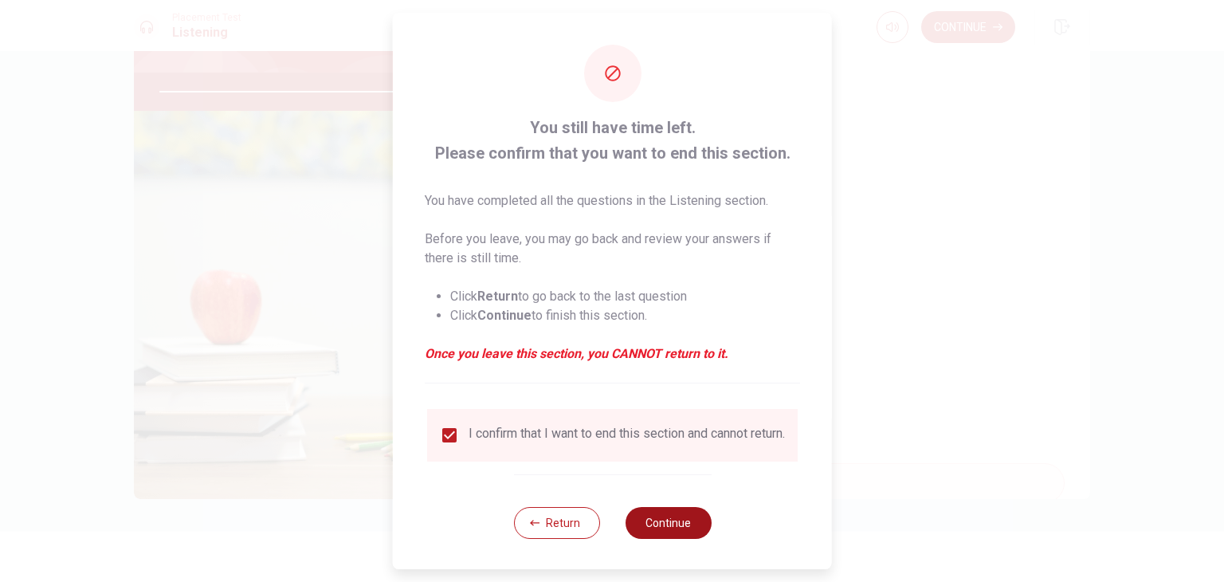
click at [662, 539] on button "Continue" at bounding box center [668, 523] width 86 height 32
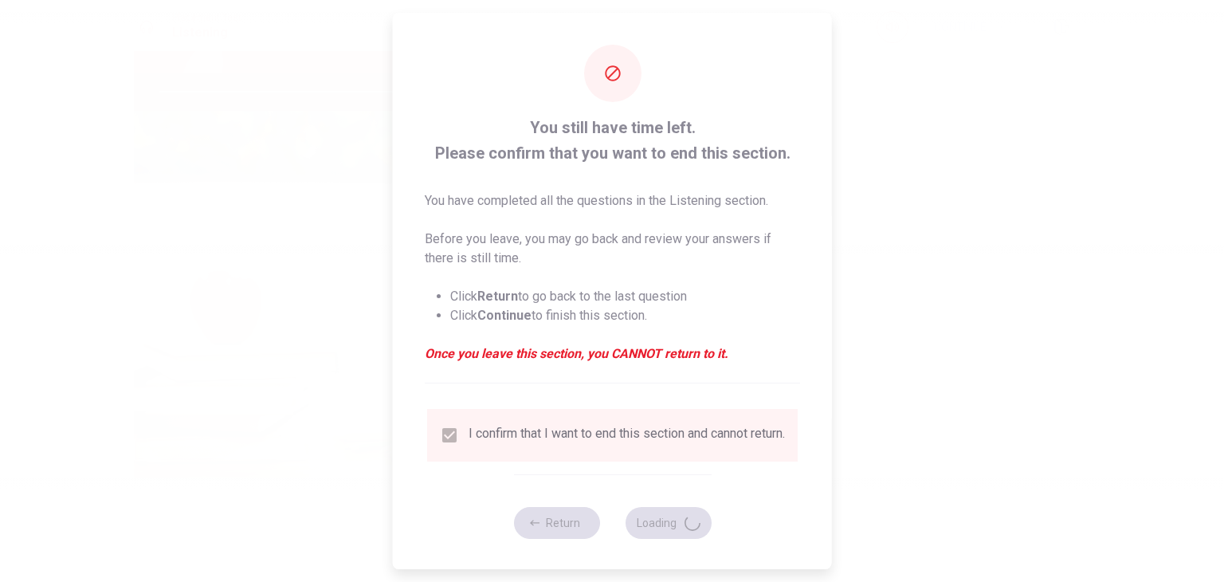
type input "94"
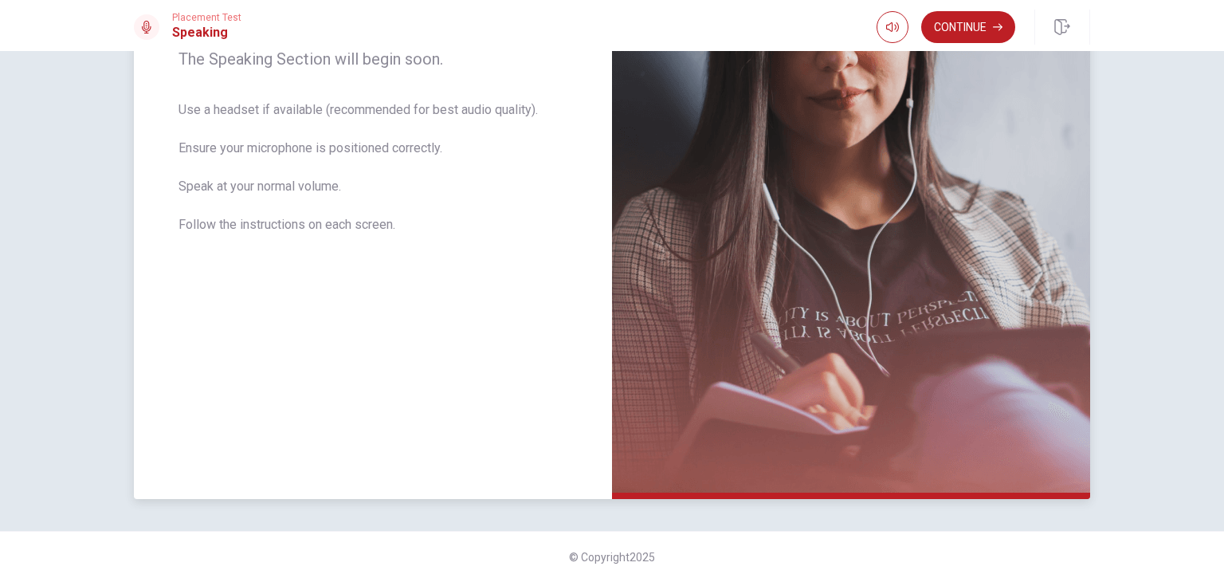
scroll to position [0, 0]
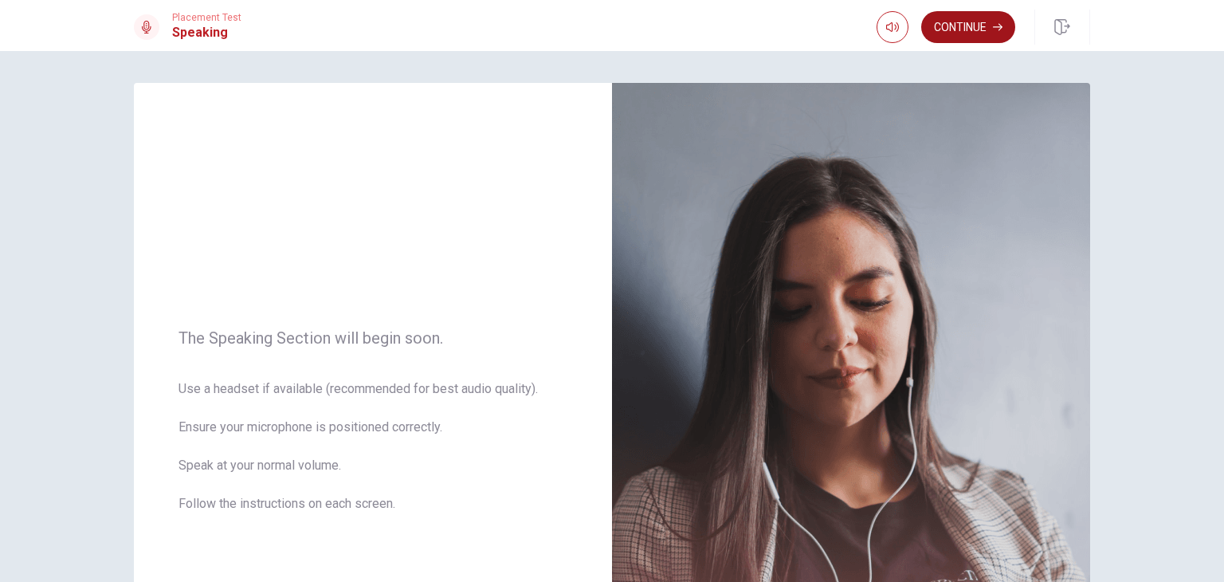
click at [975, 29] on button "Continue" at bounding box center [968, 27] width 94 height 32
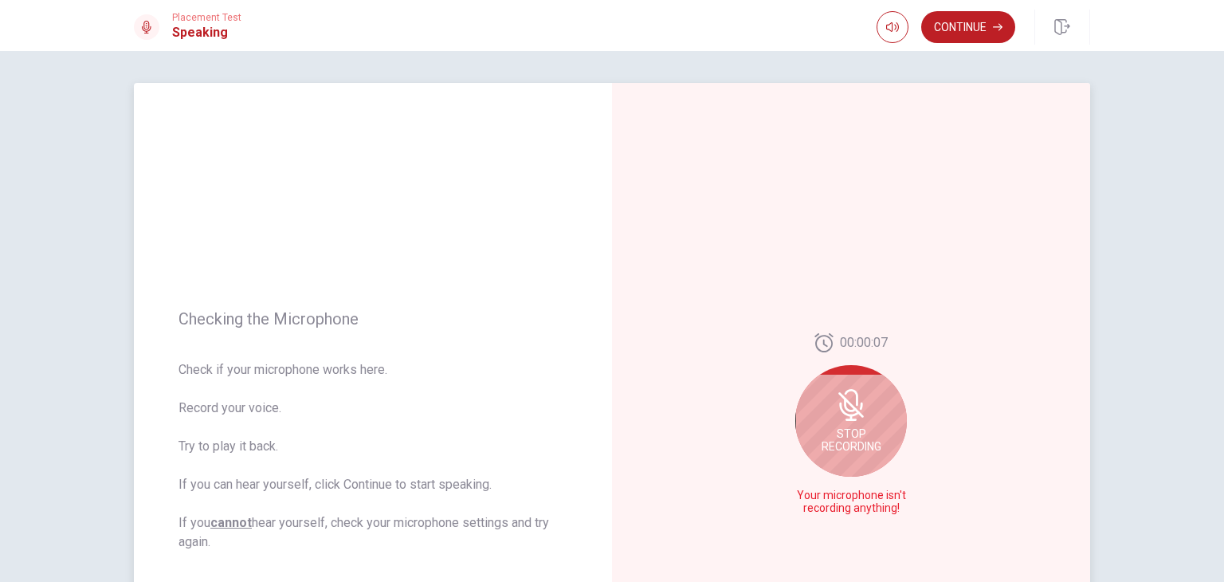
click at [832, 434] on span "Stop Recording" at bounding box center [851, 439] width 60 height 25
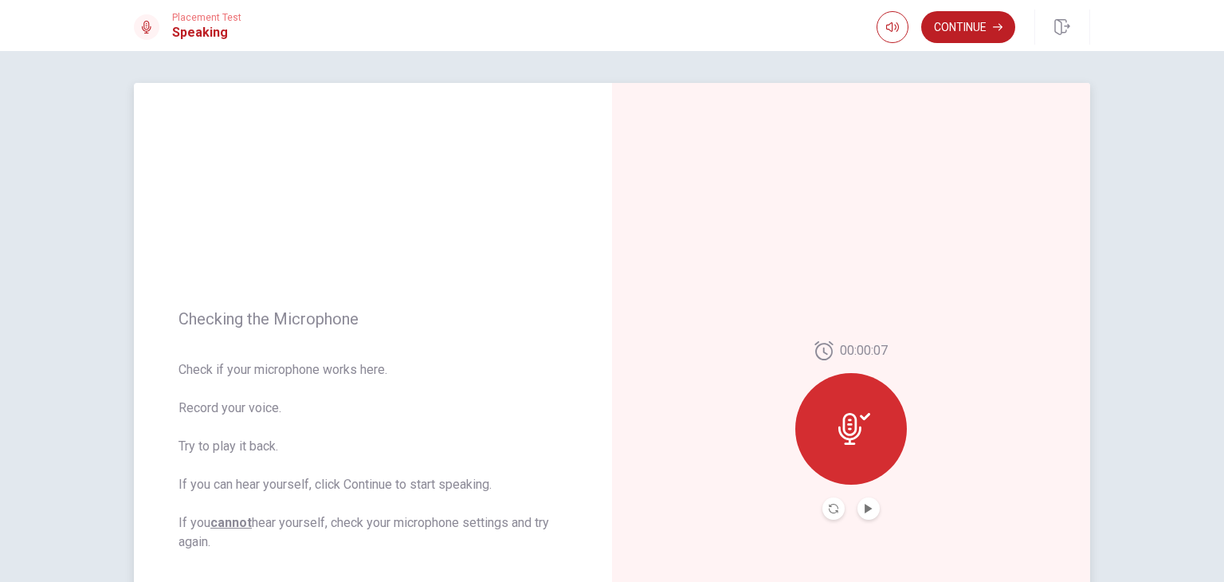
click at [861, 513] on button "Play Audio" at bounding box center [868, 508] width 22 height 22
click at [830, 509] on icon "Record Again" at bounding box center [834, 509] width 10 height 10
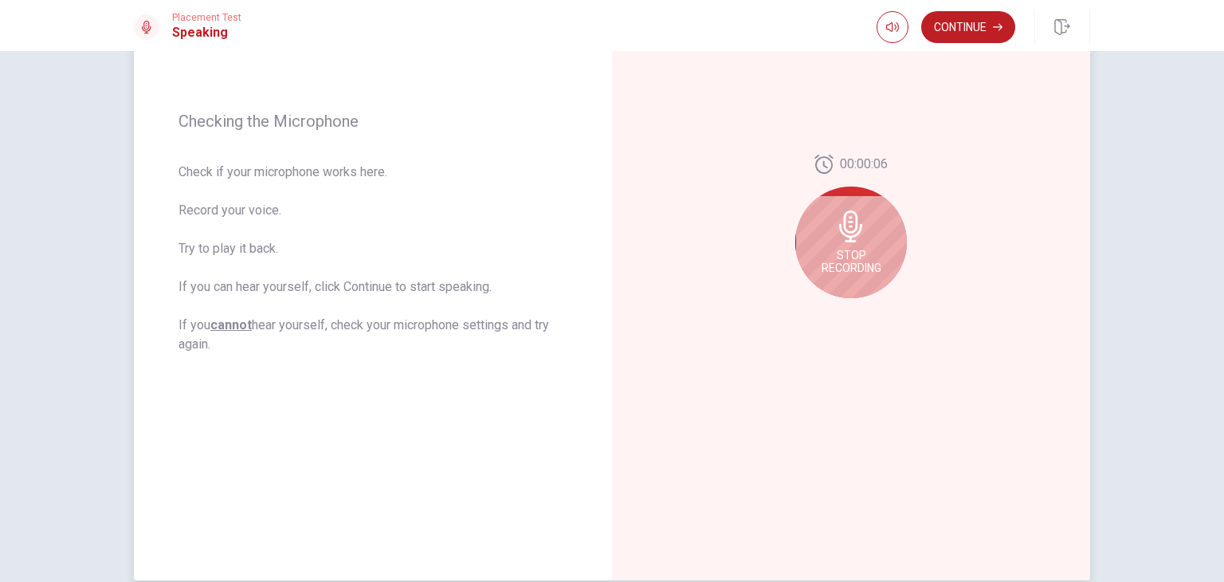
scroll to position [239, 0]
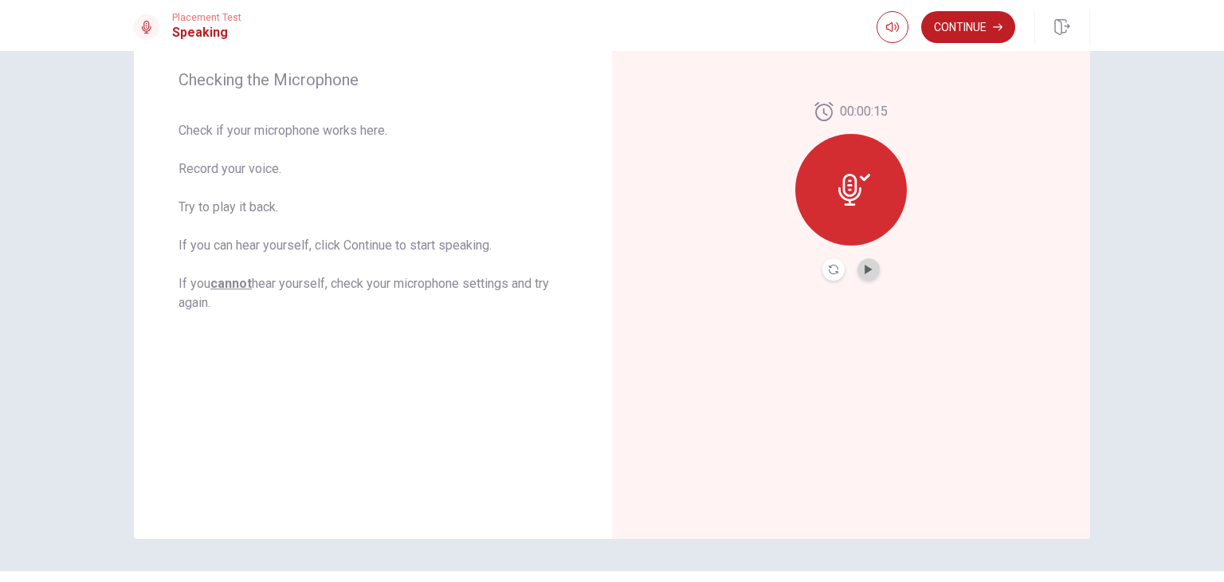
click at [860, 260] on button "Play Audio" at bounding box center [868, 269] width 22 height 22
click at [969, 35] on button "Continue" at bounding box center [968, 27] width 94 height 32
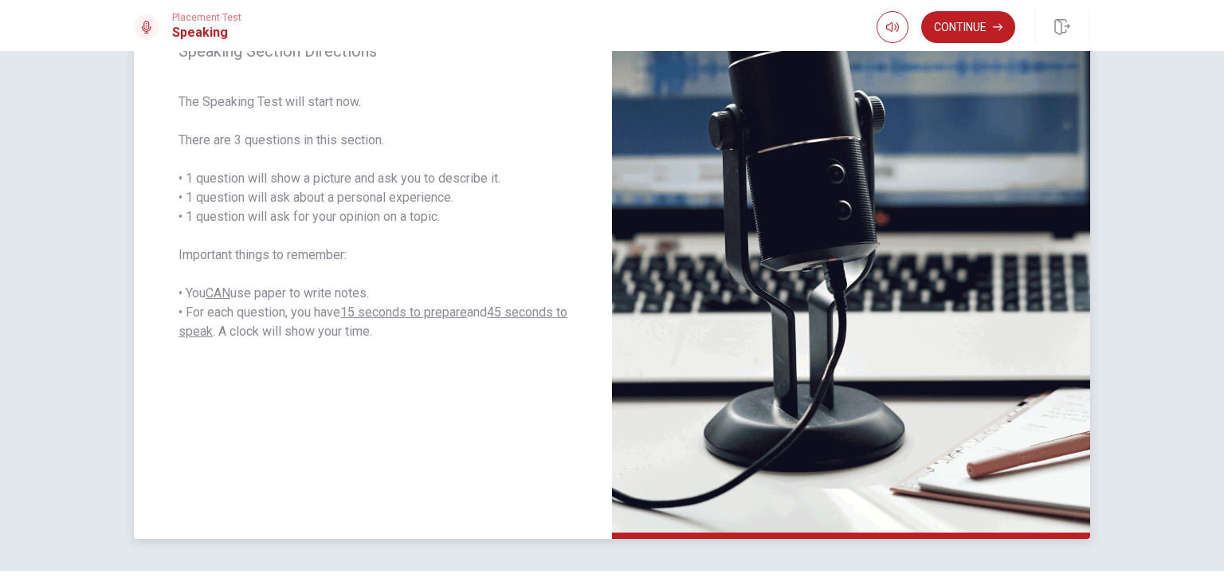
scroll to position [80, 0]
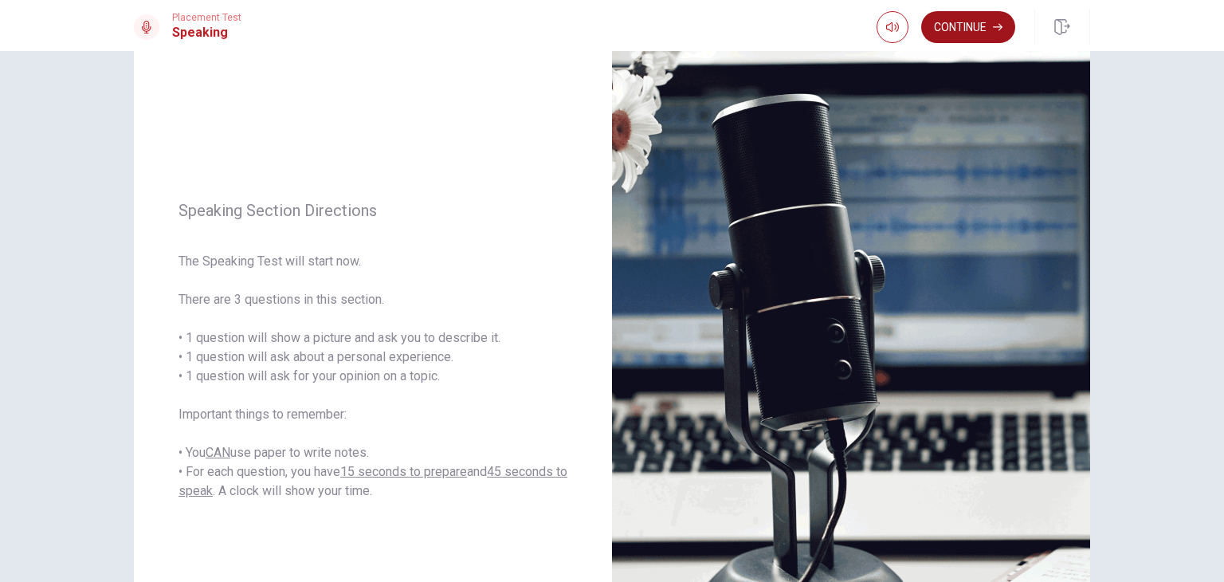
click at [980, 25] on button "Continue" at bounding box center [968, 27] width 94 height 32
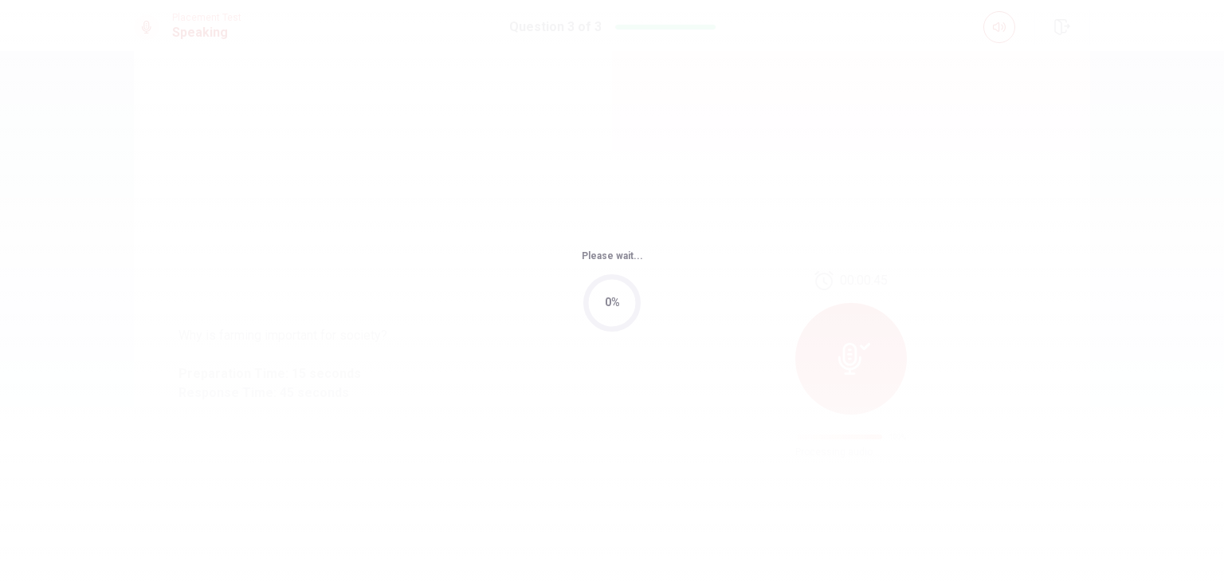
scroll to position [0, 0]
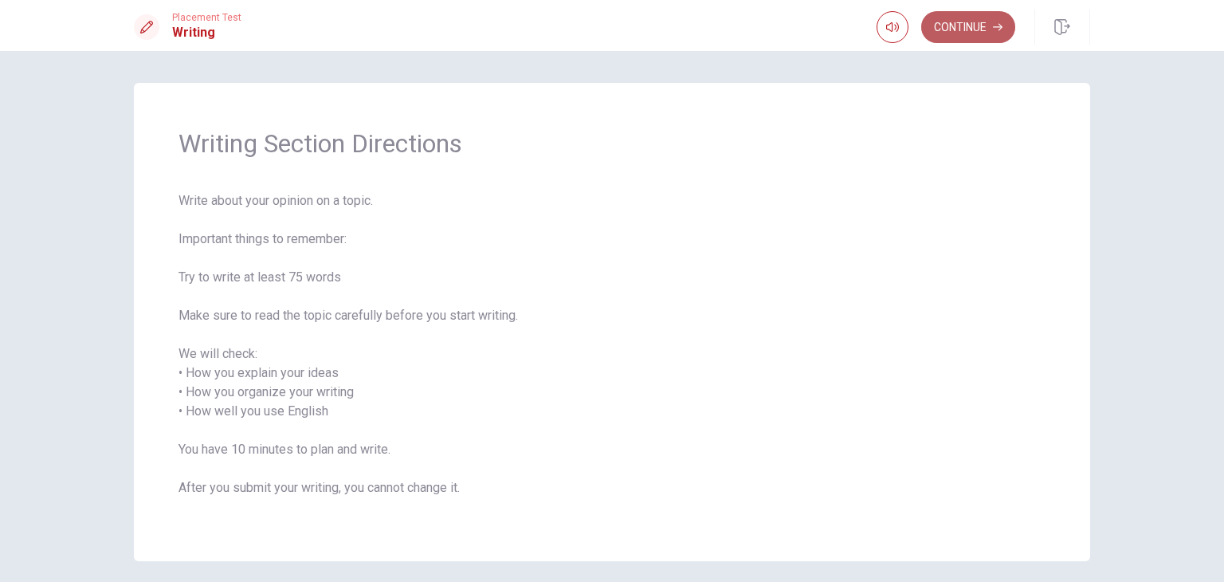
click at [954, 33] on button "Continue" at bounding box center [968, 27] width 94 height 32
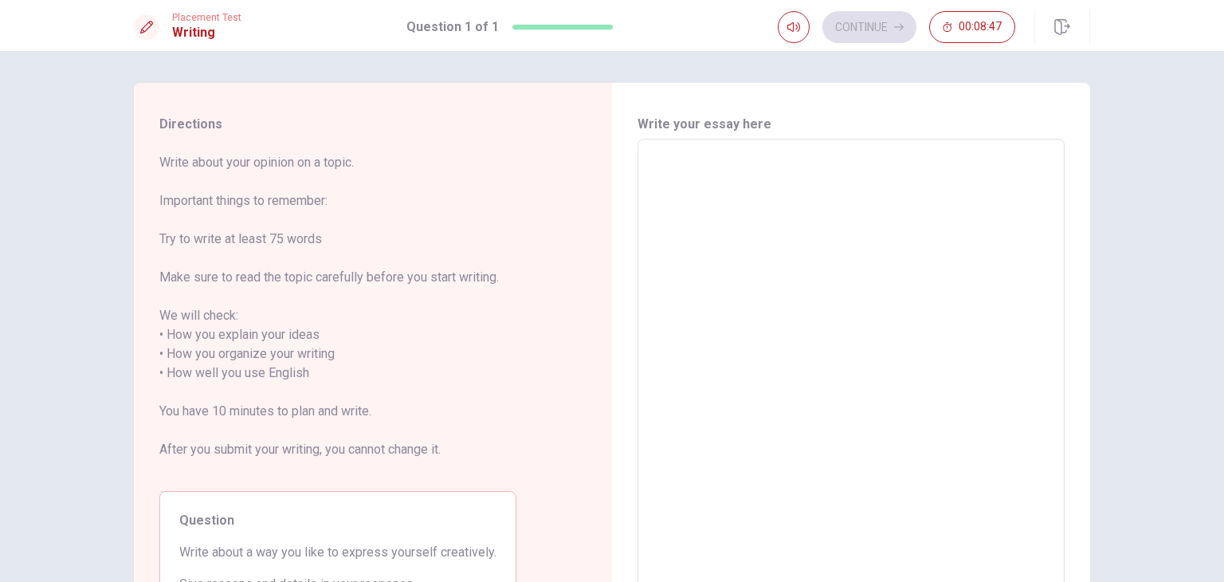
click at [695, 225] on textarea at bounding box center [851, 363] width 405 height 423
type textarea "A"
type textarea "x"
type textarea "Ac"
type textarea "x"
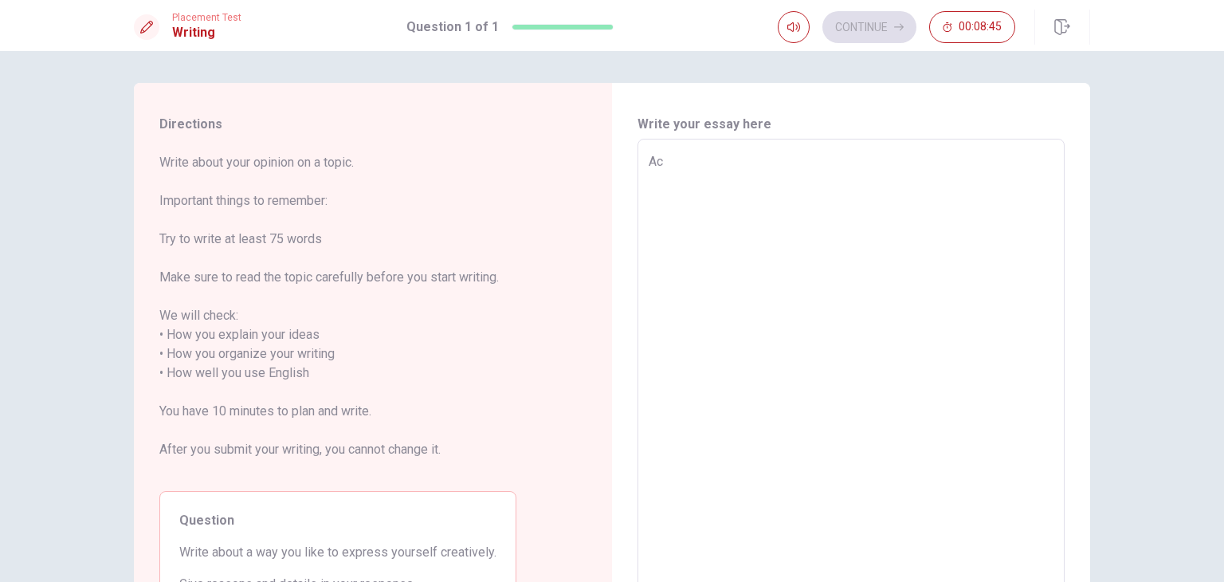
type textarea "Act"
type textarea "x"
type textarea "Actu"
type textarea "x"
type textarea "Actua"
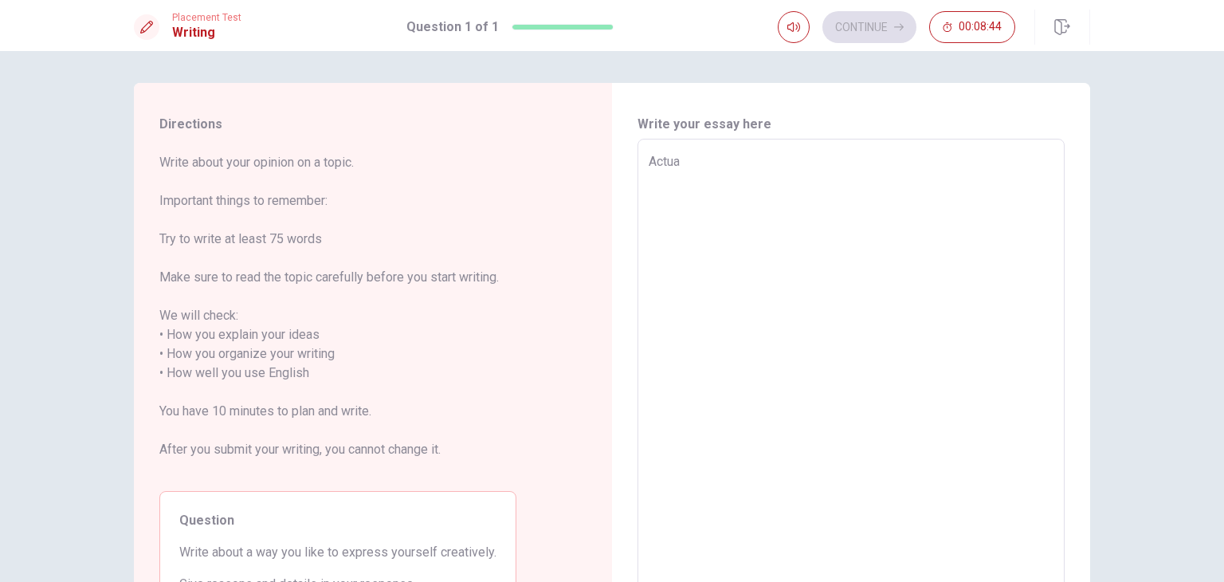
type textarea "x"
type textarea "Actual"
type textarea "x"
type textarea "Actuall"
type textarea "x"
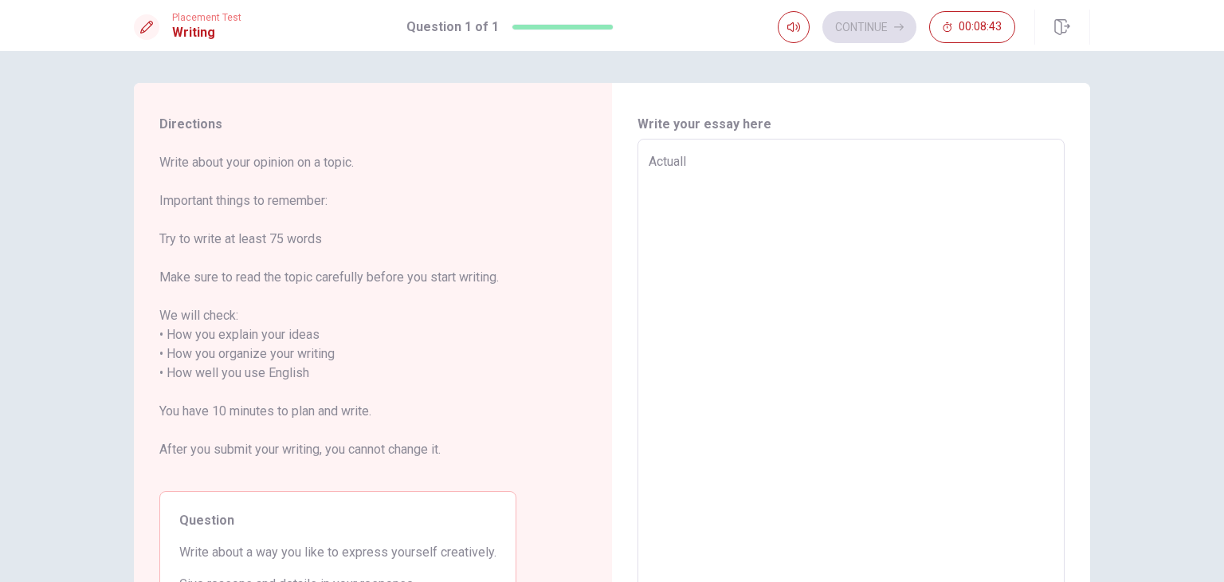
type textarea "Actually"
type textarea "x"
type textarea "Actually,"
type textarea "x"
type textarea "Actually,"
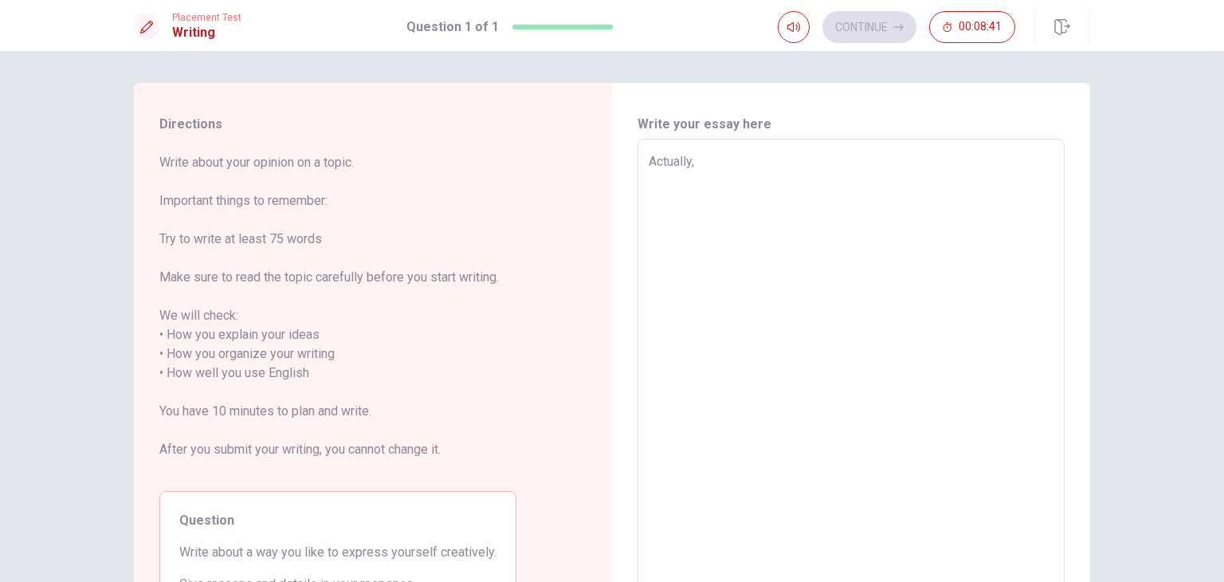
type textarea "x"
type textarea "Actually, i"
type textarea "x"
type textarea "Actually, i'"
type textarea "x"
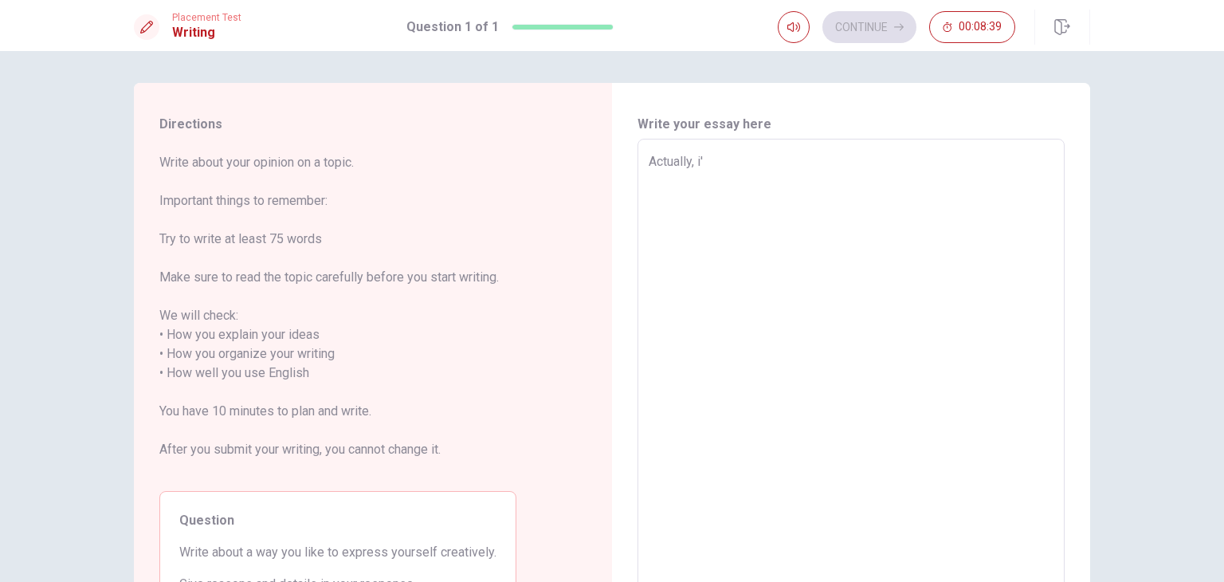
type textarea "Actually, i'm"
type textarea "x"
type textarea "Actually, i'm"
type textarea "x"
type textarea "Actually, i'm s"
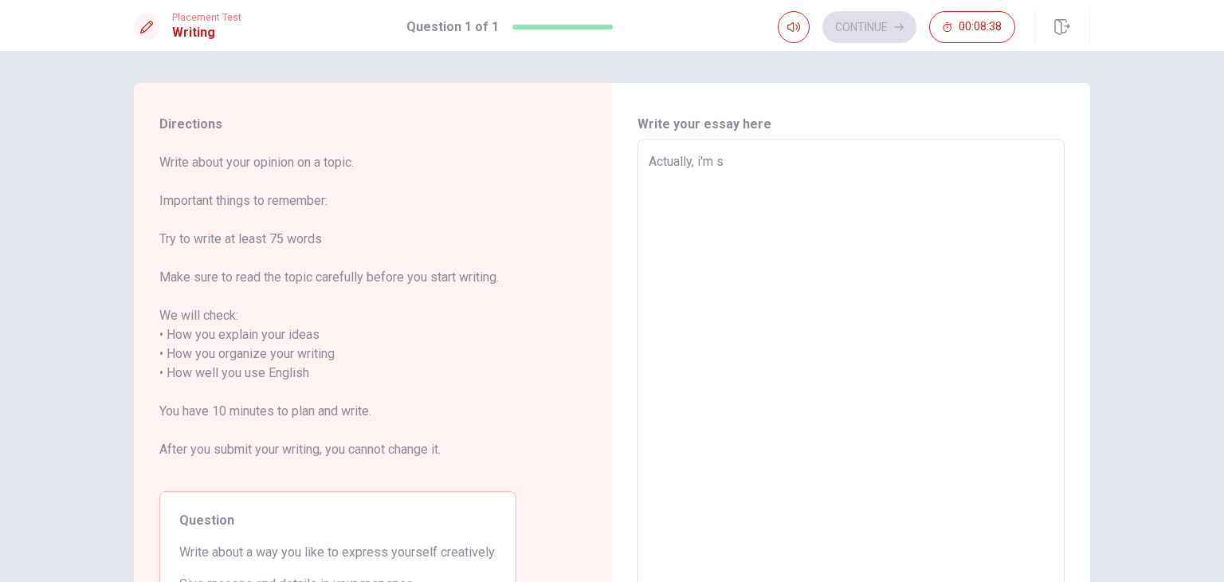
type textarea "x"
type textarea "Actually, i'm sh"
type textarea "x"
type textarea "Actually, i'm shy"
type textarea "x"
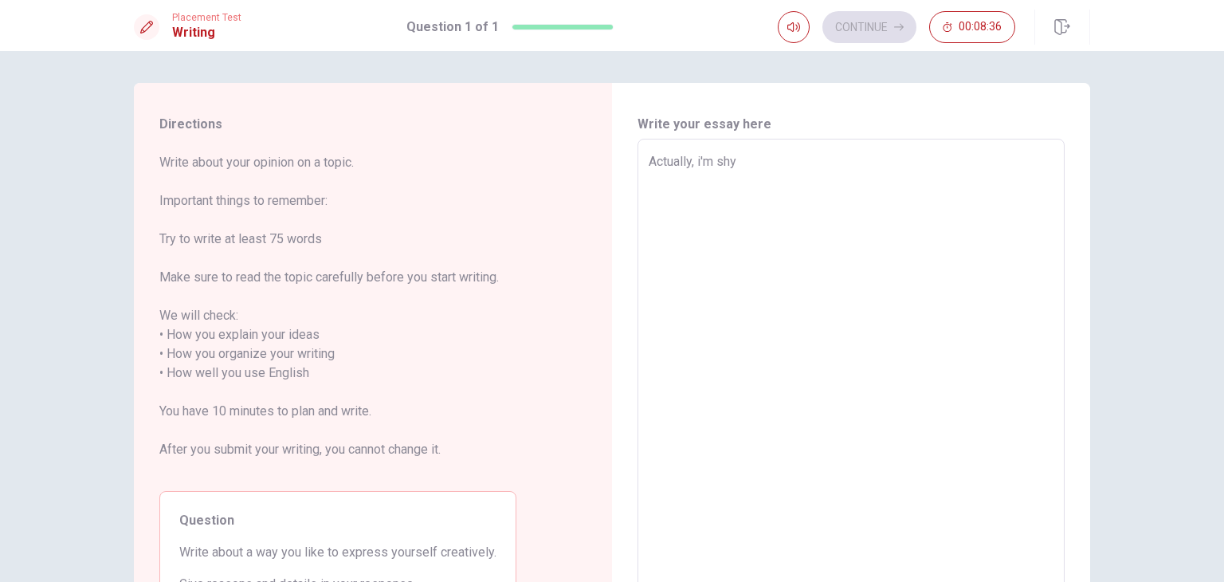
type textarea "Actually, i'm shy"
type textarea "x"
type textarea "Actually, i'm shy e"
type textarea "x"
type textarea "Actually, i'm shy"
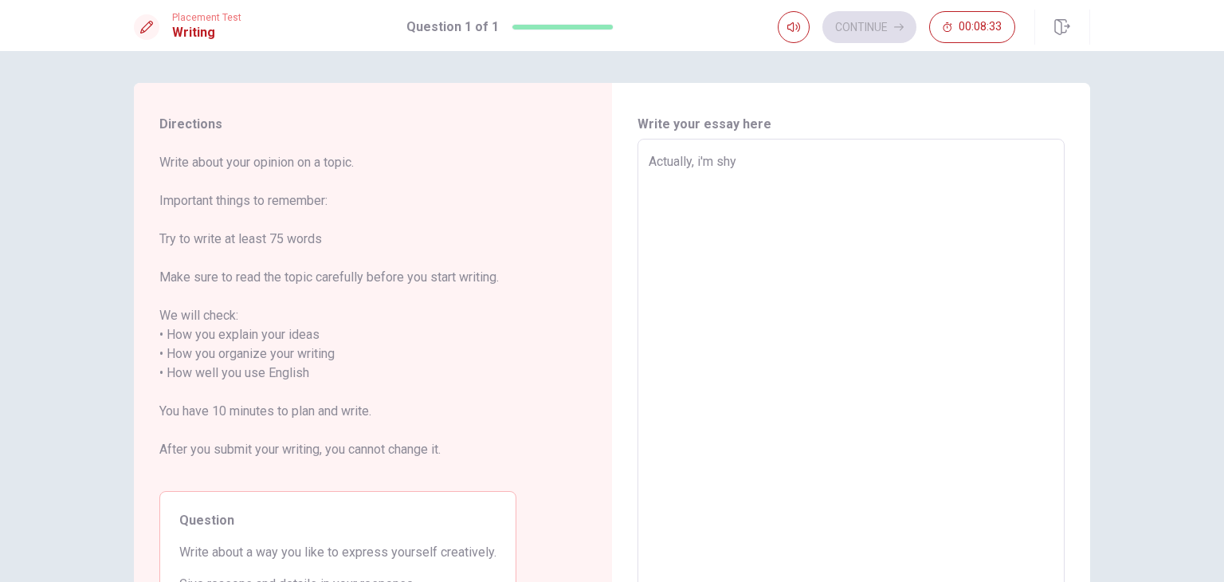
type textarea "x"
type textarea "Actually, i'm shy a"
type textarea "x"
type textarea "Actually, i'm shy ab"
type textarea "x"
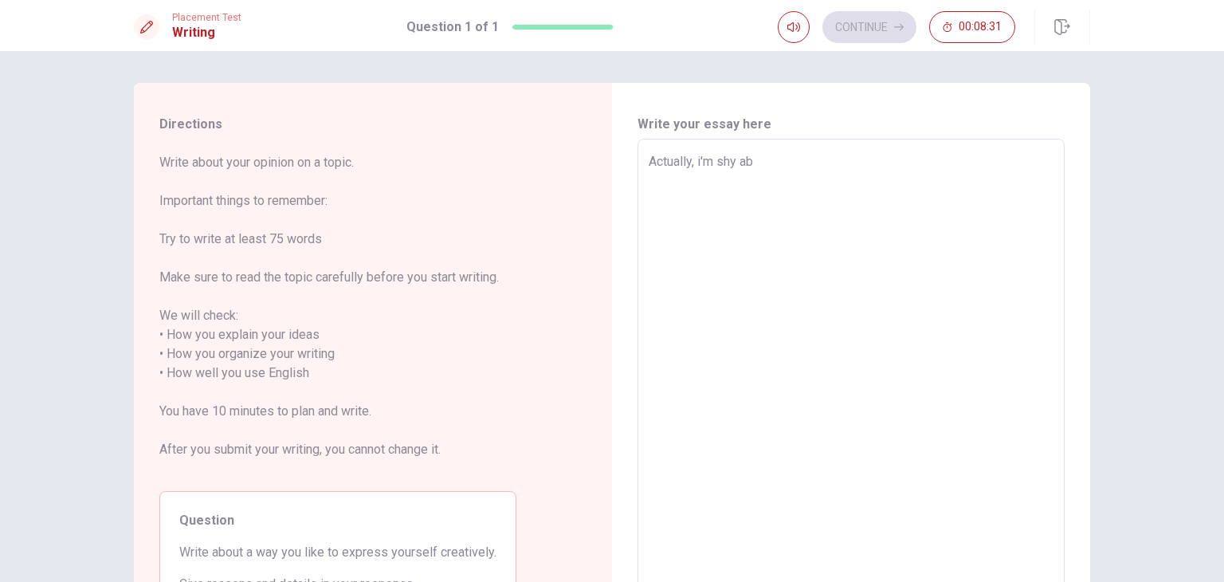
type textarea "Actually, i'm shy abo"
type textarea "x"
type textarea "Actually, i'm shy abou"
type textarea "x"
type textarea "Actually, i'm shy about"
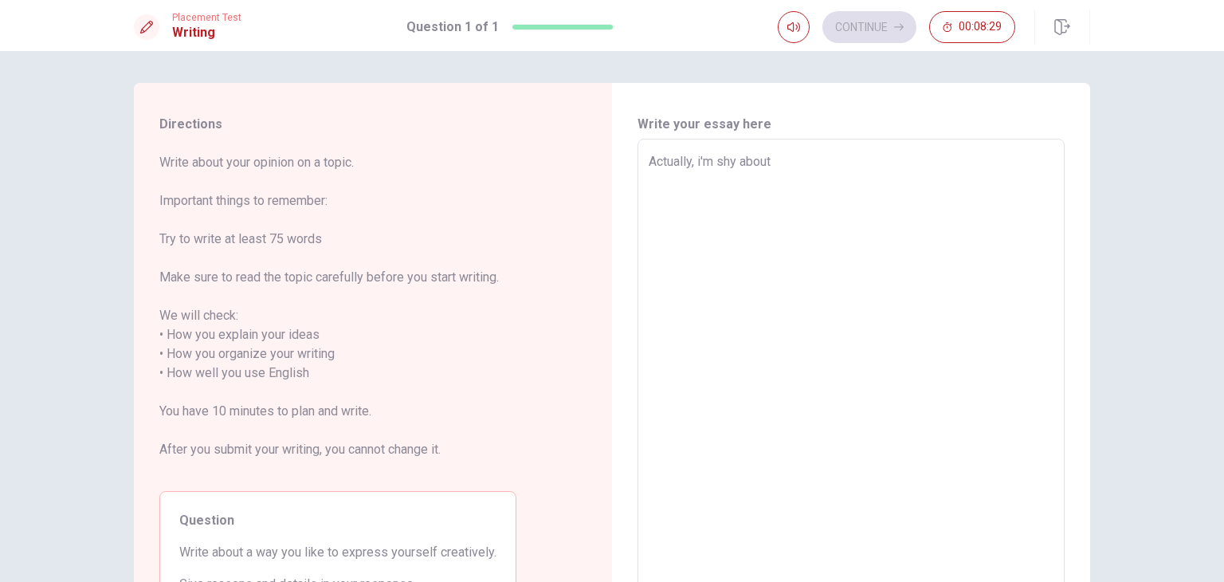
type textarea "x"
type textarea "Actually, i'm shy about"
type textarea "x"
type textarea "Actually, i'm shy about e"
type textarea "x"
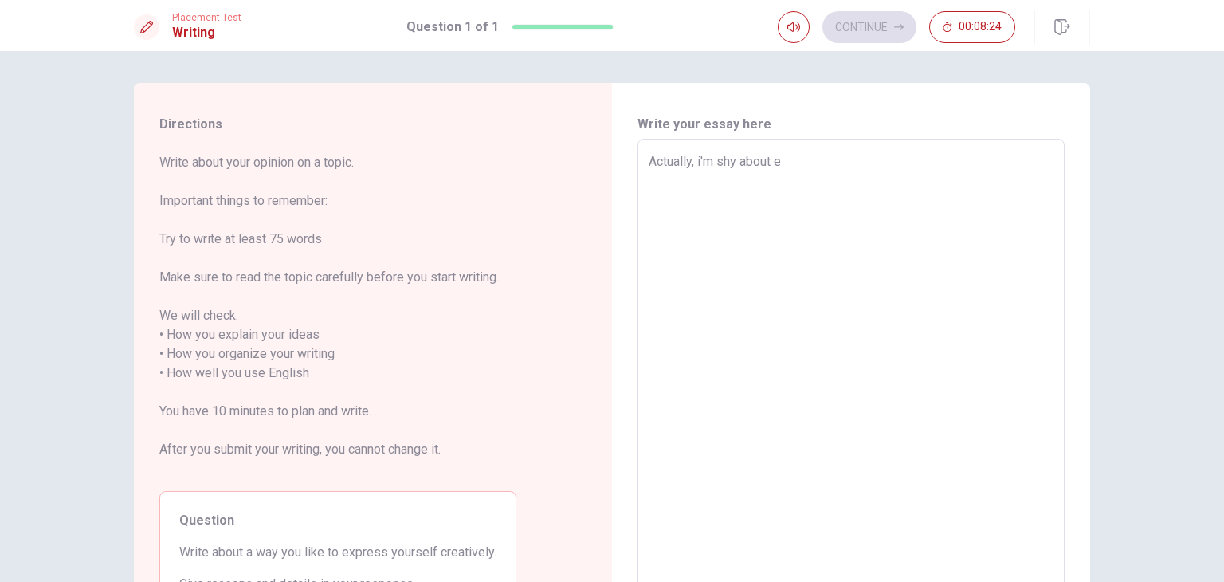
type textarea "Actually, i'm shy about ex"
type textarea "x"
type textarea "Actually, i'm shy about exp"
type textarea "x"
type textarea "Actually, i'm shy about expr"
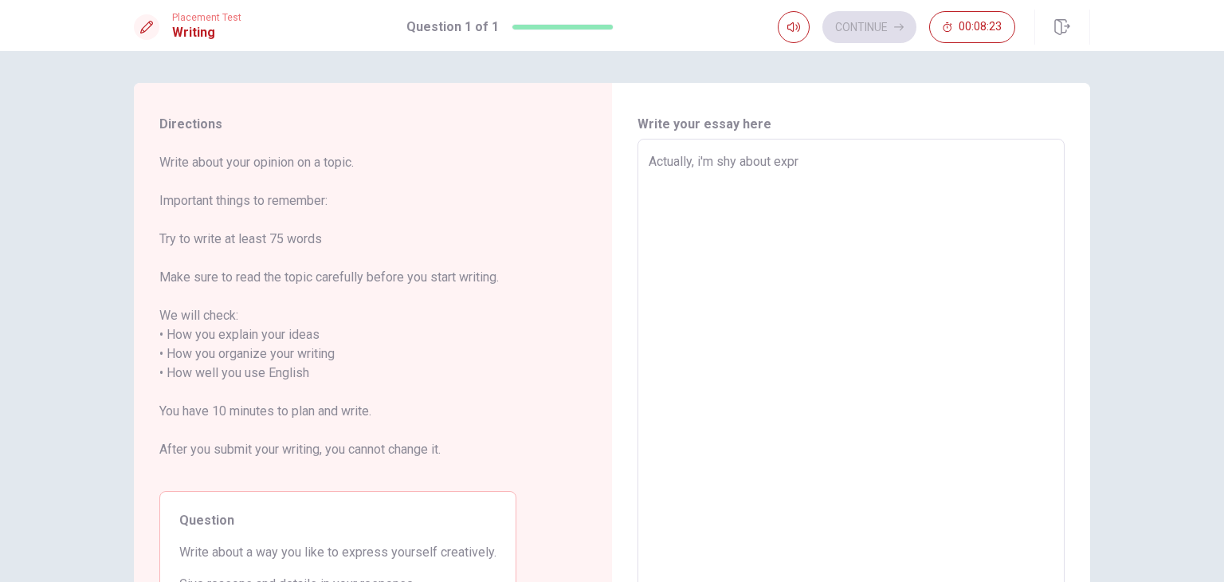
type textarea "x"
type textarea "Actually, i'm shy about expre"
type textarea "x"
type textarea "Actually, i'm shy about expres"
type textarea "x"
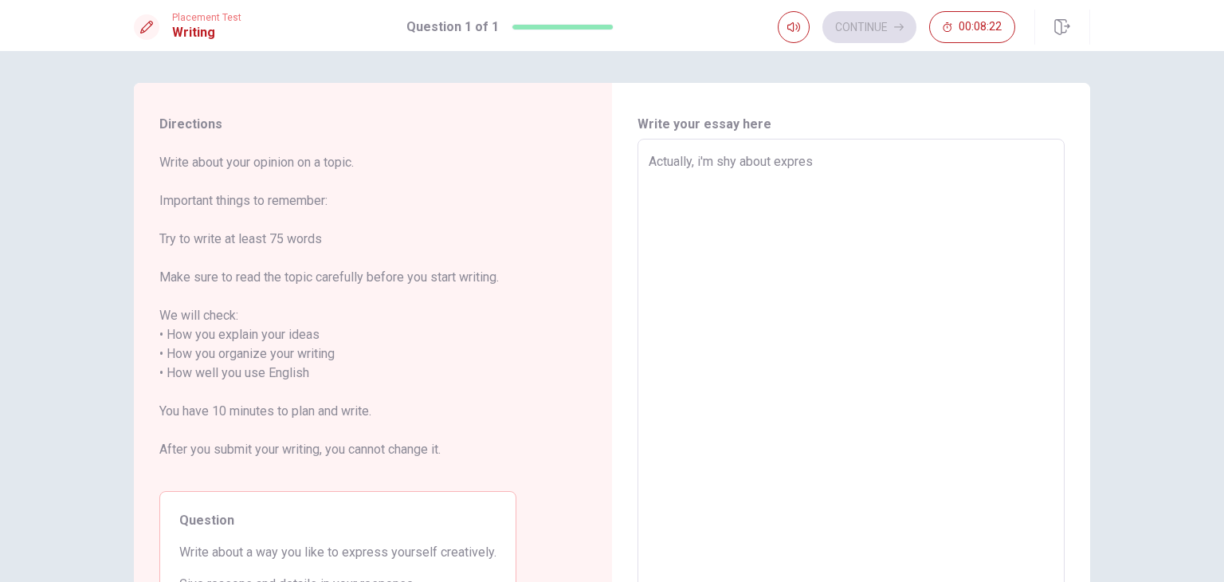
type textarea "Actually, i'm shy about express"
type textarea "x"
type textarea "Actually, i'm shy about expressi"
type textarea "x"
type textarea "Actually, i'm shy about expressin"
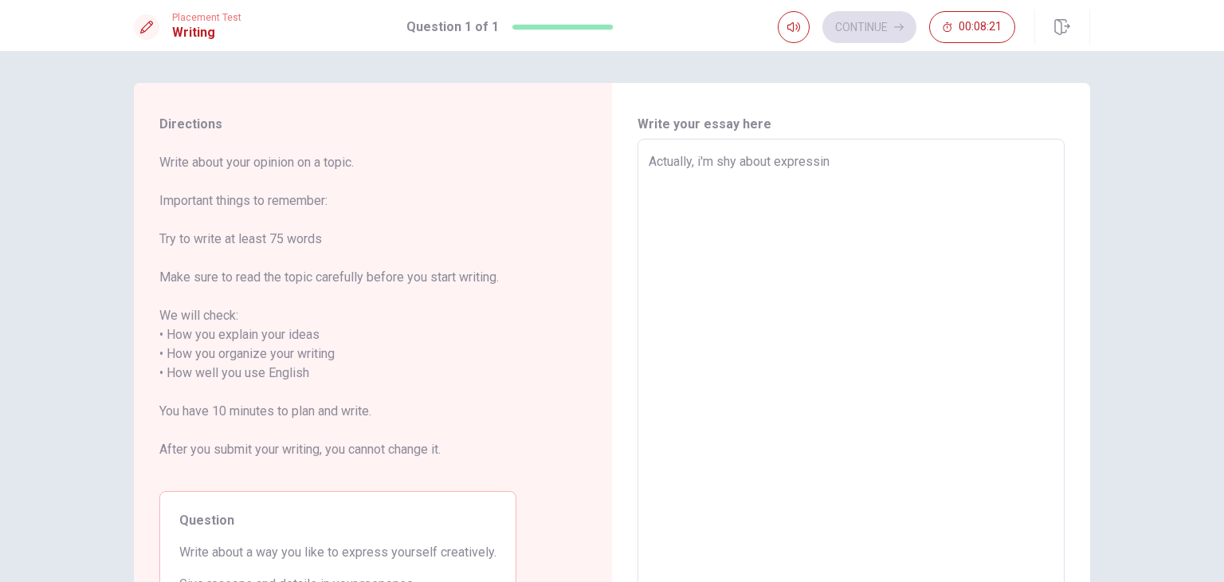
type textarea "x"
type textarea "Actually, i'm shy about expressing"
type textarea "x"
type textarea "Actually, i'm shy about expressing"
type textarea "x"
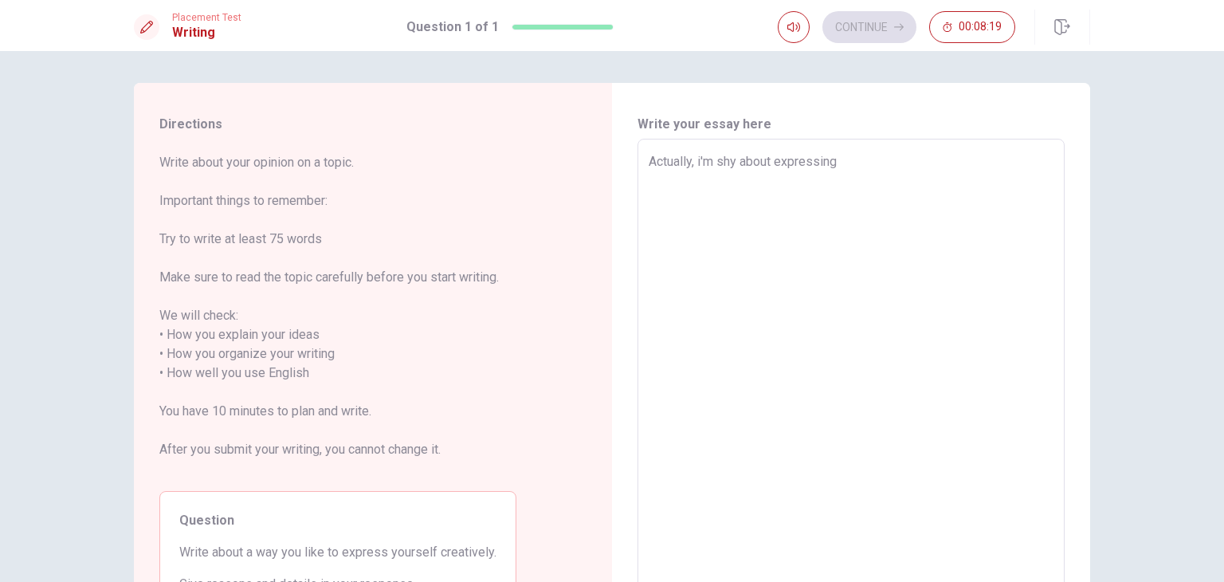
type textarea "Actually, i'm shy about expressing m"
type textarea "x"
type textarea "Actually, i'm shy about expressing my"
type textarea "x"
type textarea "Actually, i'm shy about expressing mys"
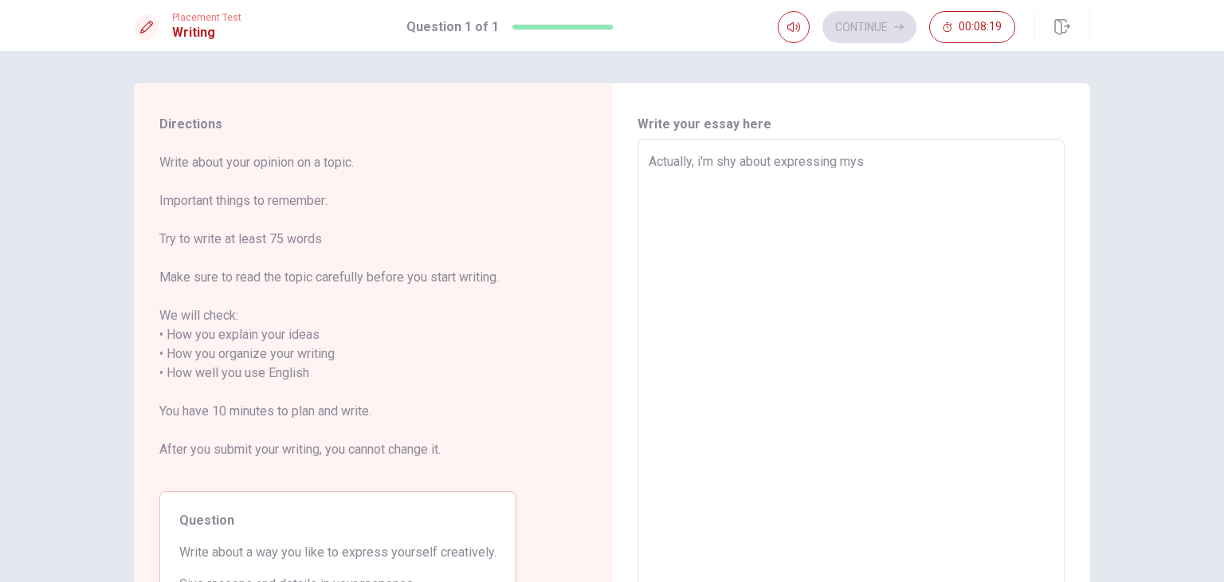
type textarea "x"
type textarea "Actually, i'm shy about expressing myse"
type textarea "x"
type textarea "Actually, i'm shy about expressing mysel"
type textarea "x"
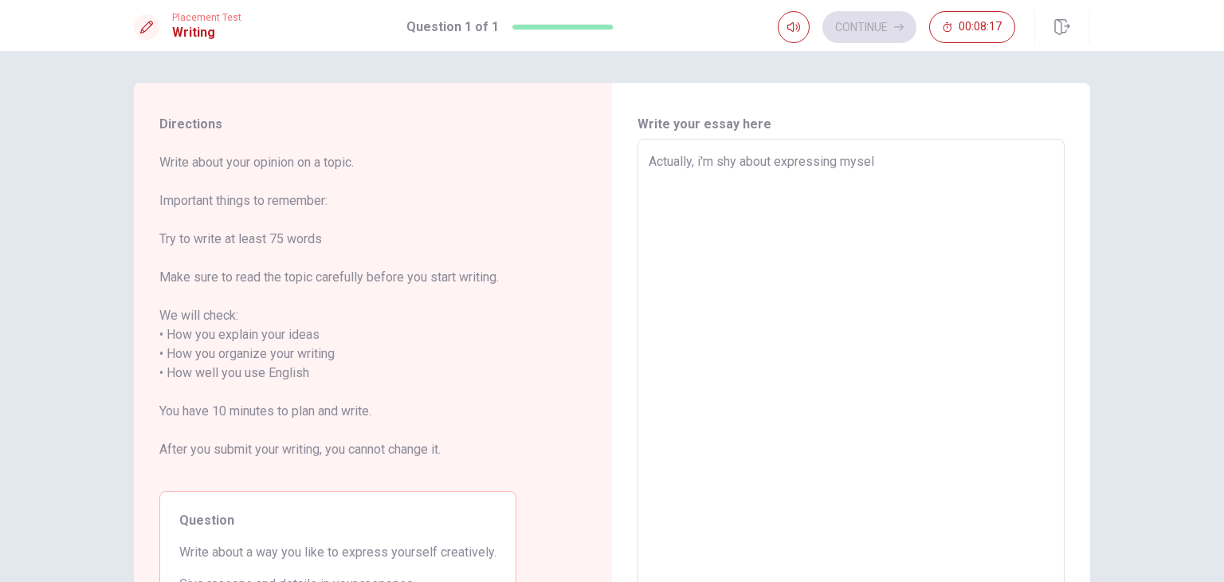
type textarea "Actually, i'm shy about expressing myself"
type textarea "x"
type textarea "Actually, i'm shy about expressing myself."
type textarea "x"
type textarea "Actually, i'm shy about expressing myself."
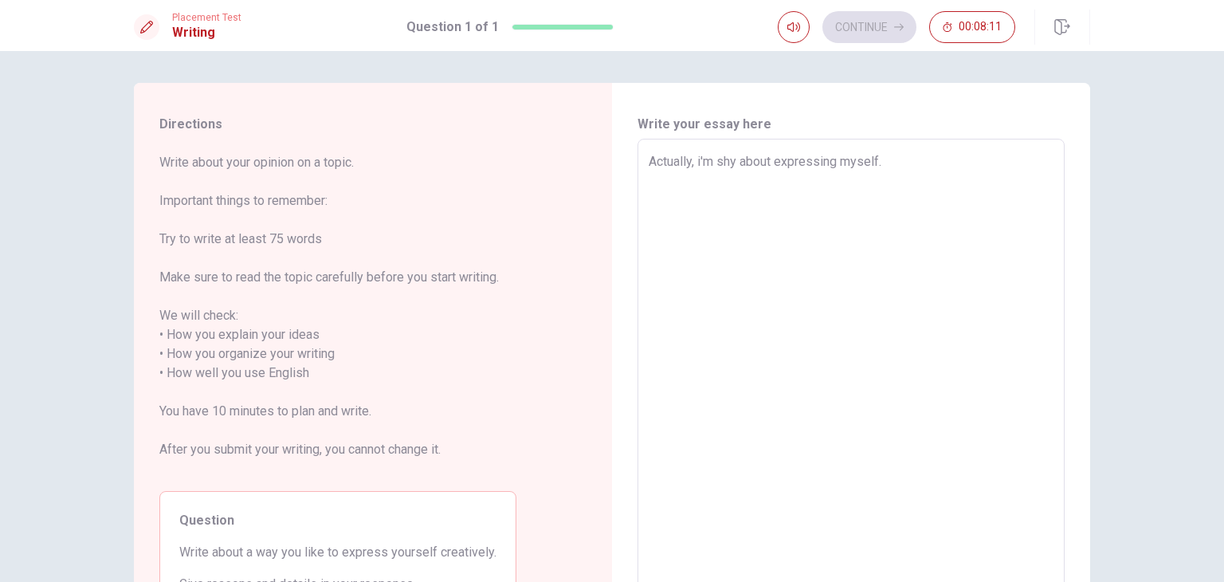
type textarea "x"
type textarea "Actually, i'm shy about expressing myself. B"
type textarea "x"
type textarea "Actually, i'm shy about expressing myself. Bu"
type textarea "x"
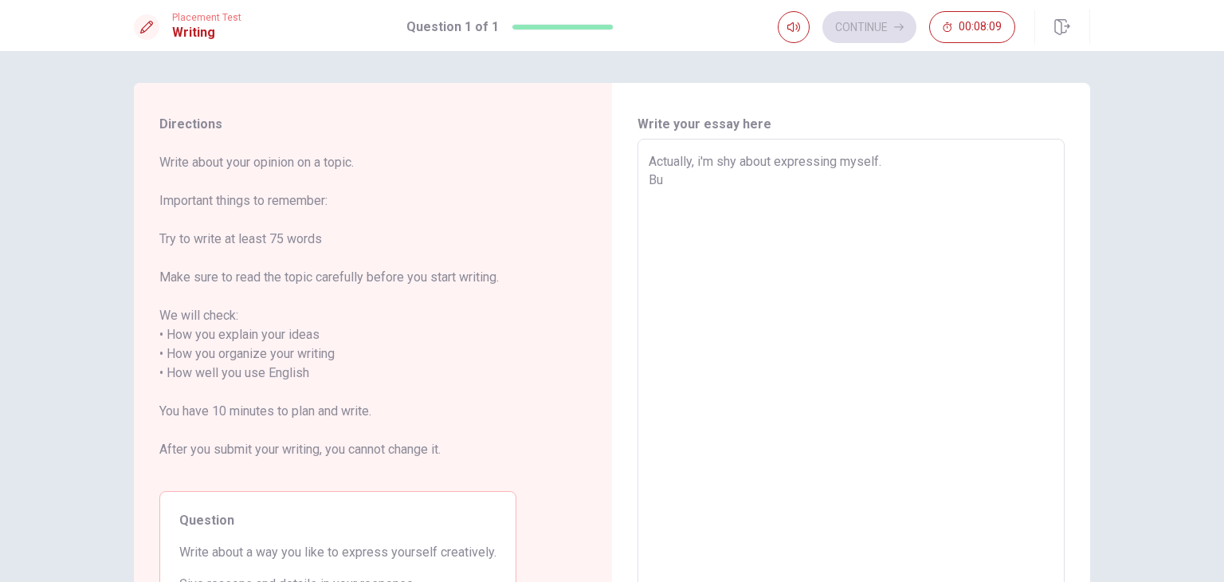
type textarea "Actually, i'm shy about expressing myself. But"
type textarea "x"
type textarea "Actually, i'm shy about expressing myself. But"
type textarea "x"
type textarea "Actually, i'm shy about expressing myself. But i"
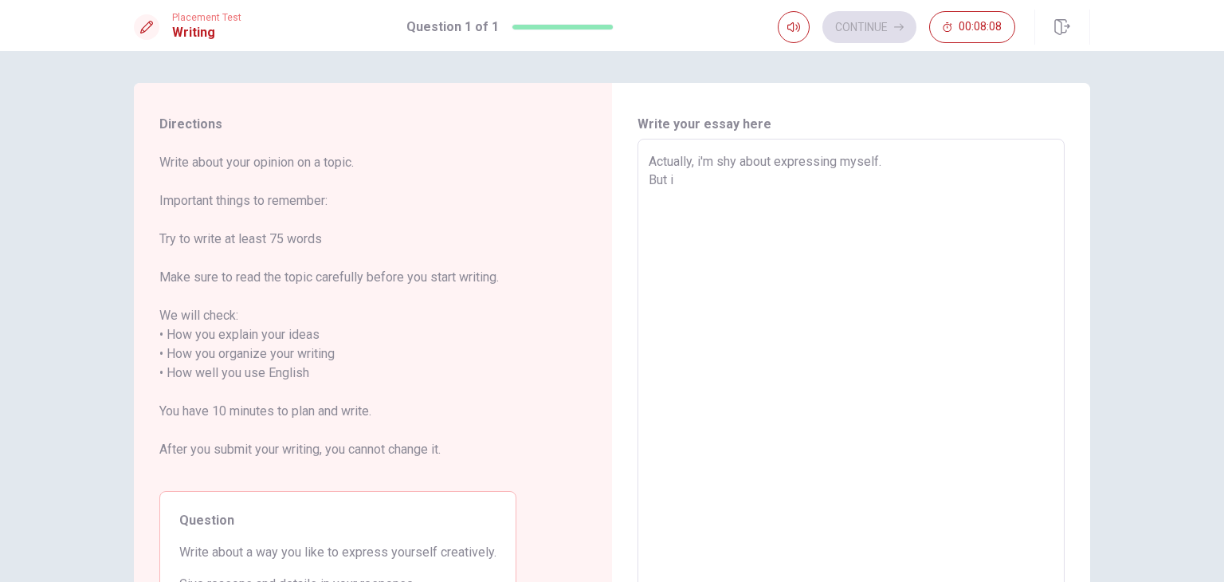
type textarea "x"
type textarea "Actually, i'm shy about expressing myself. But i"
type textarea "x"
type textarea "Actually, i'm shy about expressing myself. But i"
type textarea "x"
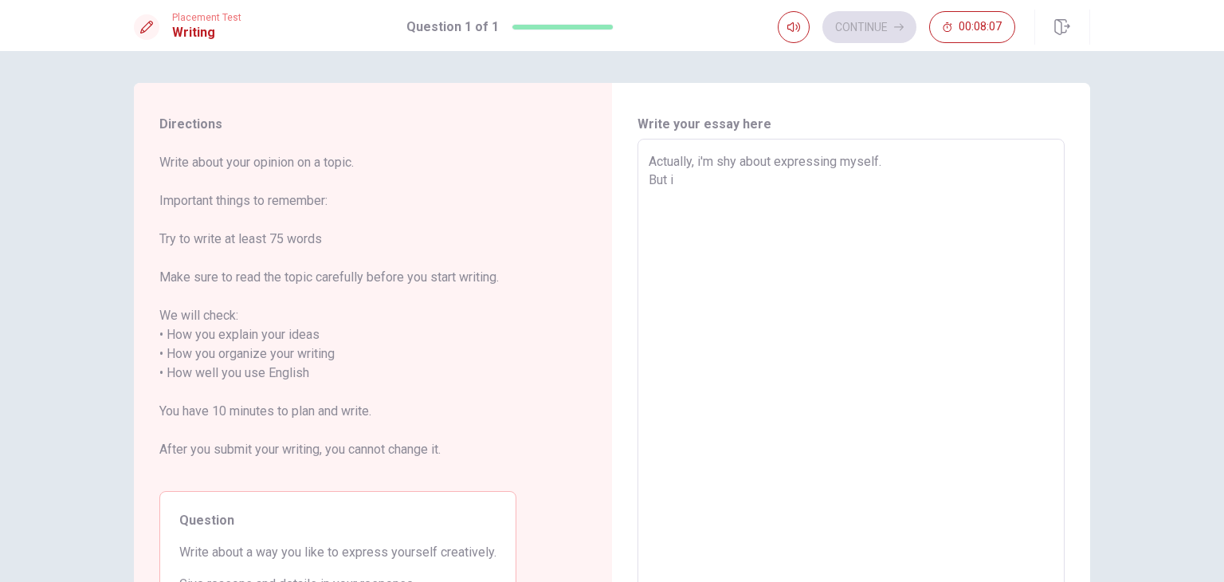
type textarea "Actually, i'm shy about expressing myself. But"
type textarea "x"
type textarea "Actually, i'm shy about expressing myself. But I"
type textarea "x"
type textarea "Actually, i'm shy about expressing myself. But I"
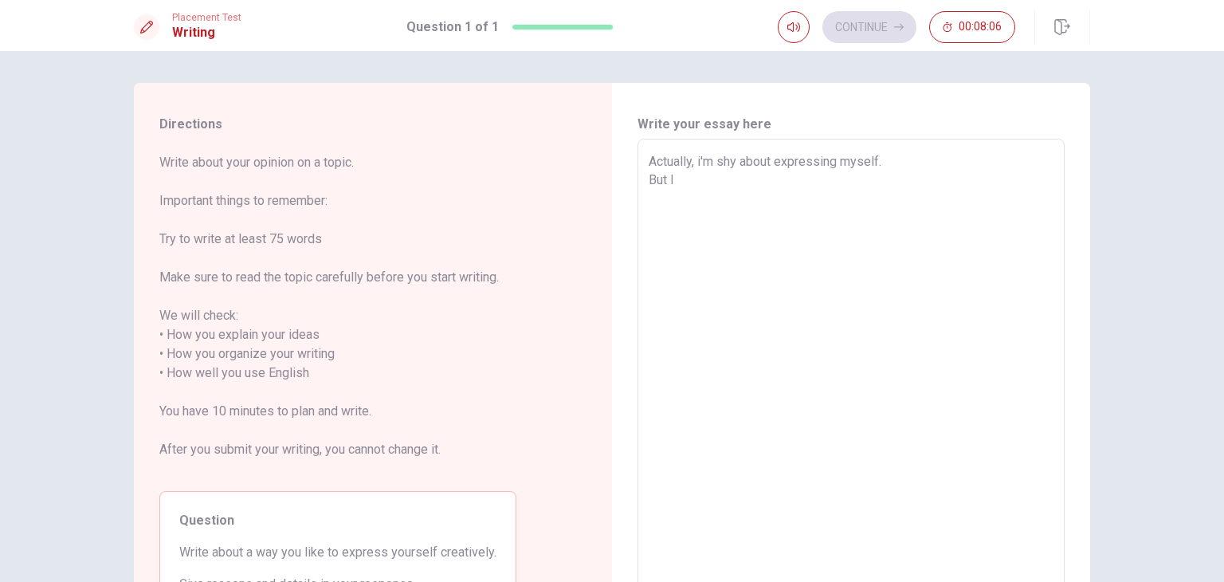
type textarea "x"
type textarea "Actually, i'm shy about expressing myself. But I k"
type textarea "x"
type textarea "Actually, i'm shy about expressing myself. But I ko"
type textarea "x"
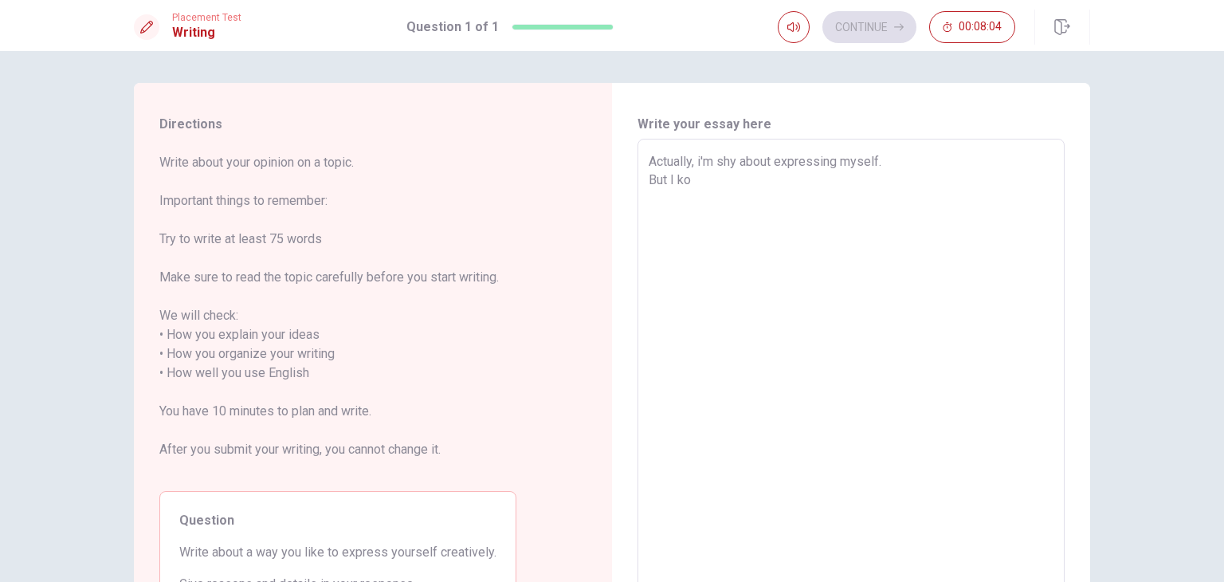
type textarea "Actually, i'm shy about expressing myself. But I kon"
type textarea "x"
type textarea "Actually, i'm shy about expressing myself. But I konw"
type textarea "x"
type textarea "Actually, i'm shy about expressing myself. But I konw"
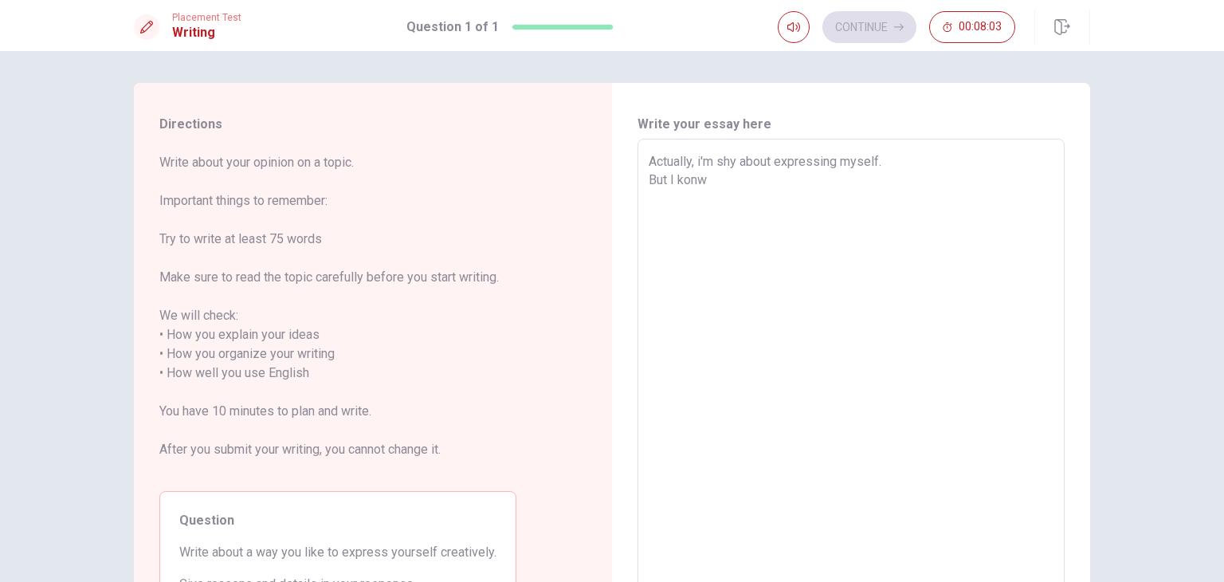
type textarea "x"
type textarea "Actually, i'm shy about expressing myself. But I konw t"
type textarea "x"
type textarea "Actually, i'm shy about expressing myself. But I konw th"
type textarea "x"
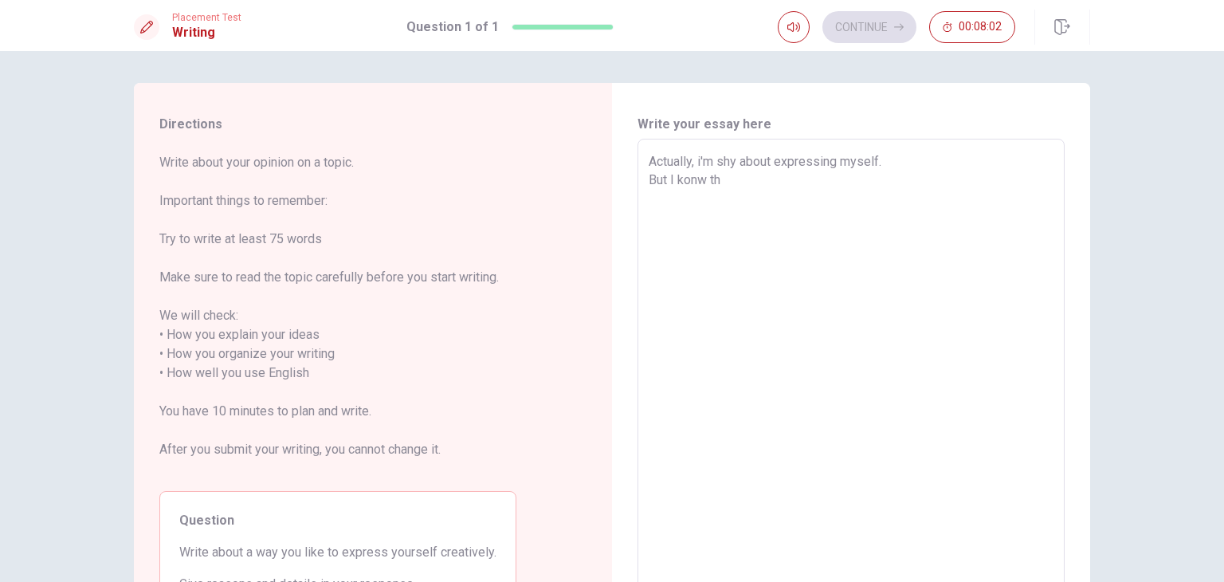
type textarea "Actually, i'm shy about expressing myself. But I konw tha"
type textarea "x"
type textarea "Actually, i'm shy about expressing myself. But I konw that"
type textarea "x"
type textarea "Actually, i'm shy about expressing myself. But I konw tha"
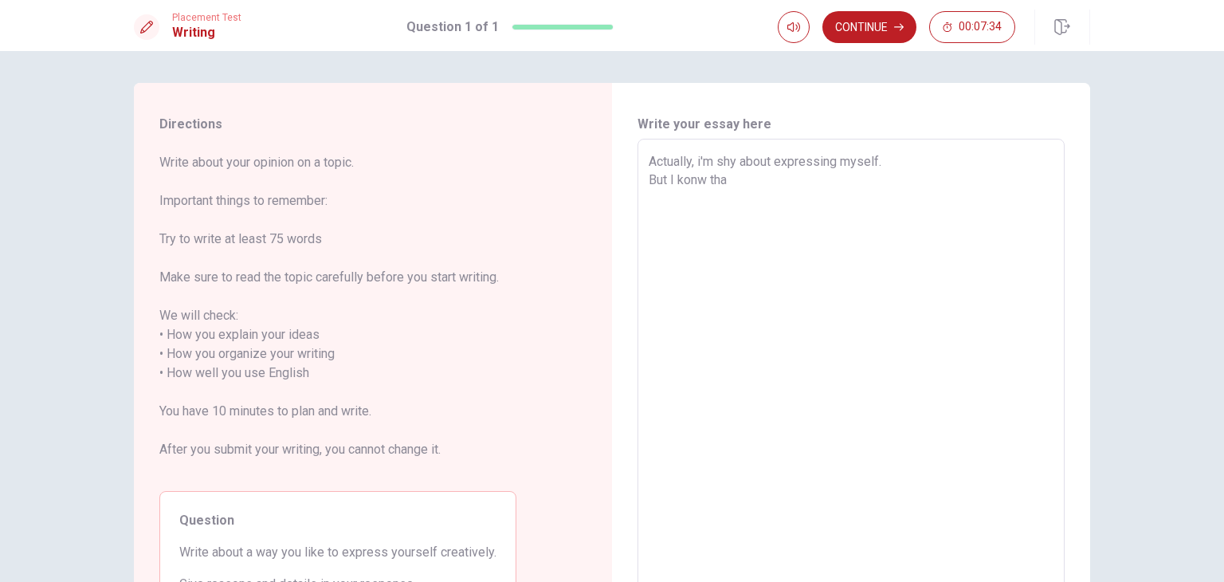
type textarea "x"
type textarea "Actually, i'm shy about expressing myself. But I konw th"
type textarea "x"
type textarea "Actually, i'm shy about expressing myself. But I konw t"
type textarea "x"
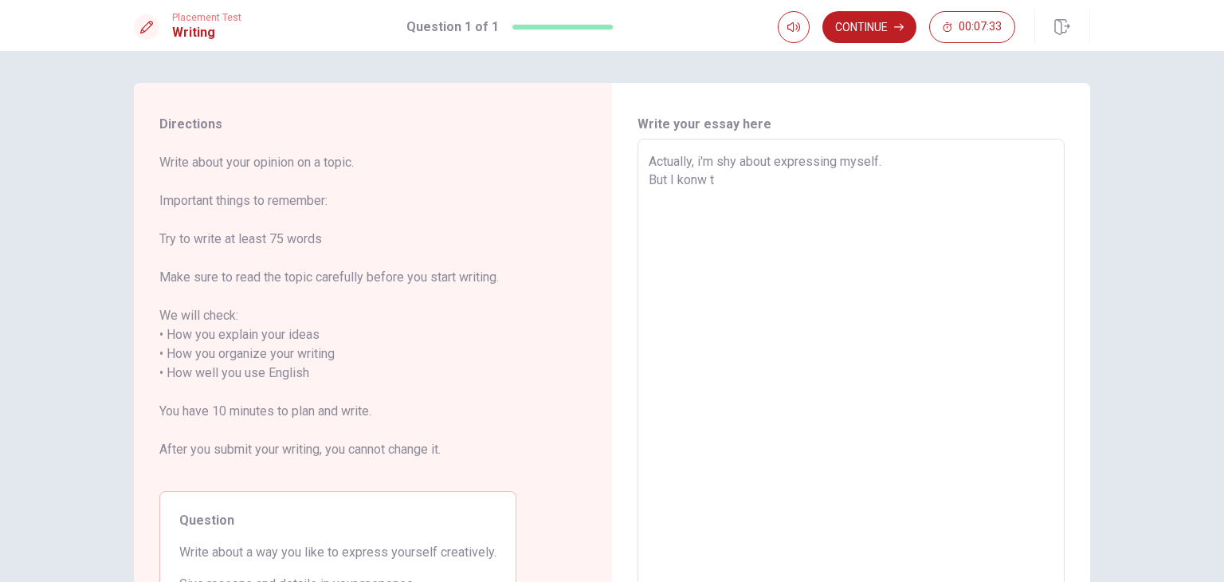
type textarea "Actually, i'm shy about expressing myself. But I konw"
type textarea "x"
type textarea "Actually, i'm shy about expressing myself. But I konw"
type textarea "x"
type textarea "Actually, i'm shy about expressing myself. But I kon"
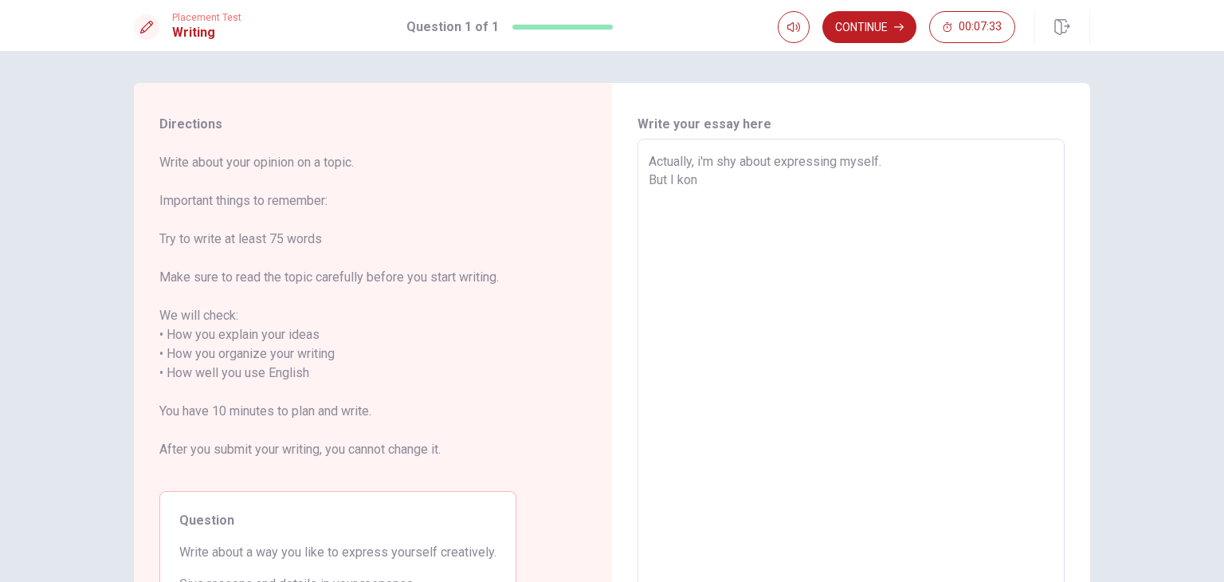
type textarea "x"
type textarea "Actually, i'm shy about expressing myself. But I ko"
type textarea "x"
type textarea "Actually, i'm shy about expressing myself. But I k"
type textarea "x"
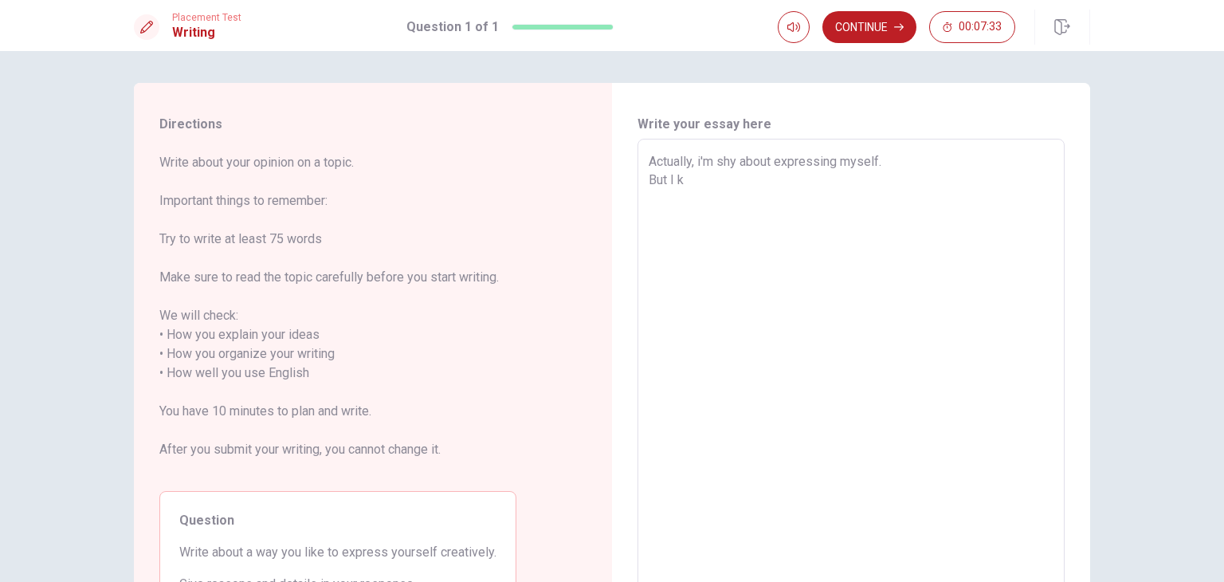
type textarea "Actually, i'm shy about expressing myself. But I"
type textarea "x"
type textarea "Actually, i'm shy about expressing myself. But I"
type textarea "x"
type textarea "Actually, i'm shy about expressing myself. But"
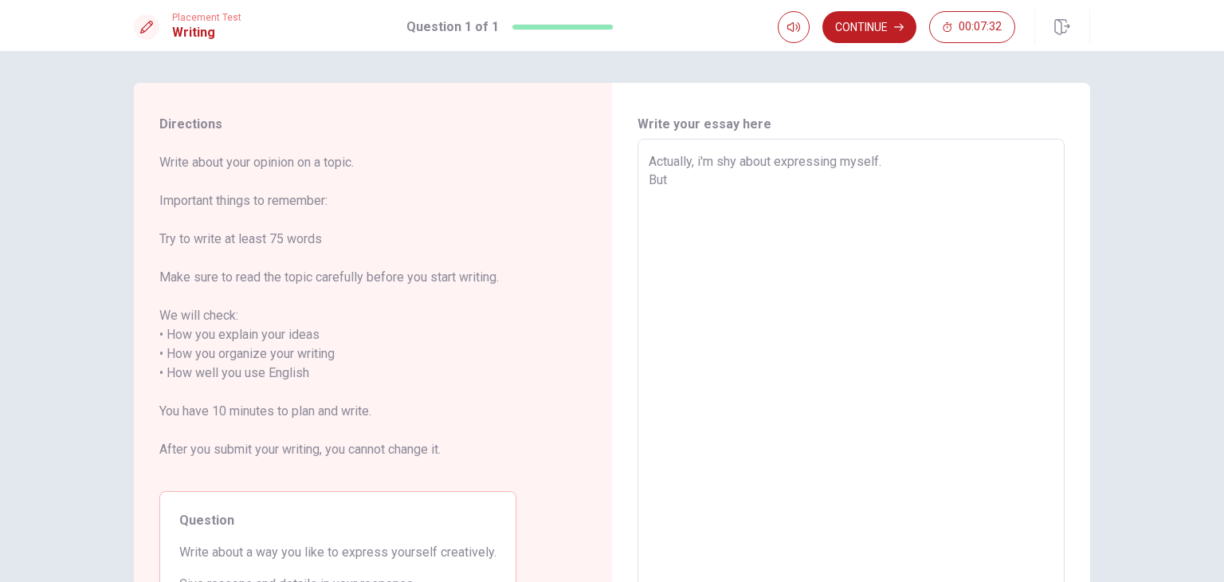
type textarea "x"
type textarea "Actually, i'm shy about expressing myself. But t"
type textarea "x"
type textarea "Actually, i'm shy about expressing myself. But th"
type textarea "x"
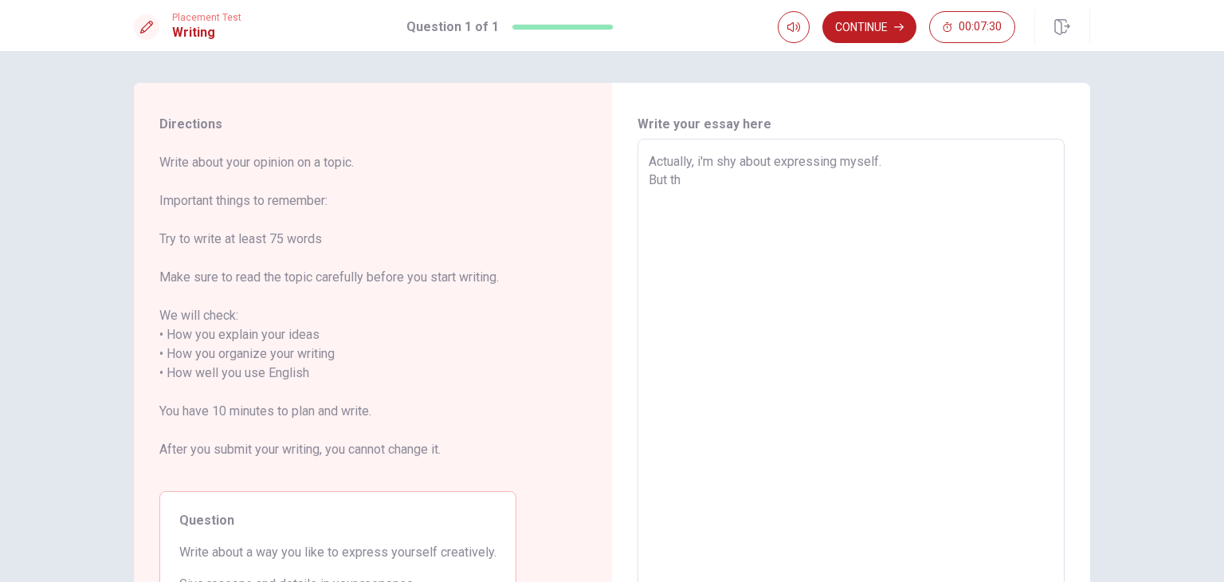
type textarea "Actually, i'm shy about expressing myself. But the"
type textarea "x"
type textarea "Actually, i'm shy about expressing myself. But ther"
type textarea "x"
type textarea "Actually, i'm shy about expressing myself. But there"
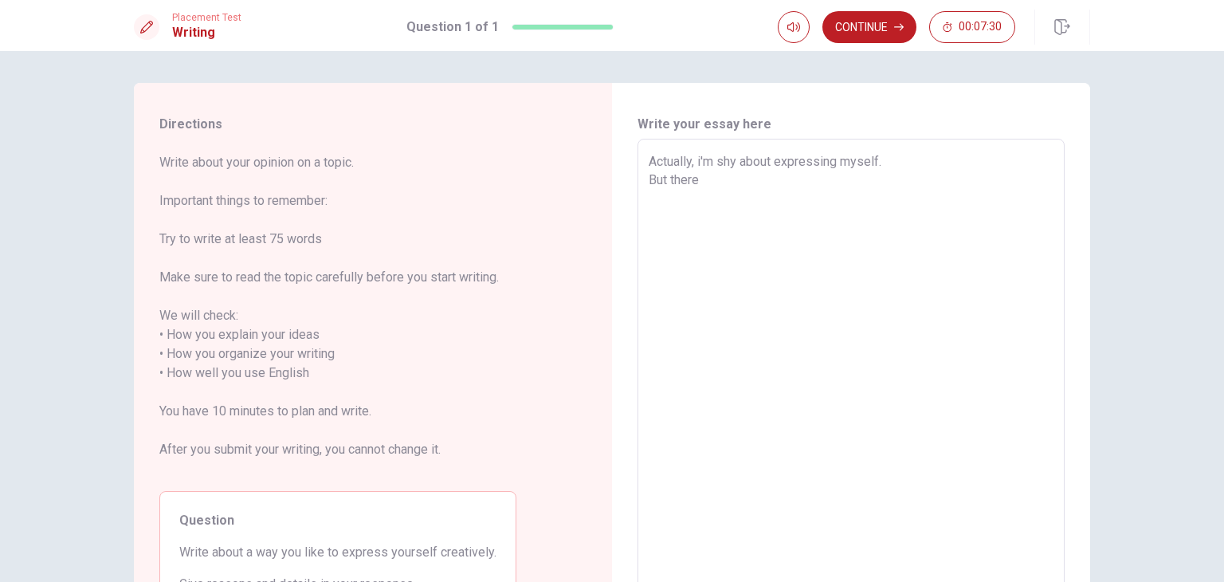
type textarea "x"
type textarea "Actually, i'm shy about expressing myself. But there"
type textarea "x"
type textarea "Actually, i'm shy about expressing myself. But there e"
type textarea "x"
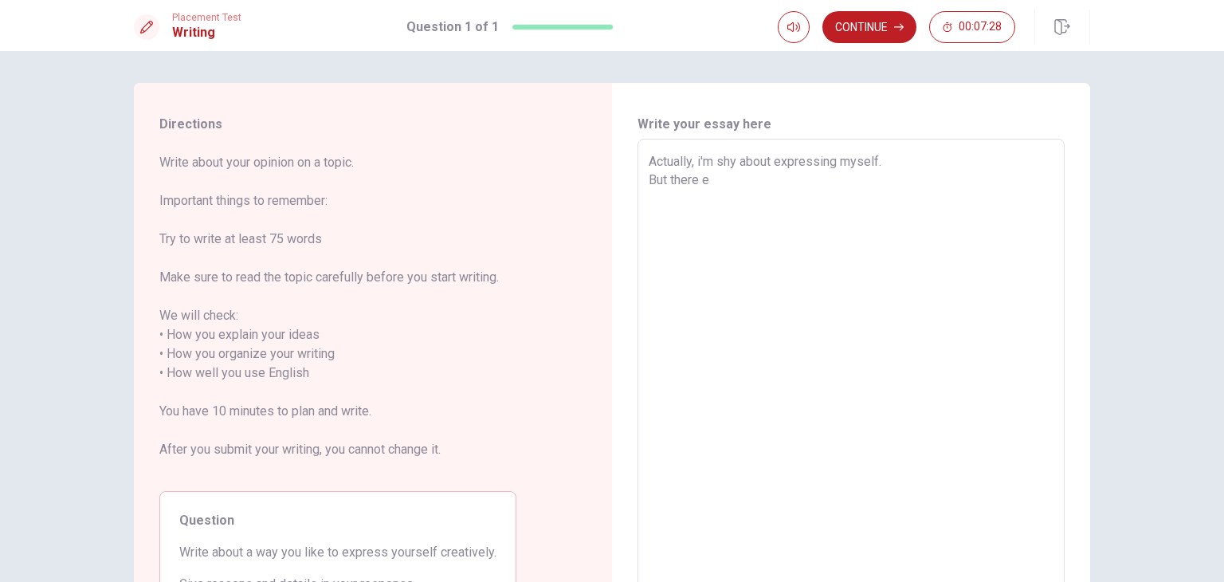
type textarea "Actually, i'm shy about expressing myself. But there es"
type textarea "x"
type textarea "Actually, i'm shy about expressing myself. But there e"
type textarea "x"
type textarea "Actually, i'm shy about expressing myself. But there"
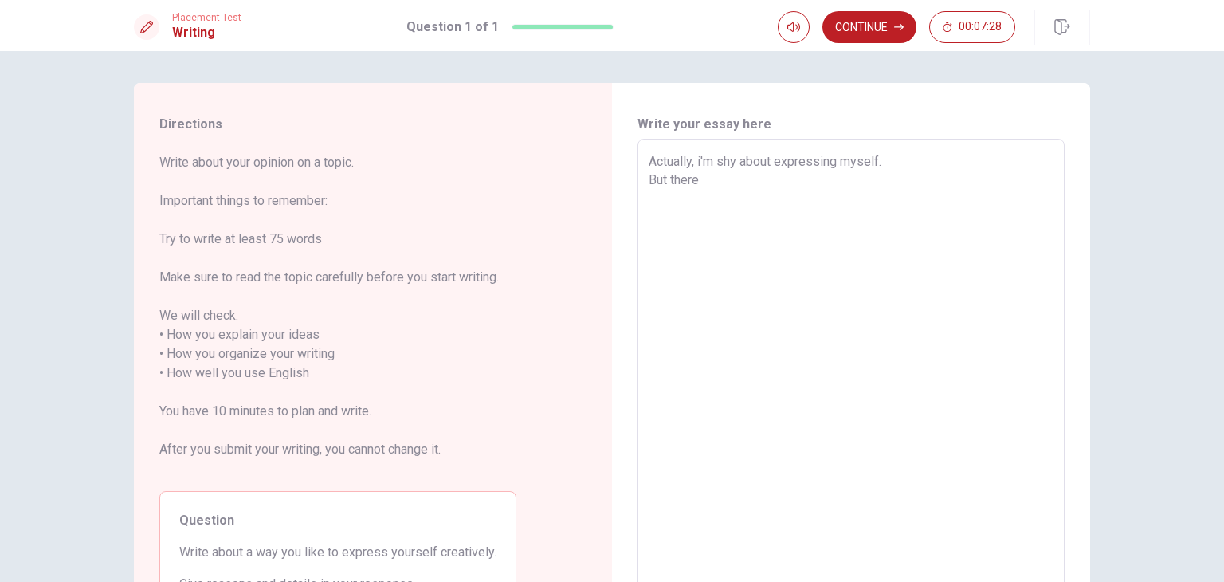
type textarea "x"
type textarea "Actually, i'm shy about expressing myself. But there w"
type textarea "x"
type textarea "Actually, i'm shy about expressing myself. But there wa"
type textarea "x"
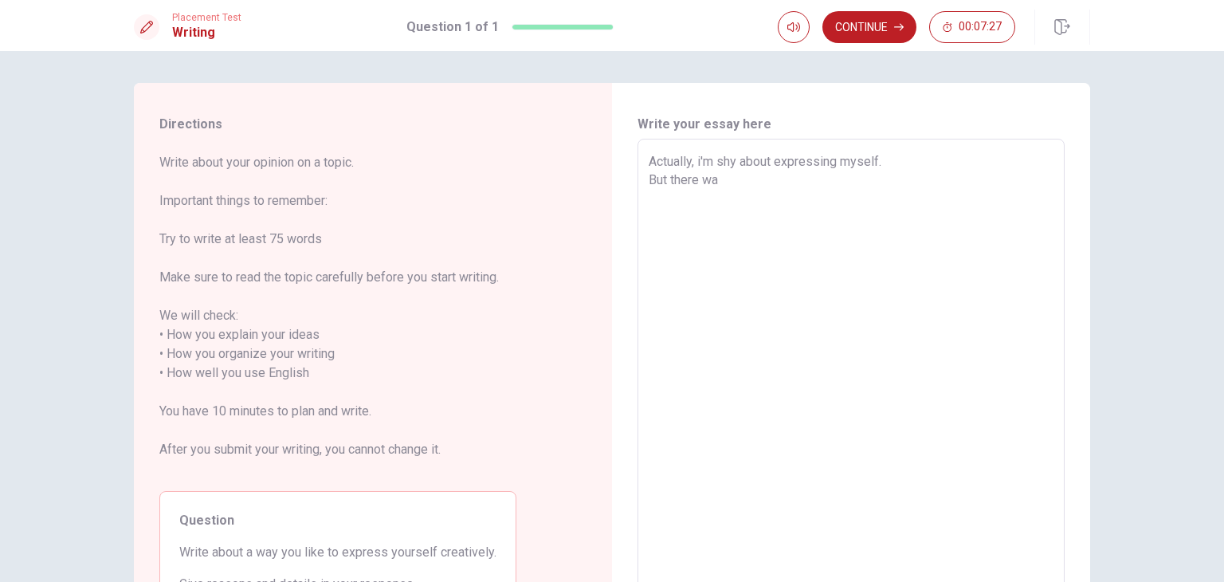
type textarea "Actually, i'm shy about expressing myself. But there was"
type textarea "x"
type textarea "Actually, i'm shy about expressing myself. But there was"
type textarea "x"
type textarea "Actually, i'm shy about expressing myself. But there was m"
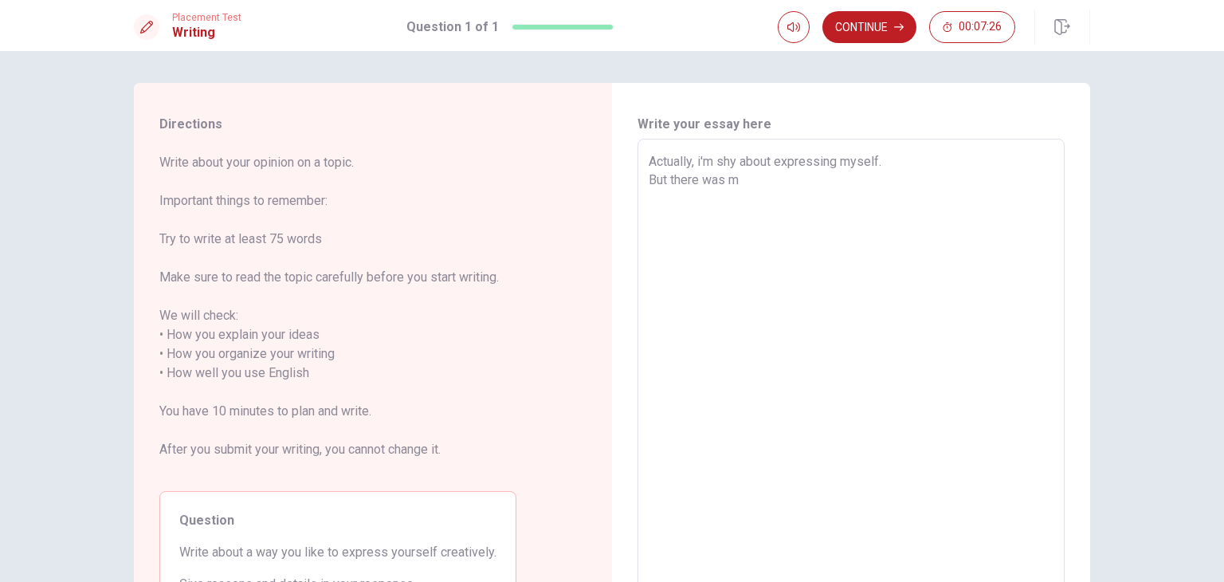
type textarea "x"
type textarea "Actually, i'm shy about expressing myself. But there was mo"
type textarea "x"
type textarea "Actually, i'm shy about expressing myself. But there was mom"
type textarea "x"
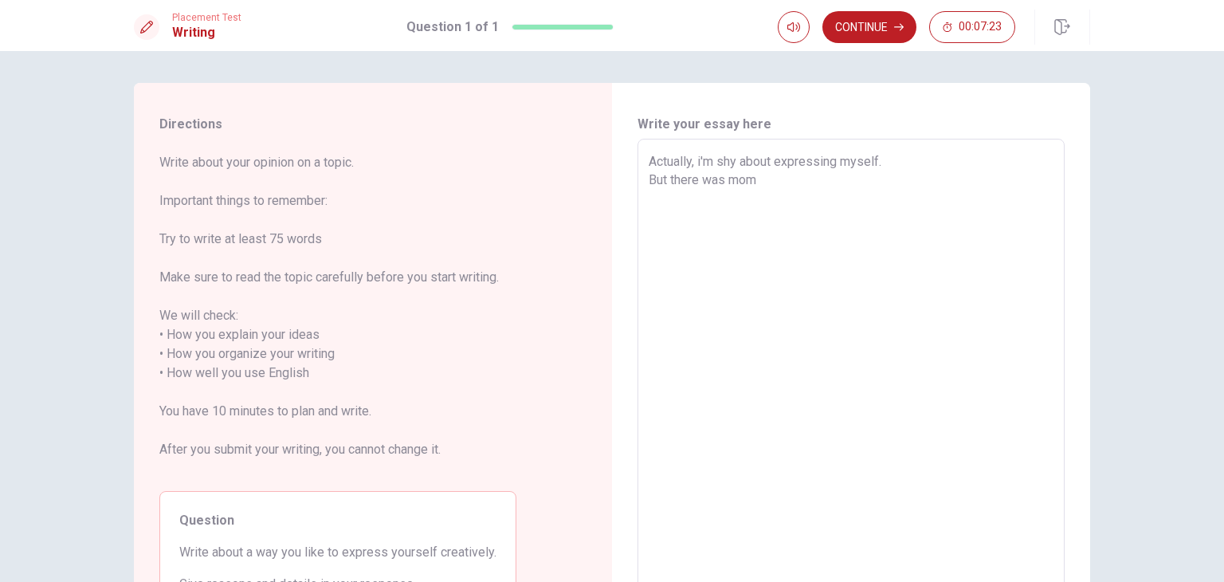
type textarea "Actually, i'm shy about expressing myself. But there was mome"
type textarea "x"
type textarea "Actually, i'm shy about expressing myself. But there was momen"
type textarea "x"
type textarea "Actually, i'm shy about expressing myself. But there was moment"
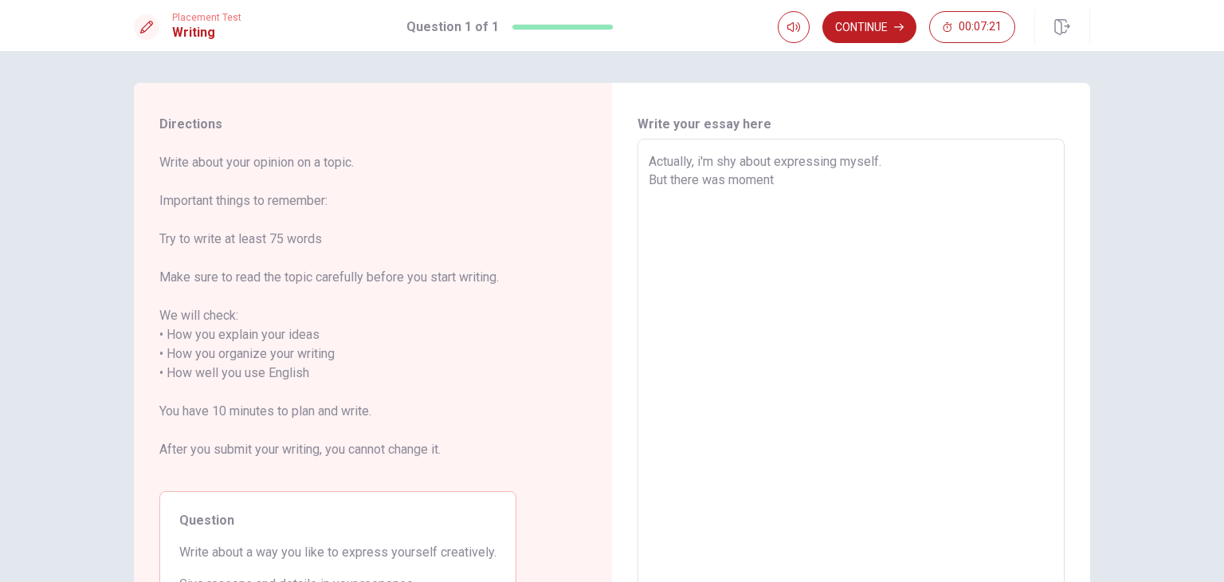
type textarea "x"
type textarea "Actually, i'm shy about expressing myself. But there was moments"
type textarea "x"
type textarea "Actually, i'm shy about expressing myself. But there was moments"
type textarea "x"
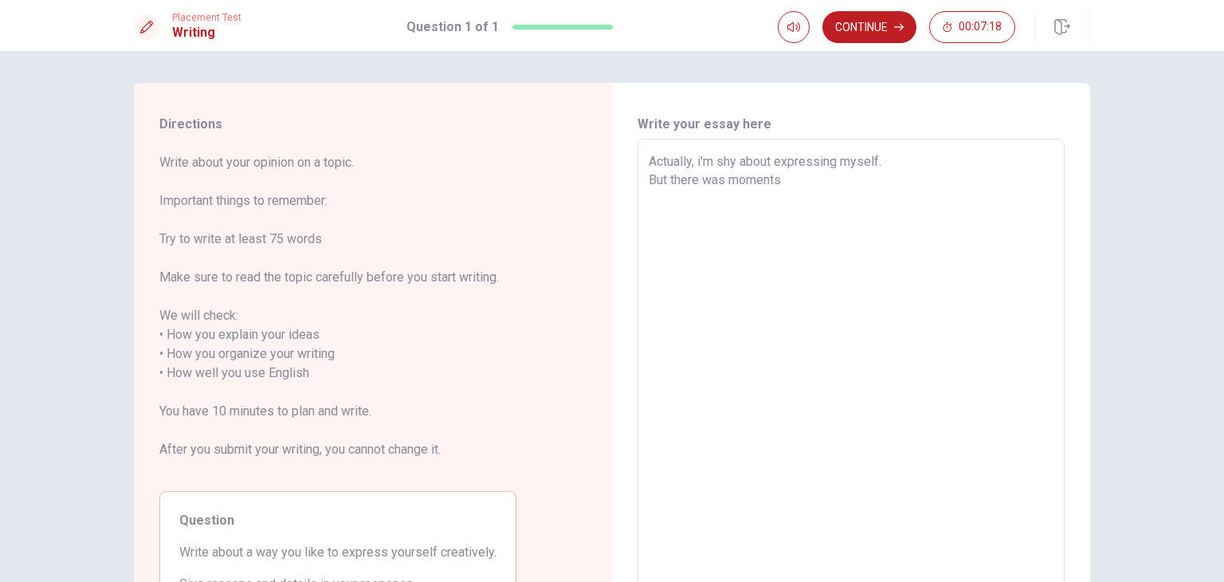
type textarea "Actually, i'm shy about expressing myself. But there was moments w"
type textarea "x"
type textarea "Actually, i'm shy about expressing myself. But there was moments wh"
click at [697, 163] on textarea "Actually, i'm shy about expressing myself. But there was moments when I have to…" at bounding box center [851, 363] width 405 height 423
click at [727, 225] on textarea "Actually, I'm shy about expressing myself. But there was moments when I have to…" at bounding box center [851, 363] width 405 height 423
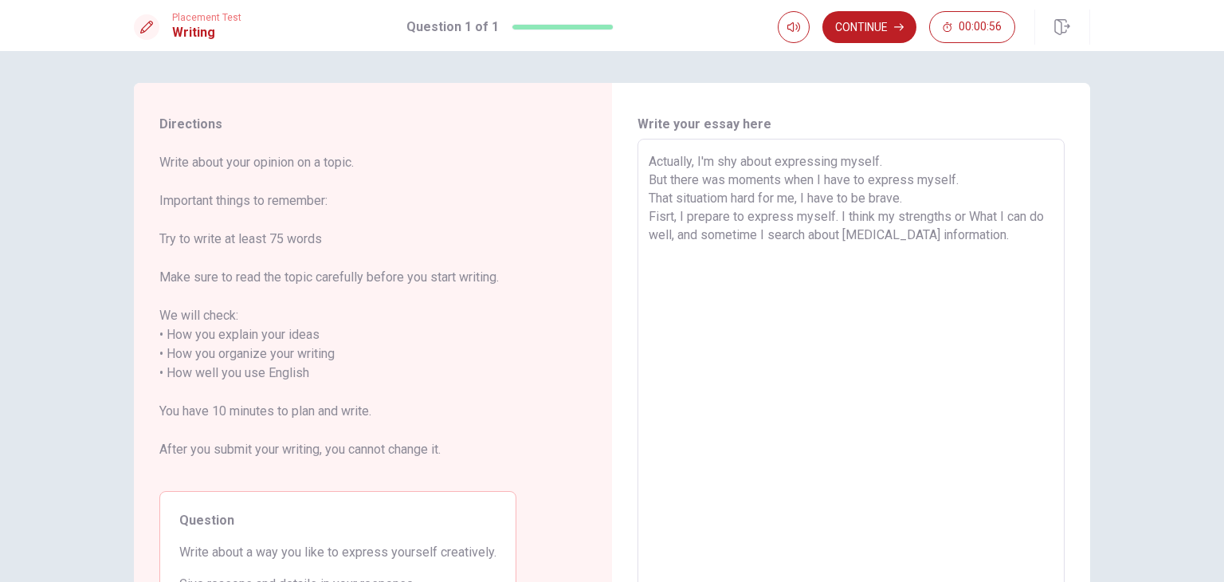
click at [858, 234] on textarea "Actually, I'm shy about expressing myself. But there was moments when I have to…" at bounding box center [851, 363] width 405 height 423
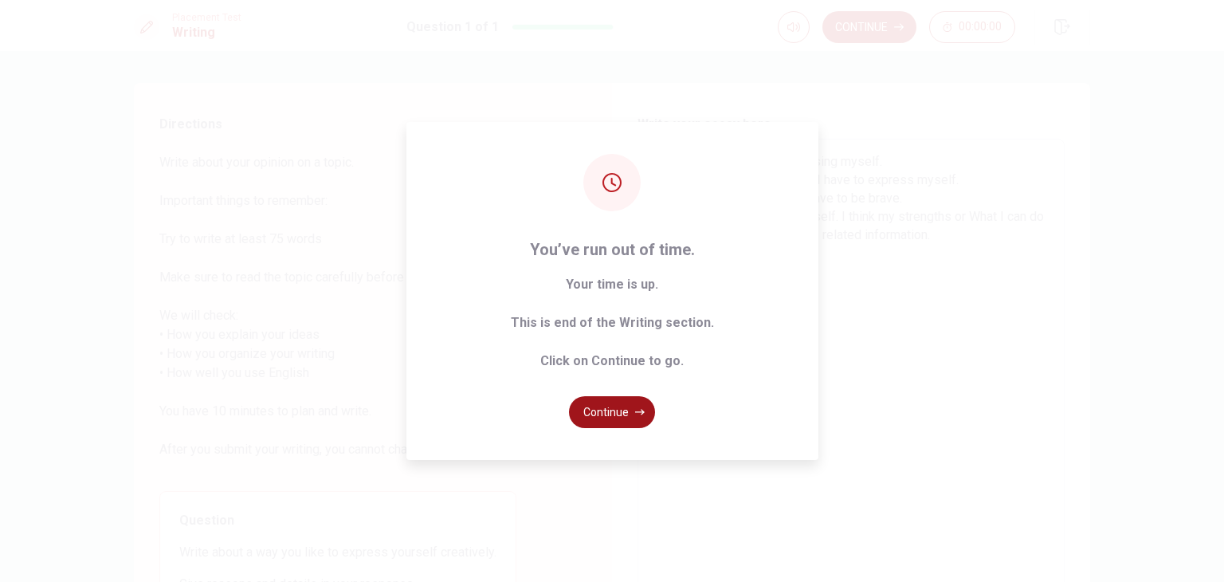
click at [609, 414] on button "Continue" at bounding box center [612, 412] width 86 height 32
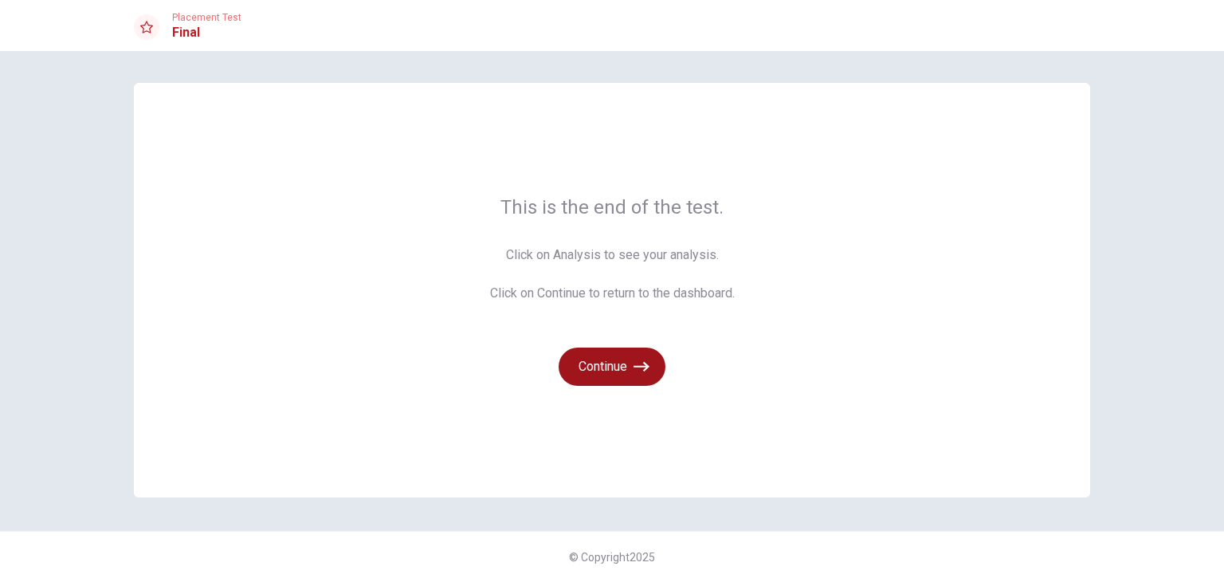
click at [620, 360] on button "Continue" at bounding box center [611, 366] width 107 height 38
